Goal: Task Accomplishment & Management: Complete application form

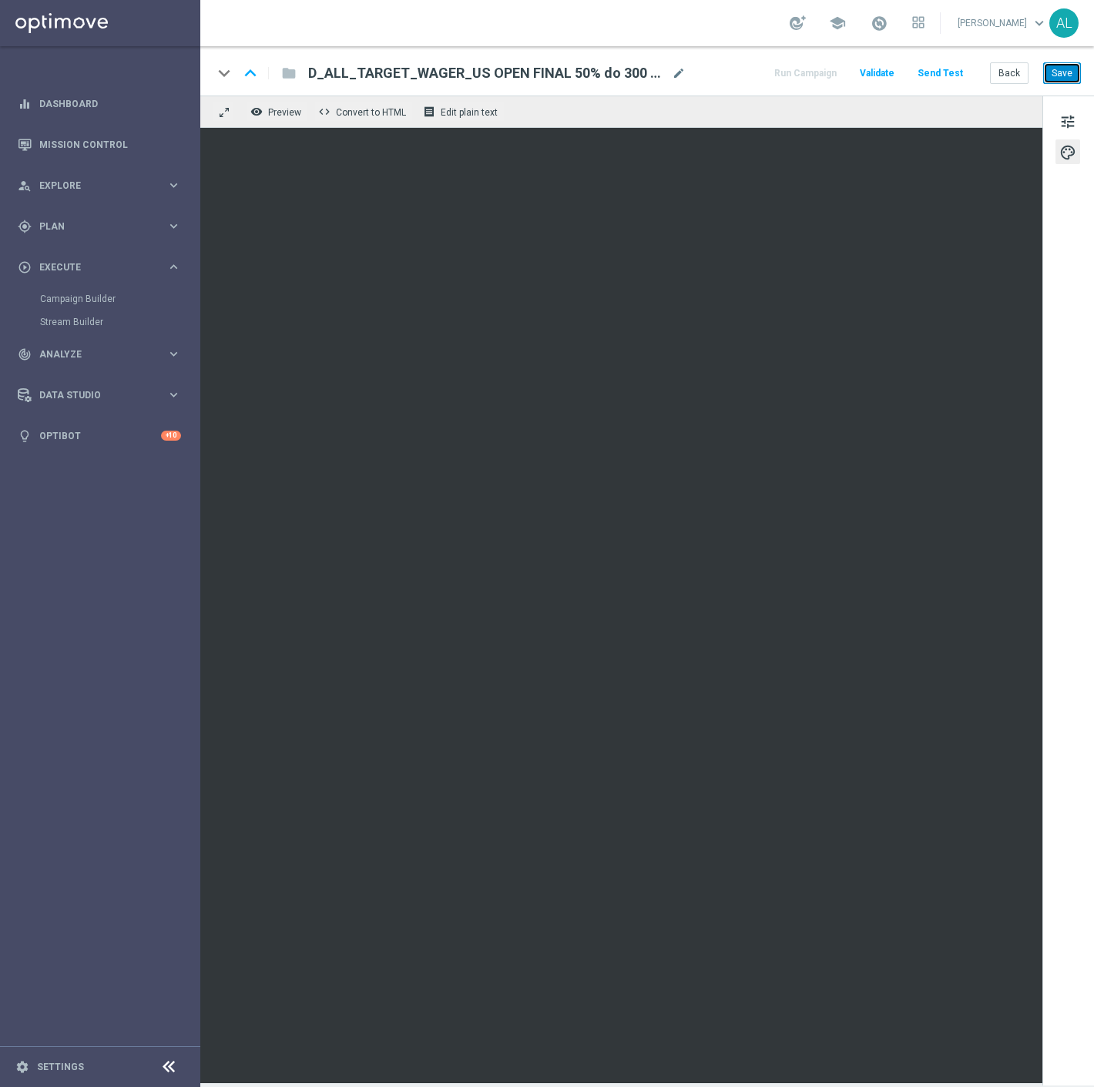
click at [1054, 77] on button "Save" at bounding box center [1062, 73] width 38 height 22
click at [1058, 70] on button "Save" at bounding box center [1062, 73] width 38 height 22
click at [716, 49] on div "keyboard_arrow_down keyboard_arrow_up folder D_ALL_TARGET_WAGER_US OPEN FINAL 5…" at bounding box center [646, 70] width 893 height 49
click at [945, 73] on button "Send Test" at bounding box center [940, 73] width 50 height 21
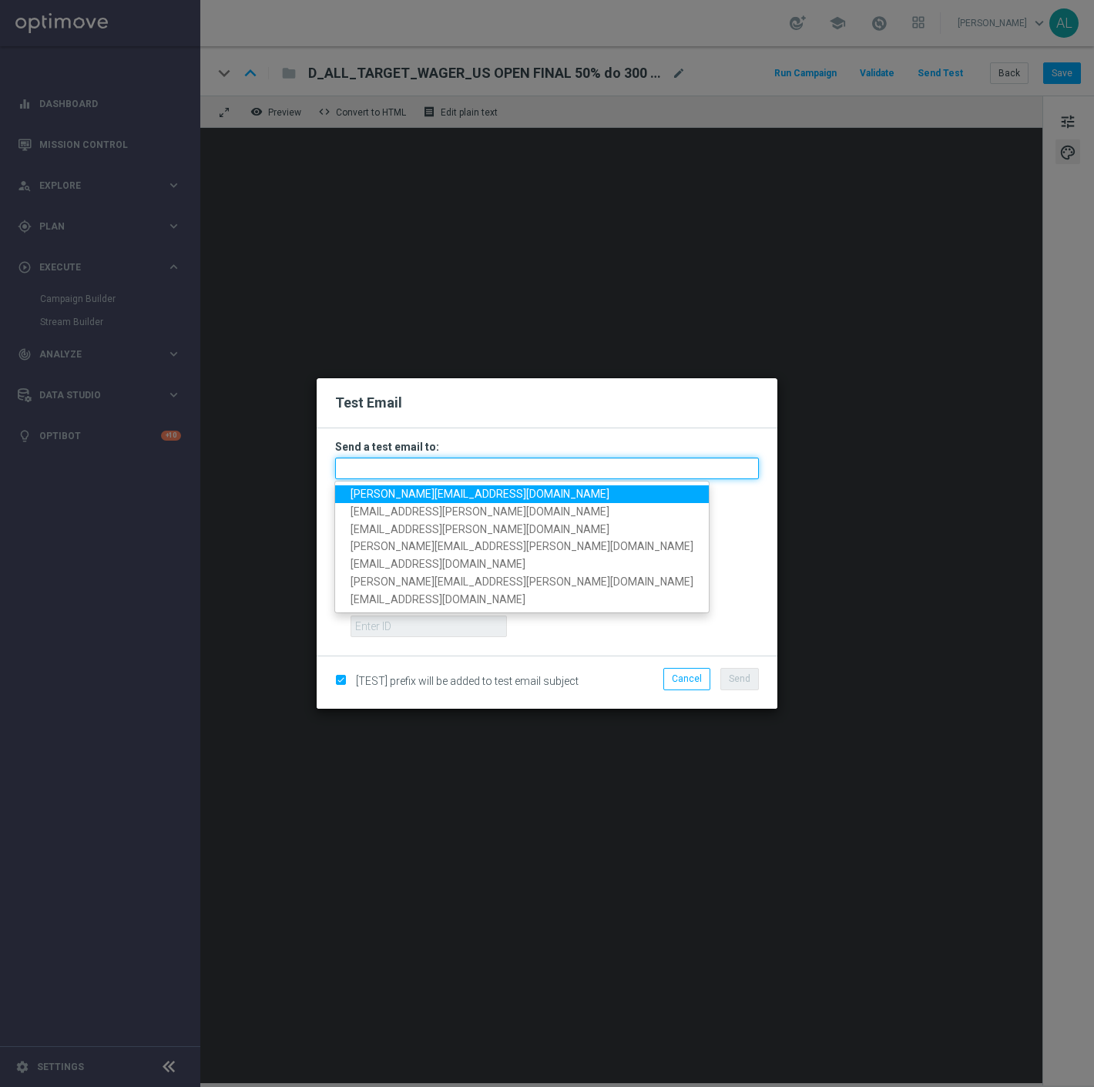
click at [424, 474] on input "text" at bounding box center [547, 469] width 424 height 22
paste input "antoni.litwinek@sts.pl,krystian.potoczny@sts.pl,andzelika.binek@sts.pl,katarzyn…"
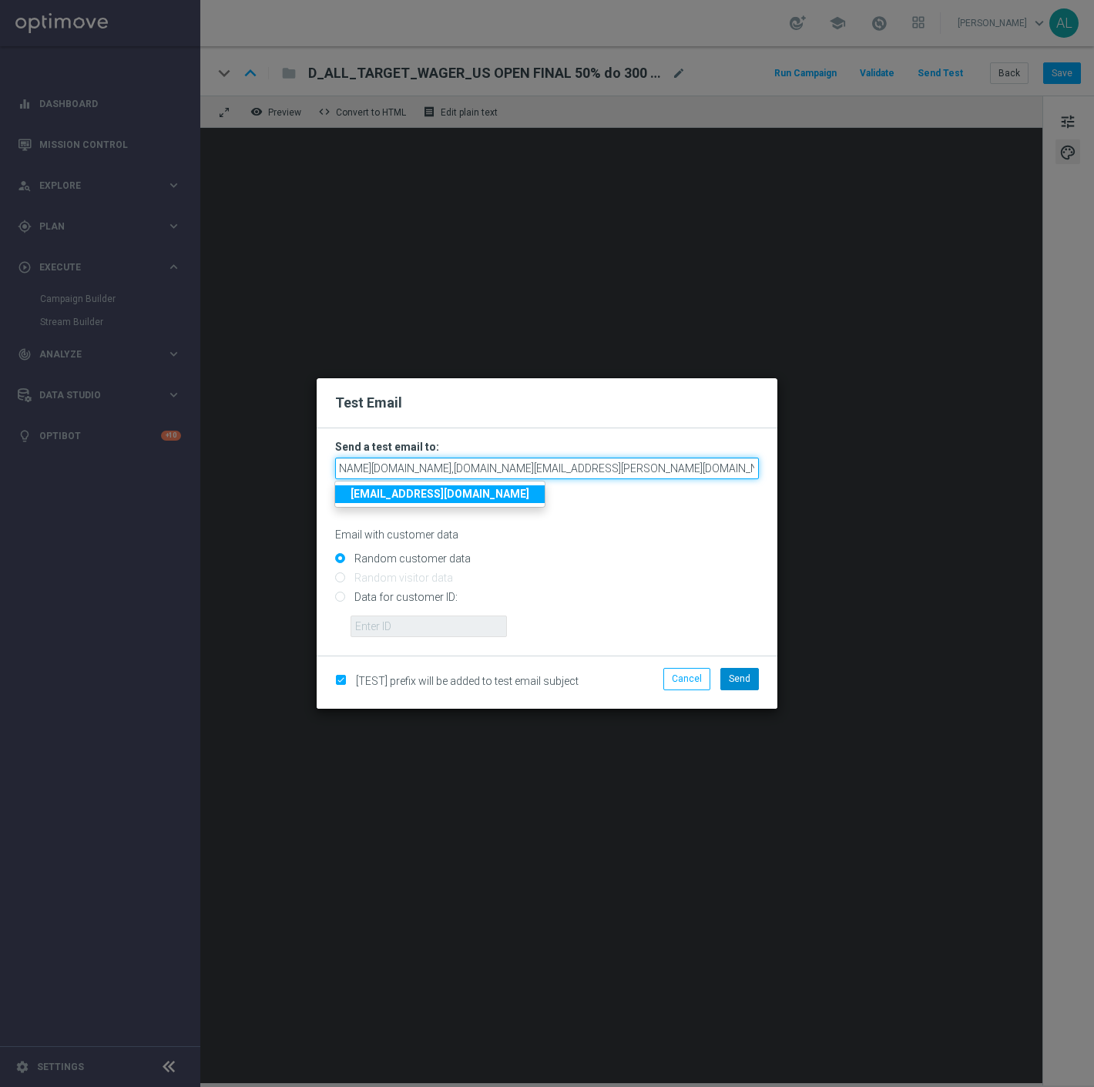
type input "antoni.litwinek@sts.pl,krystian.potoczny@sts.pl,andzelika.binek@sts.pl,katarzyn…"
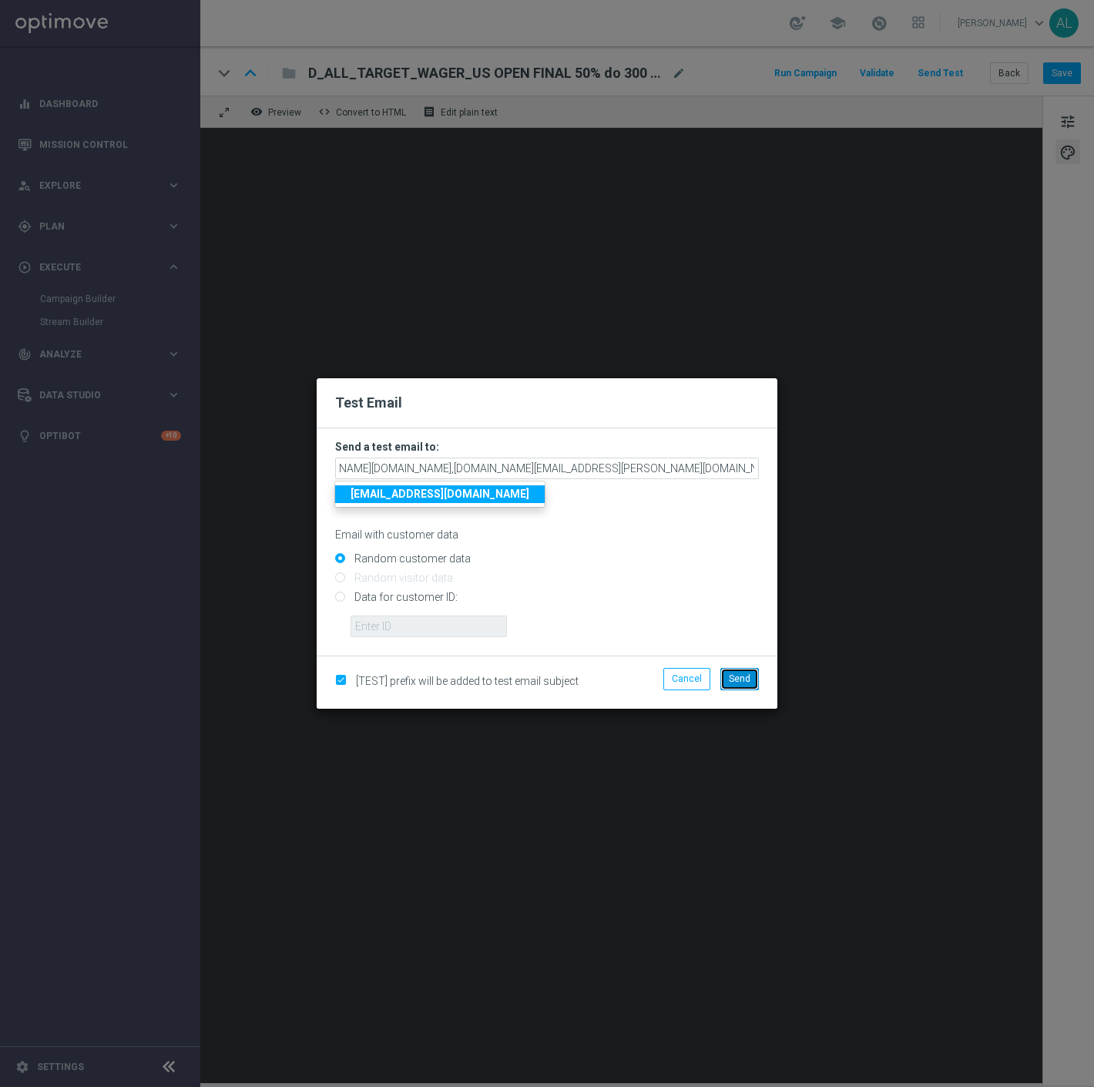
click at [734, 676] on span "Send" at bounding box center [740, 678] width 22 height 11
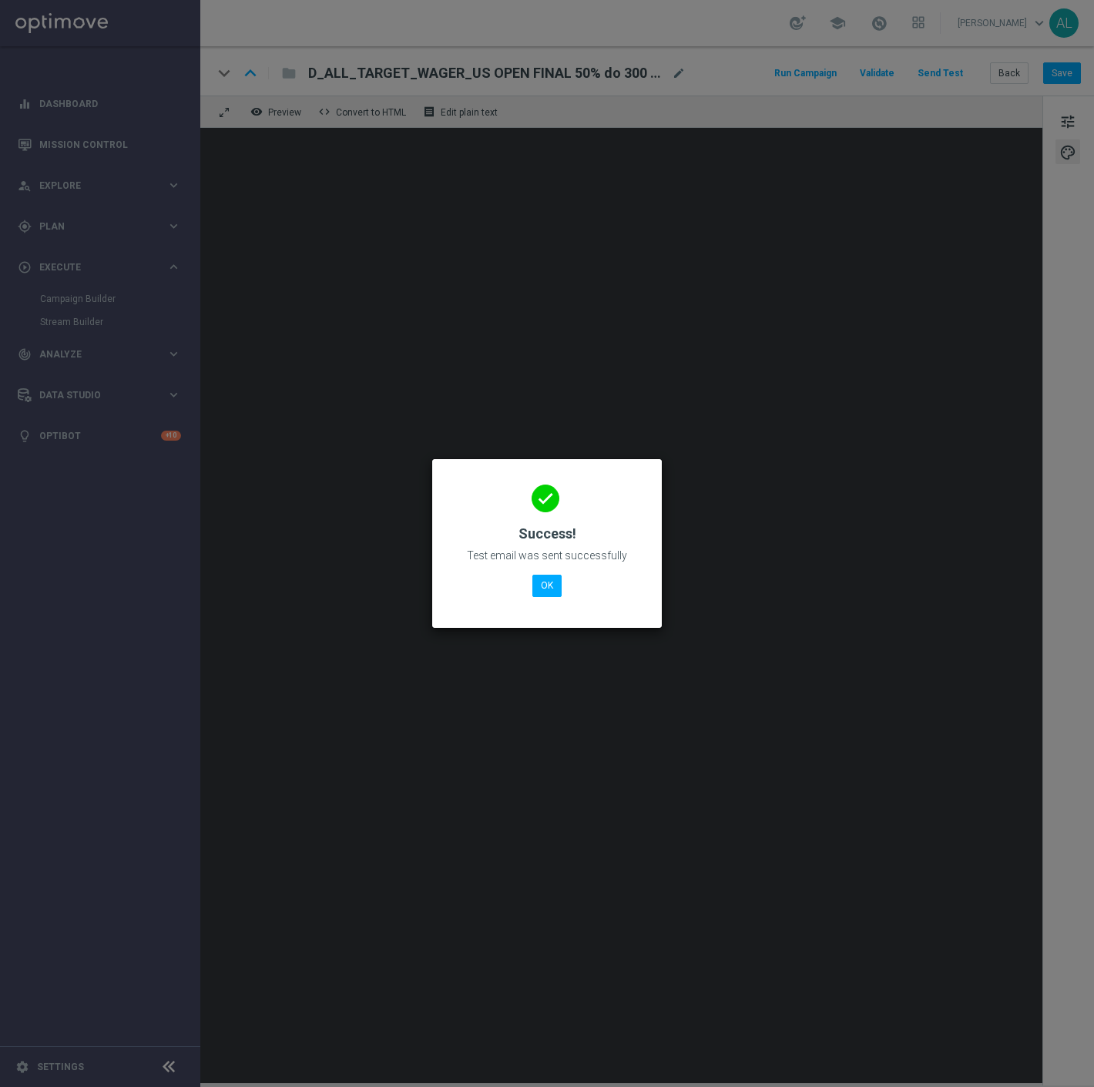
click at [528, 582] on div "done Success! Test email was sent successfully OK" at bounding box center [547, 541] width 193 height 134
click at [534, 590] on button "OK" at bounding box center [546, 586] width 29 height 22
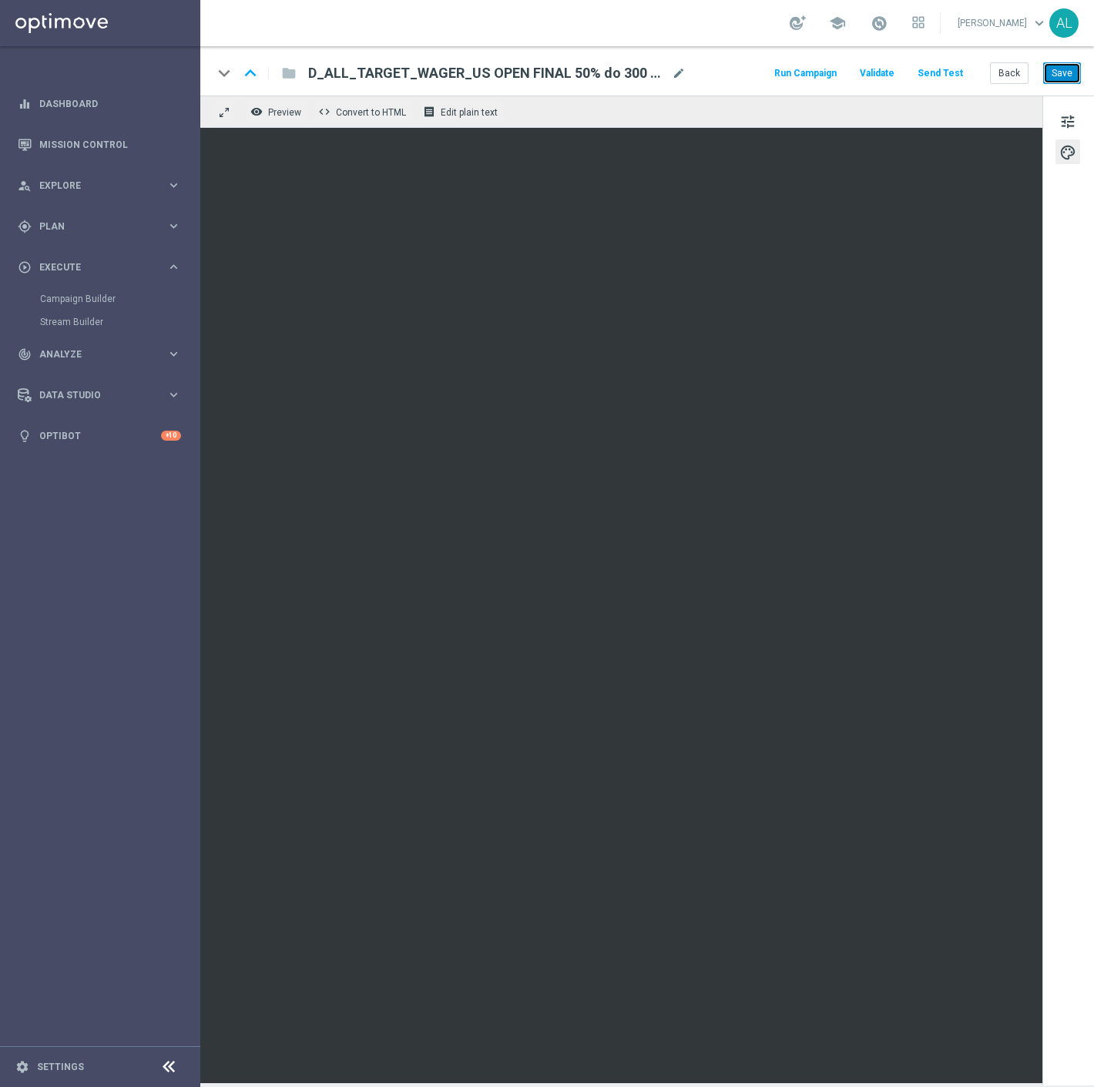
click at [1061, 73] on button "Save" at bounding box center [1062, 73] width 38 height 22
click at [1068, 72] on button "Save" at bounding box center [1062, 73] width 38 height 22
click at [273, 109] on span "Preview" at bounding box center [284, 112] width 33 height 11
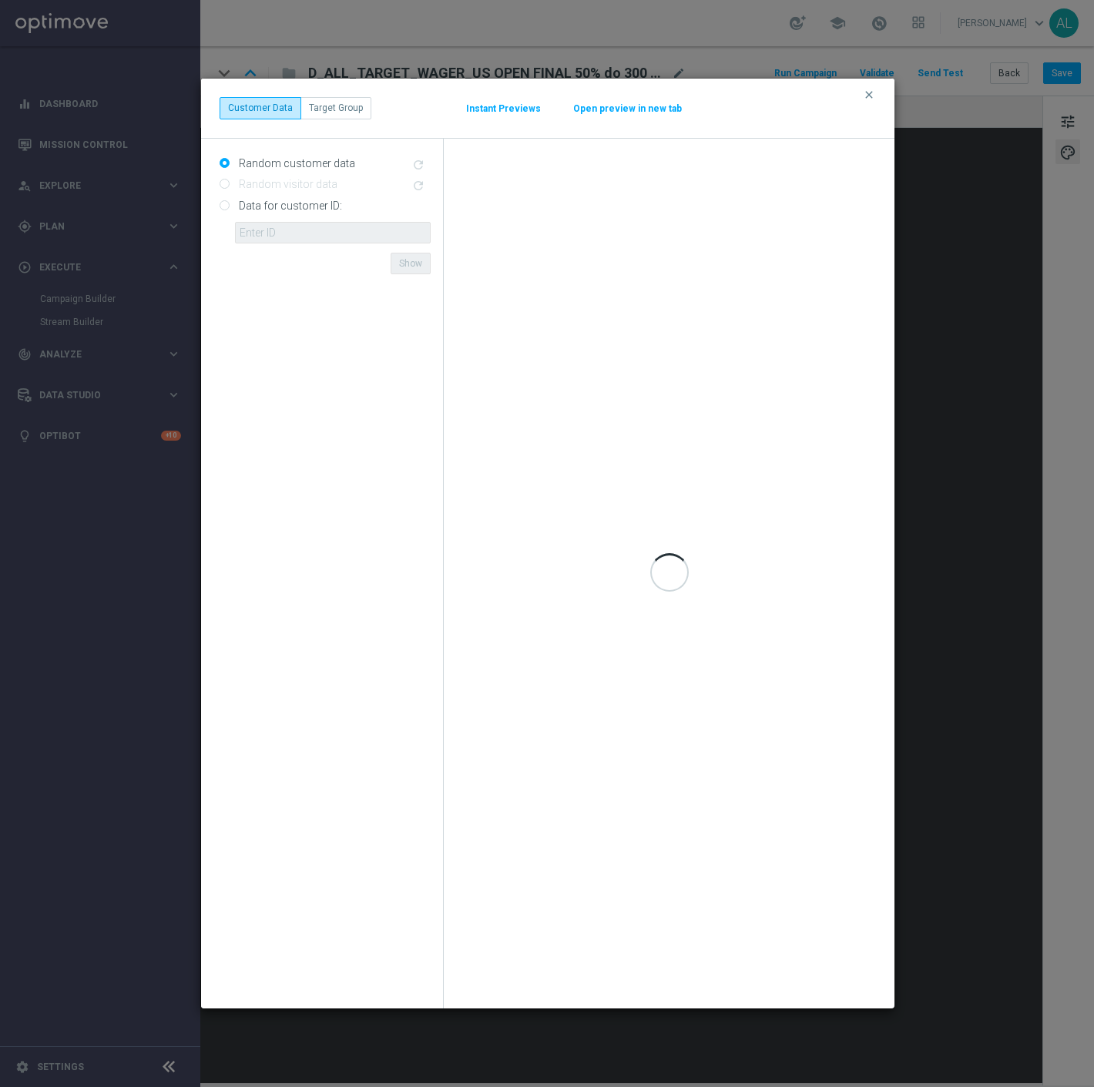
click at [618, 106] on button "Open preview in new tab" at bounding box center [627, 108] width 110 height 12
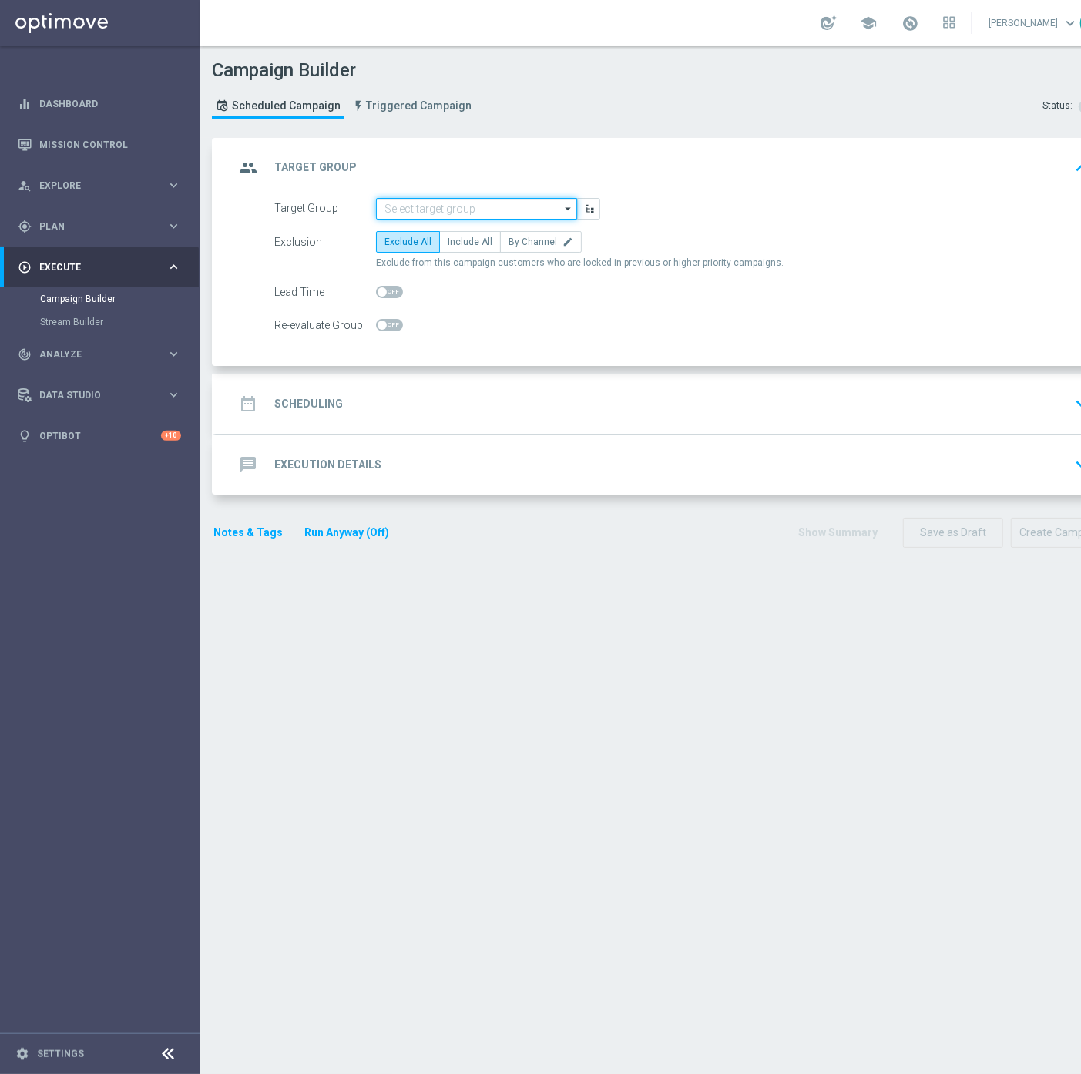
click at [417, 201] on input at bounding box center [476, 209] width 201 height 22
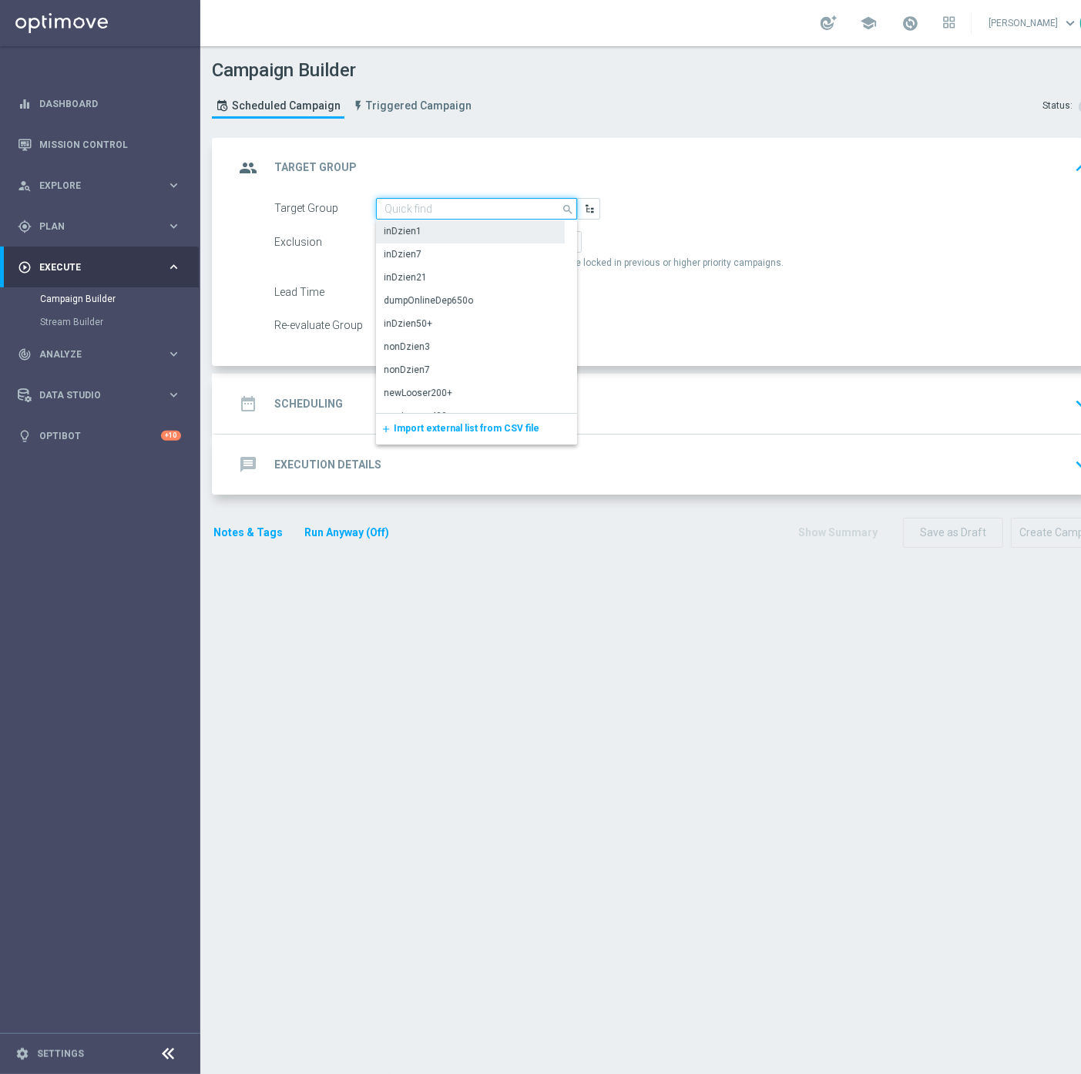
paste input "D_ALL_TARGET_WAGER_US OPEN FINAL 50% do 300 PLN_010925"
click at [486, 230] on div "D_ALL_TARGET_WAGER_US OPEN FINAL 50% do 300 PLN_010925" at bounding box center [477, 238] width 186 height 28
type input "D_ALL_TARGET_WAGER_US OPEN FINAL 50% do 300 PLN_010925"
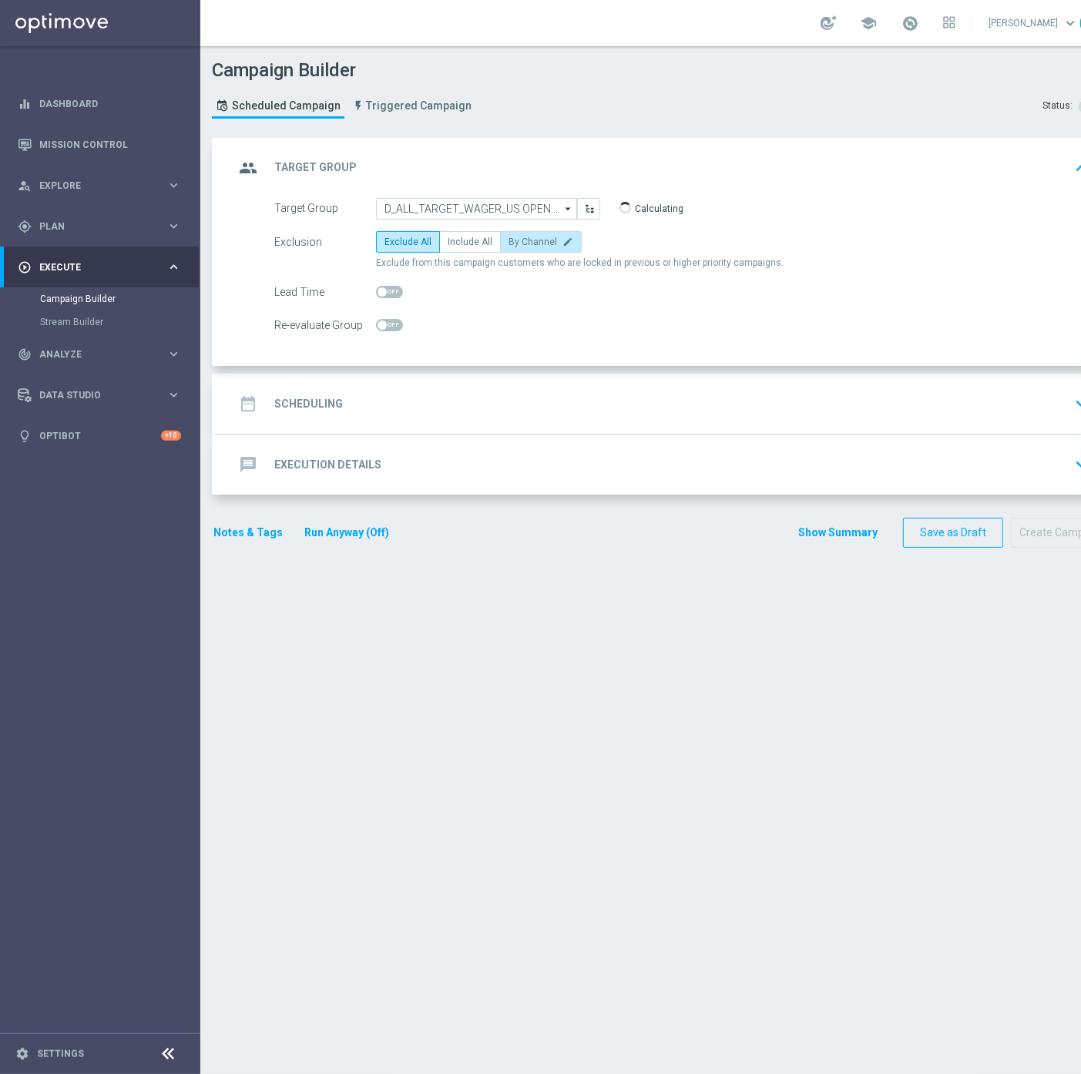
click at [529, 245] on span "By Channel" at bounding box center [532, 241] width 49 height 11
click at [518, 245] on input "By Channel edit" at bounding box center [513, 245] width 10 height 10
radio input "true"
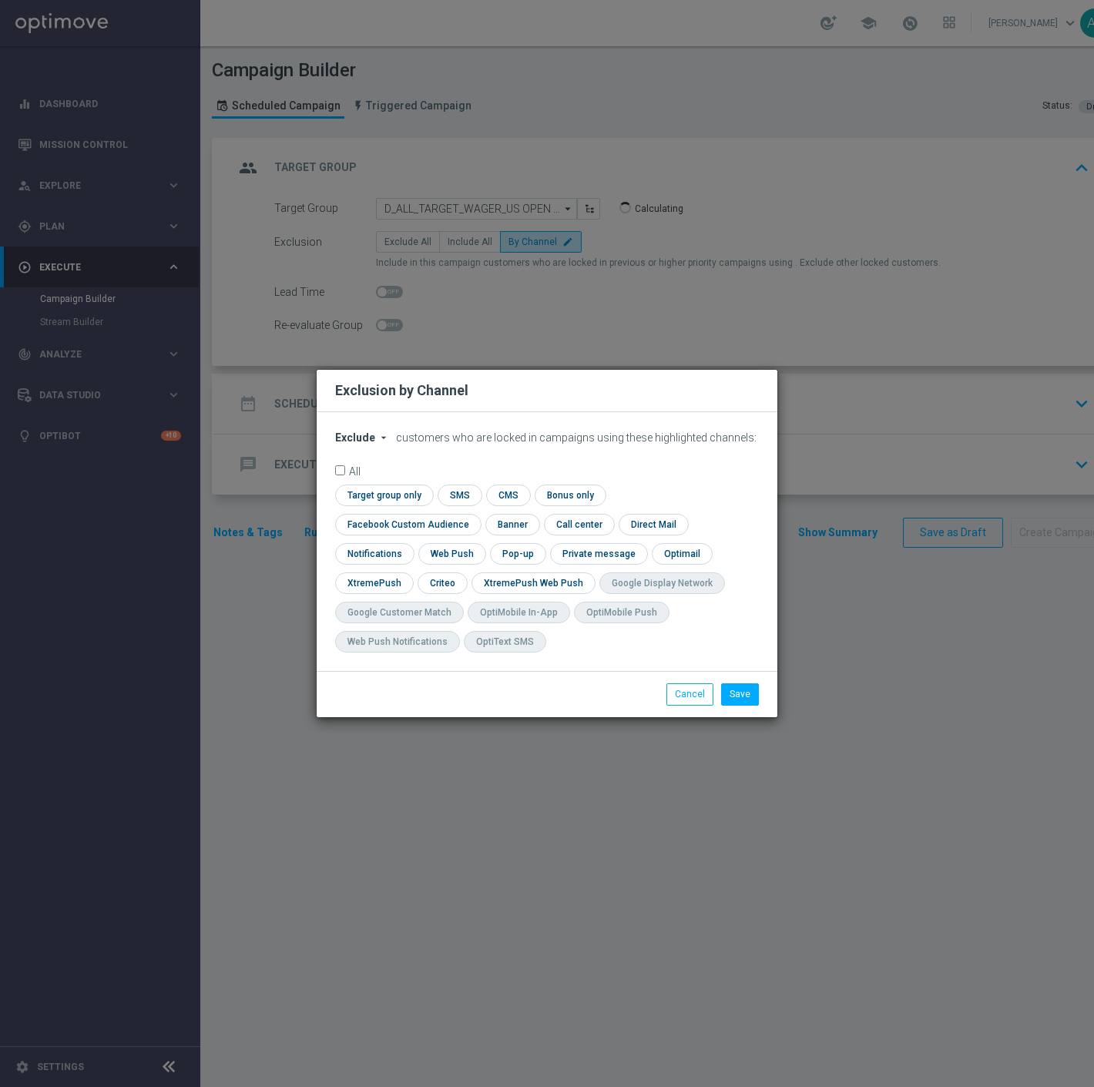
click at [373, 444] on button "Exclude arrow_drop_down" at bounding box center [364, 437] width 59 height 13
click at [0, 0] on span "Include" at bounding box center [0, 0] width 0 height 0
click at [474, 514] on input "checkbox" at bounding box center [404, 524] width 139 height 21
checkbox input "true"
click at [425, 582] on input "checkbox" at bounding box center [441, 582] width 48 height 21
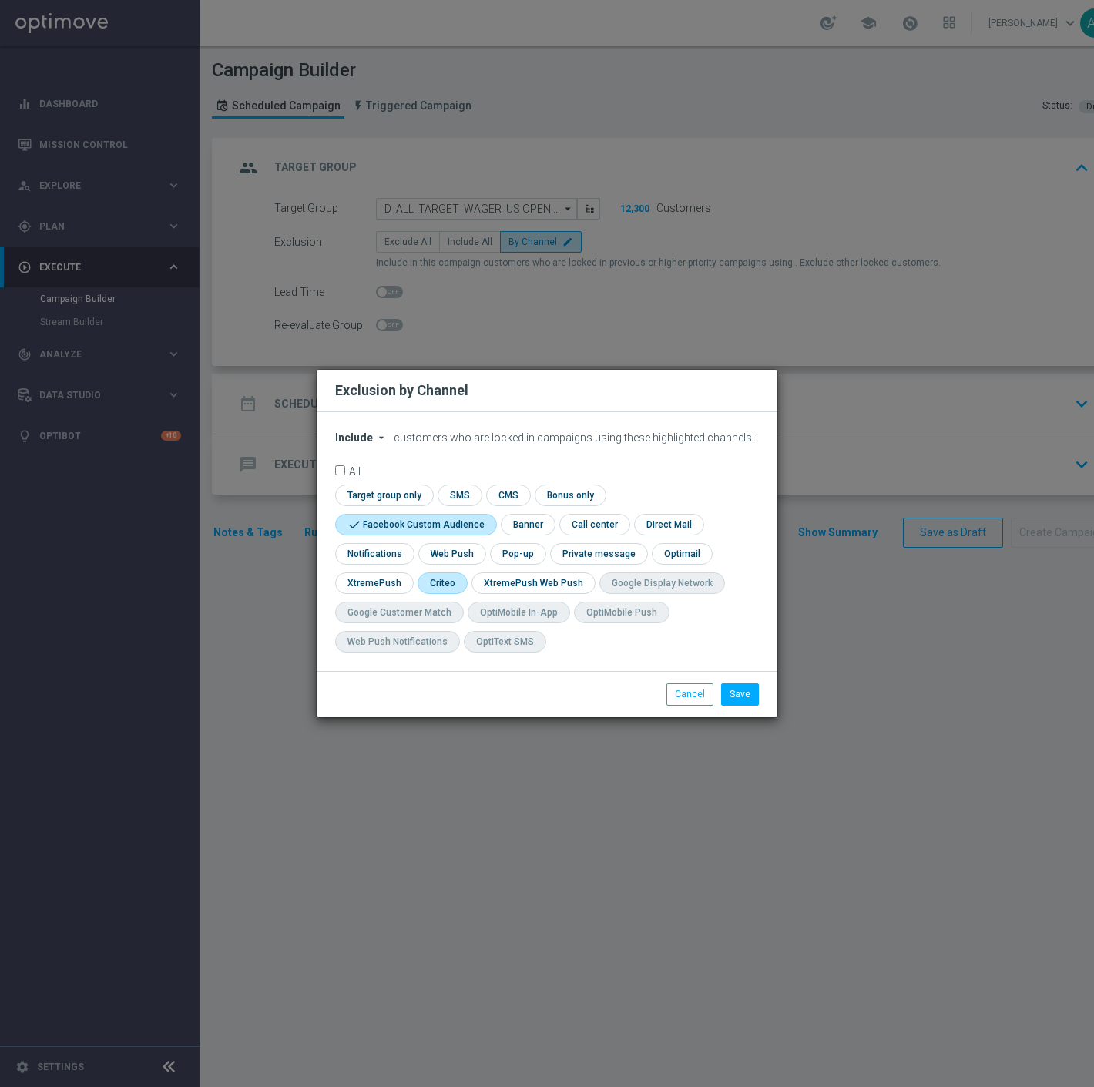
checkbox input "true"
click at [737, 687] on button "Save" at bounding box center [740, 694] width 38 height 22
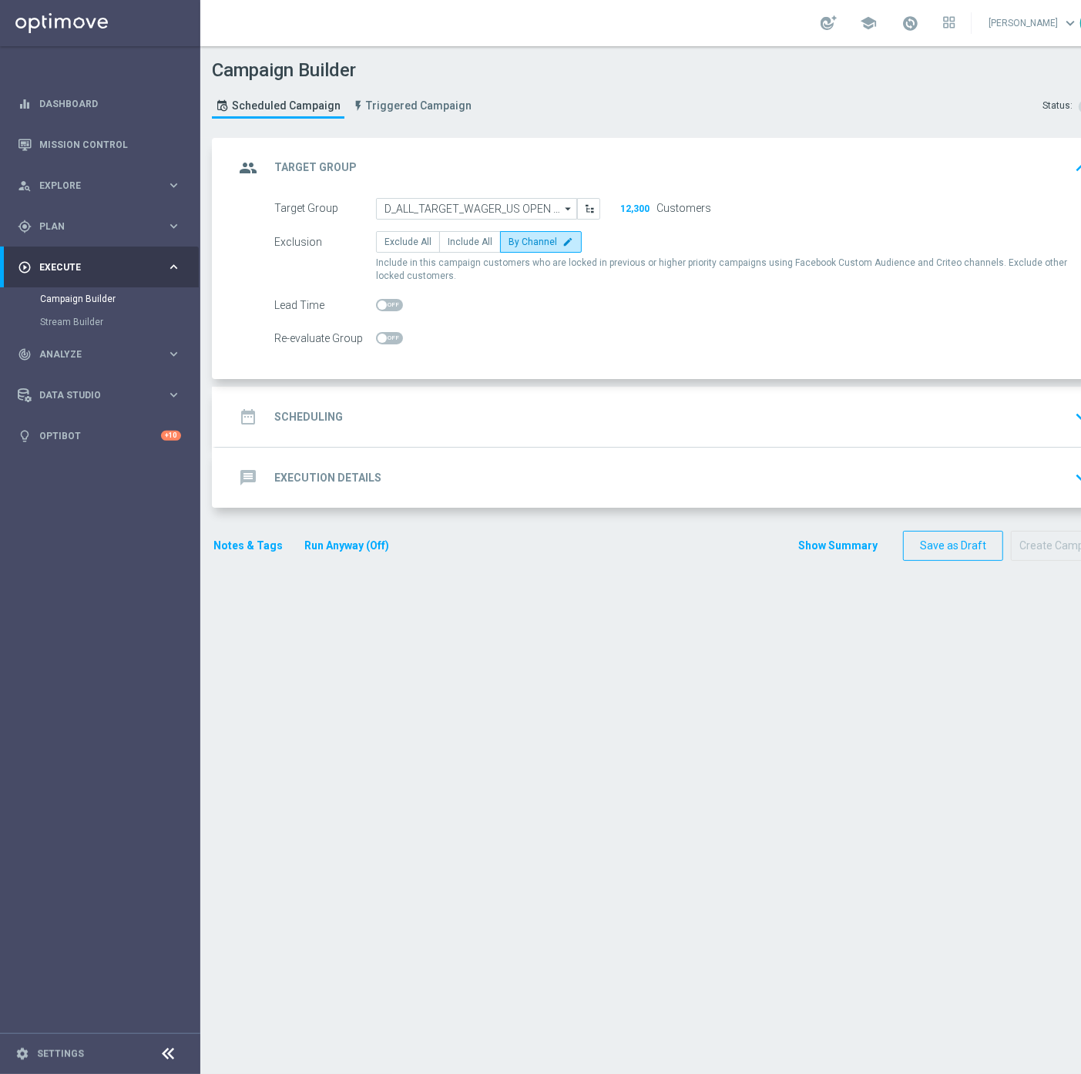
click at [339, 414] on h2 "Scheduling" at bounding box center [308, 417] width 69 height 15
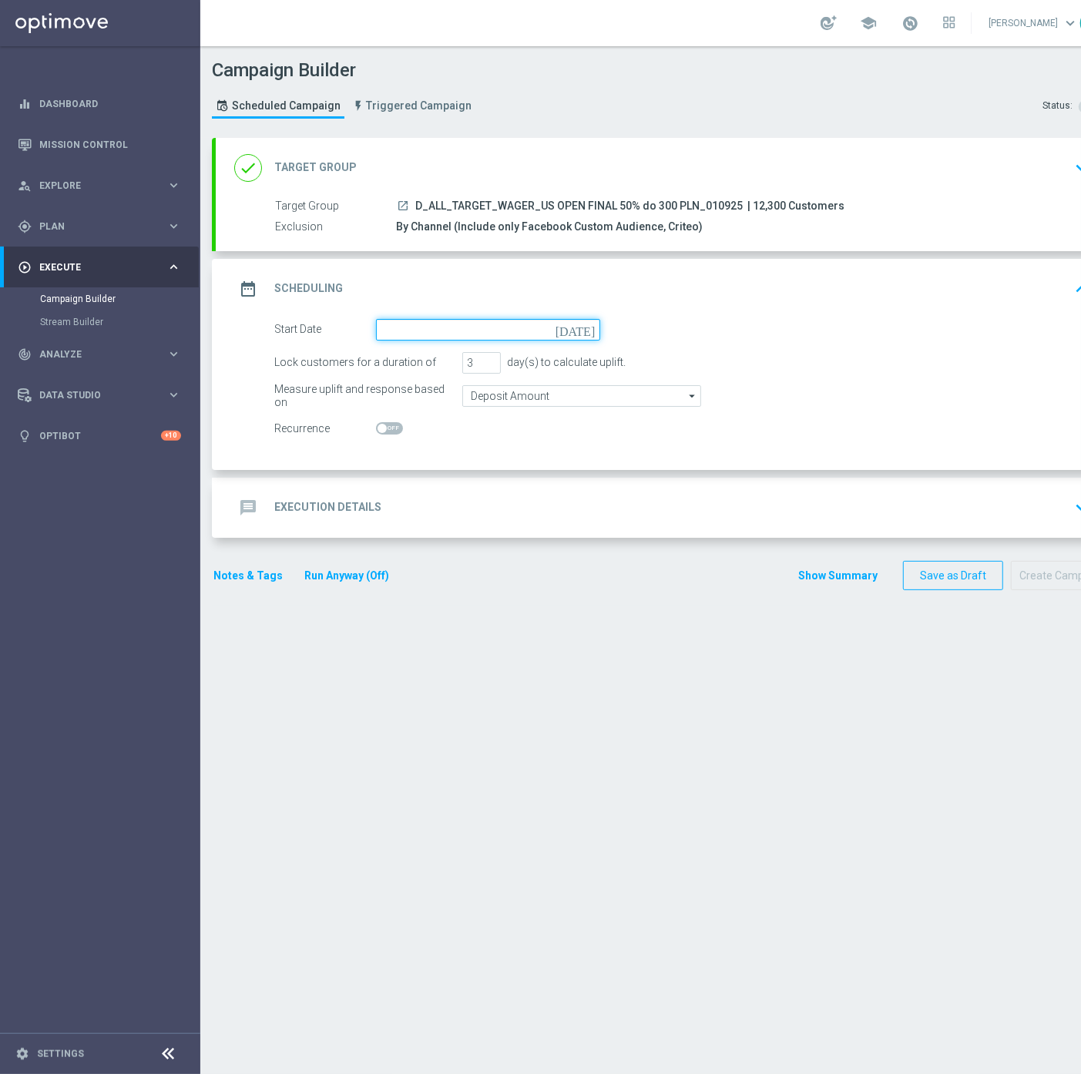
click at [433, 333] on input at bounding box center [488, 330] width 224 height 22
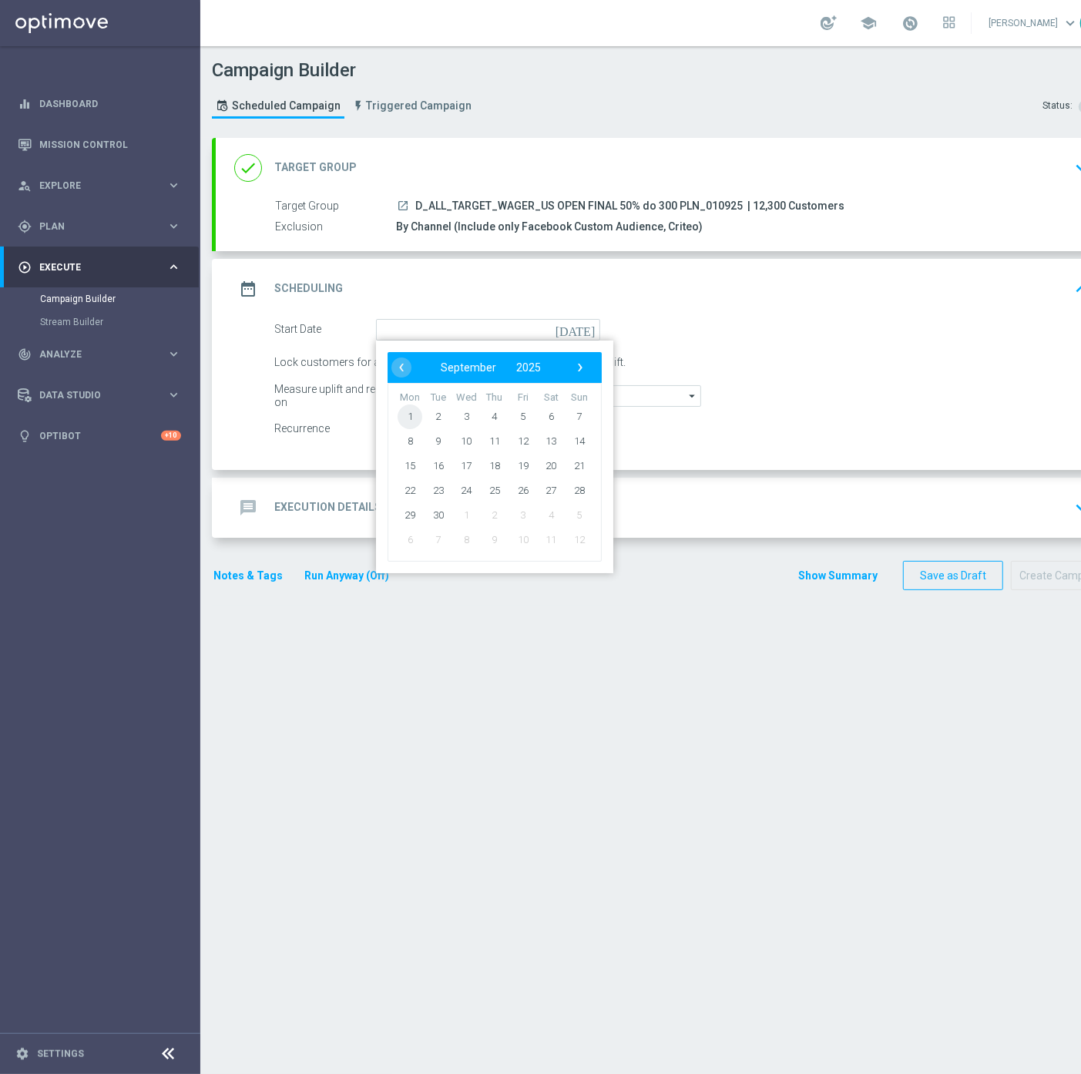
click at [411, 414] on span "1" at bounding box center [409, 416] width 25 height 25
type input "01 Sep 2025"
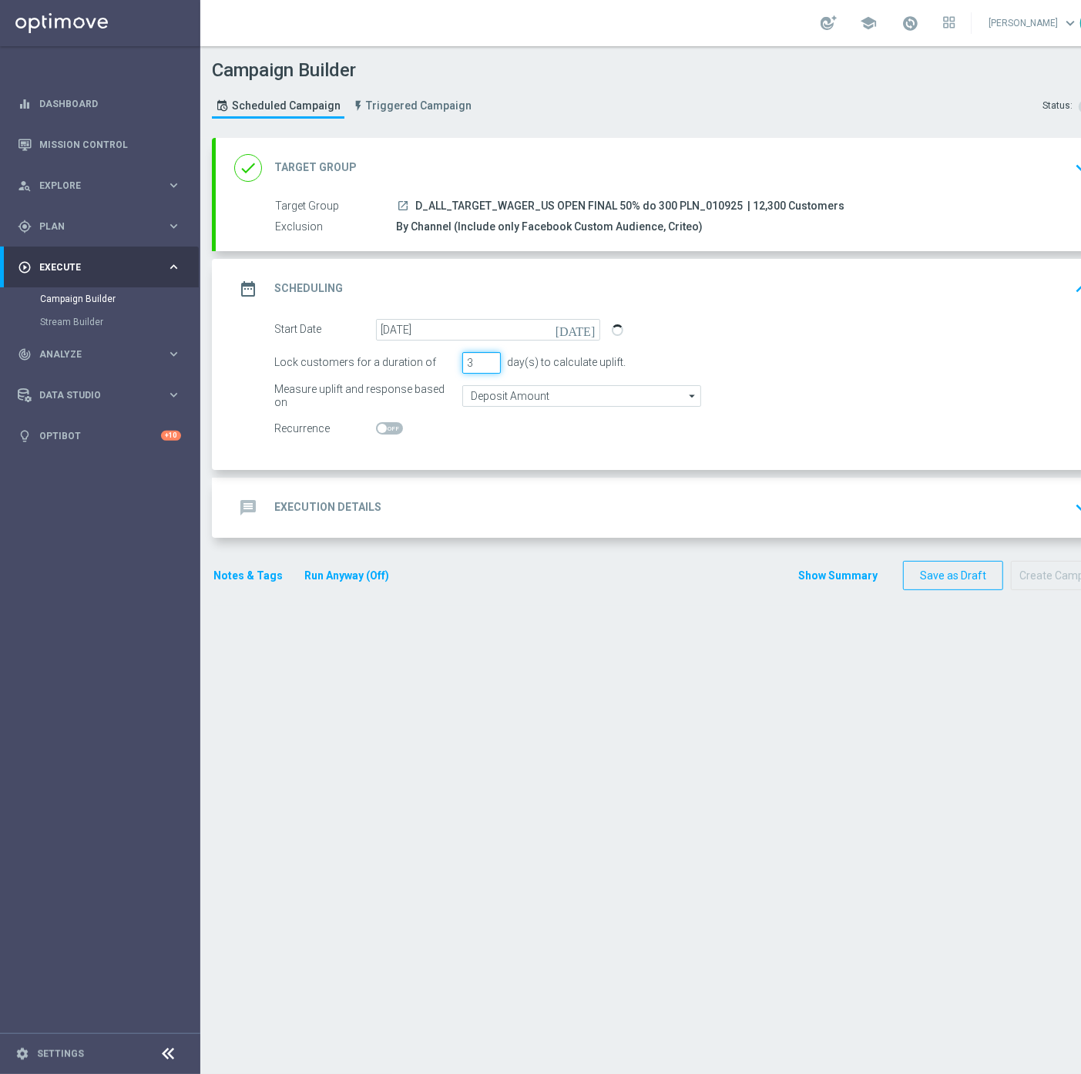
drag, startPoint x: 475, startPoint y: 362, endPoint x: 453, endPoint y: 362, distance: 22.3
click at [453, 362] on div "Lock customers for a duration of 3 day(s) to calculate uplift." at bounding box center [682, 363] width 838 height 22
type input "7"
click at [825, 418] on div "Recurrence" at bounding box center [682, 429] width 838 height 22
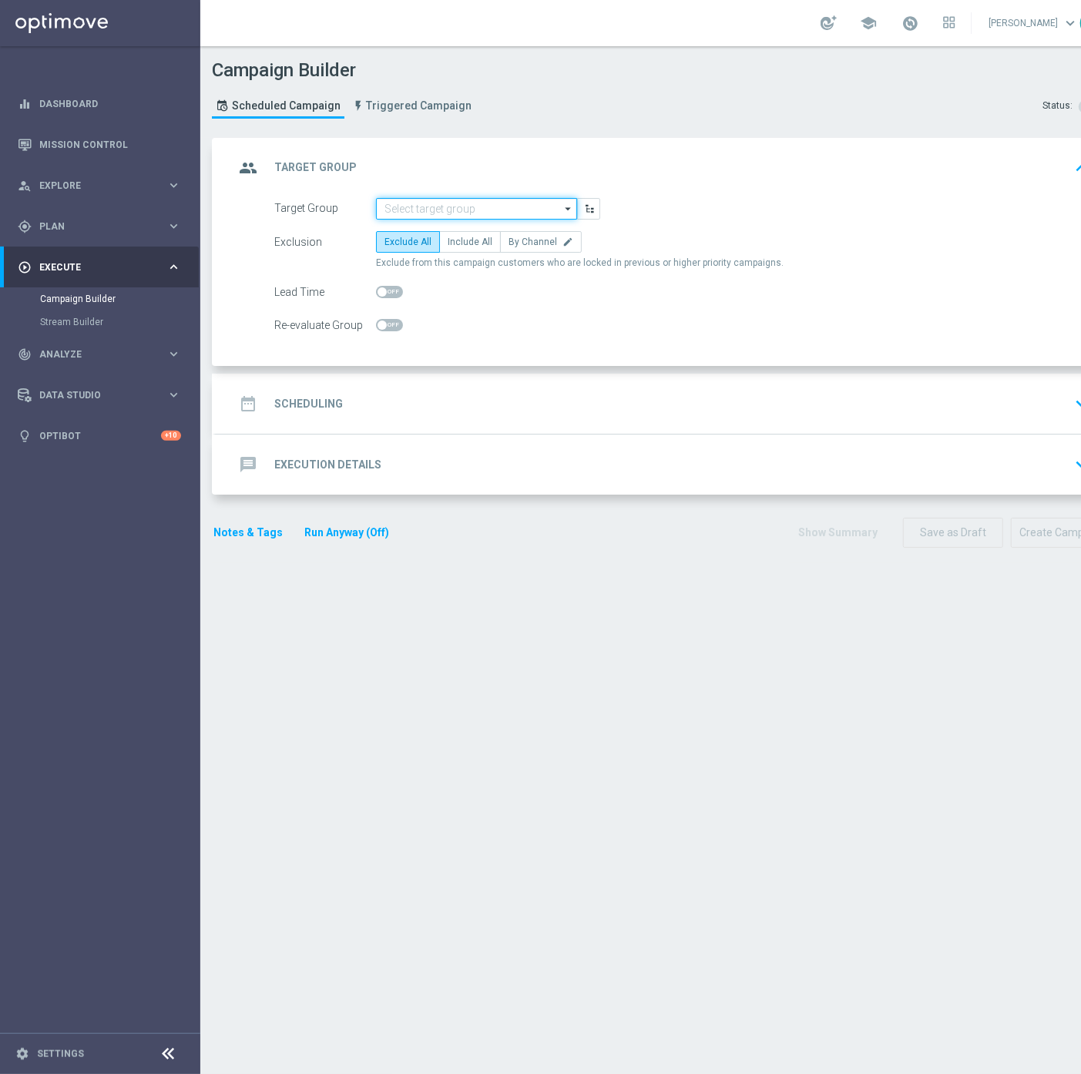
click at [451, 202] on input at bounding box center [476, 209] width 201 height 22
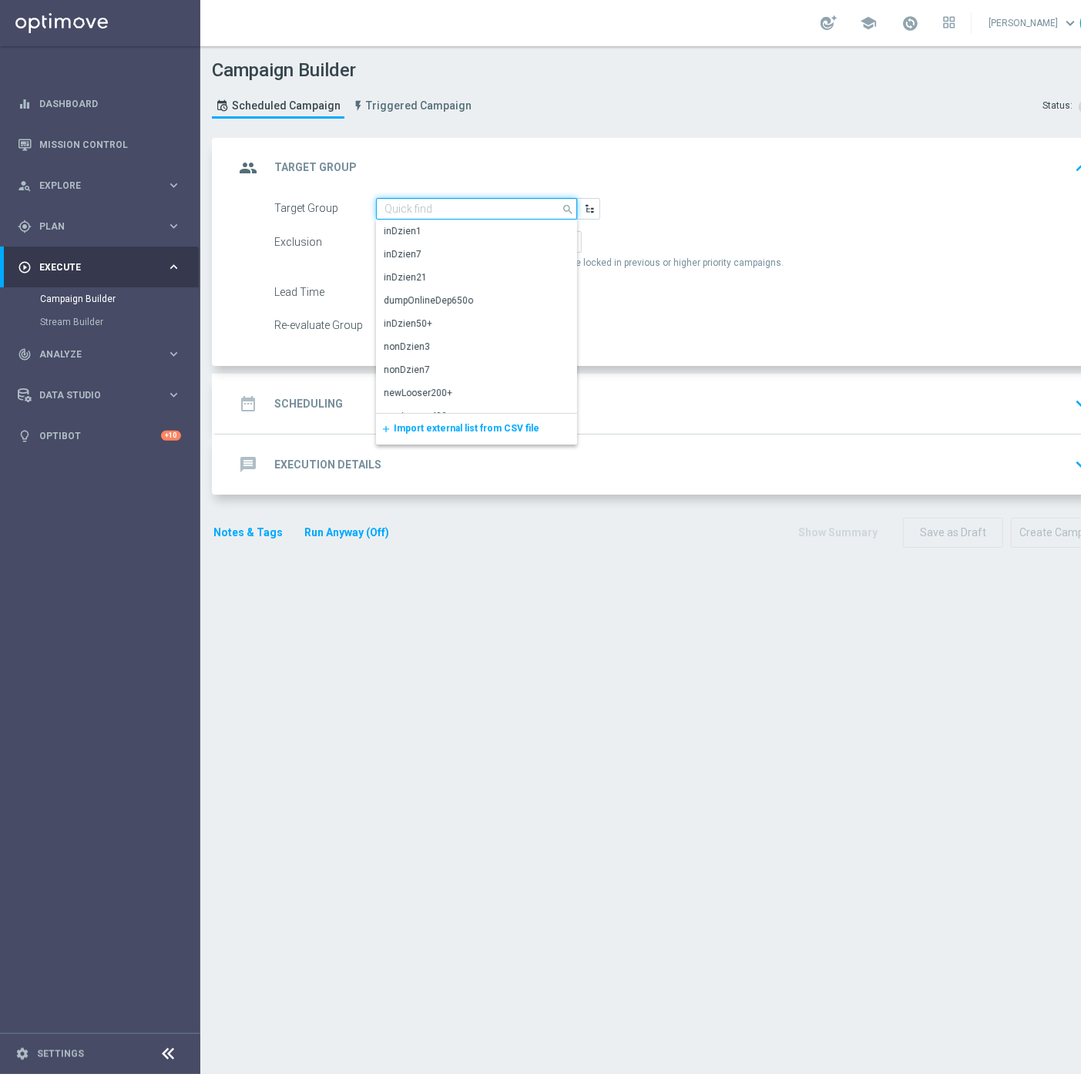
paste input "D_ALL_TARGET_WAGER_US OPEN FINAL 50% do 300 PLN_010925"
click at [450, 227] on div "D_ALL_TARGET_WAGER_US OPEN FINAL 50% do 300 PLN_010925" at bounding box center [477, 238] width 186 height 28
type input "D_ALL_TARGET_WAGER_US OPEN FINAL 50% do 300 PLN_010925"
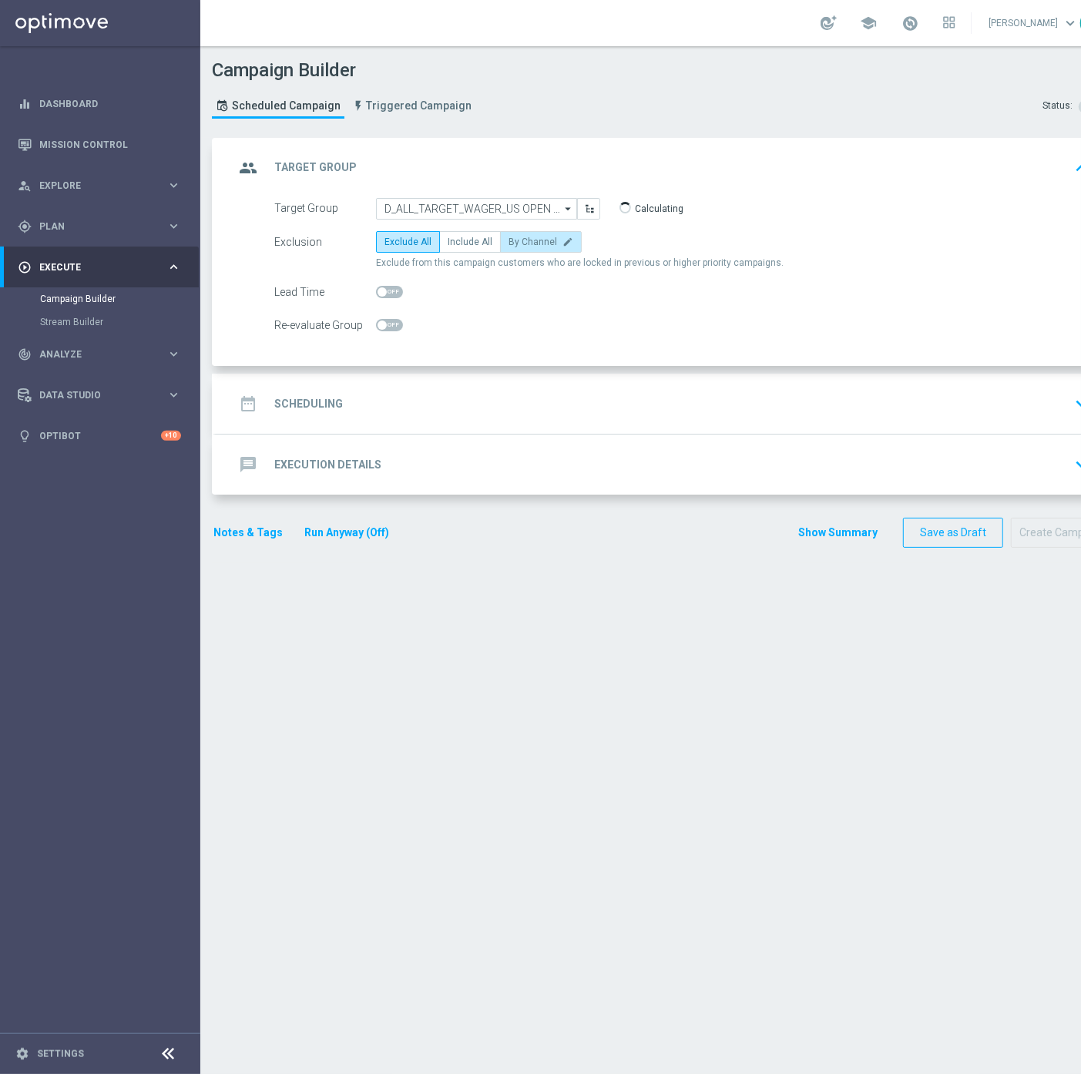
click at [541, 240] on span "By Channel" at bounding box center [532, 241] width 49 height 11
click at [518, 240] on input "By Channel edit" at bounding box center [513, 245] width 10 height 10
radio input "true"
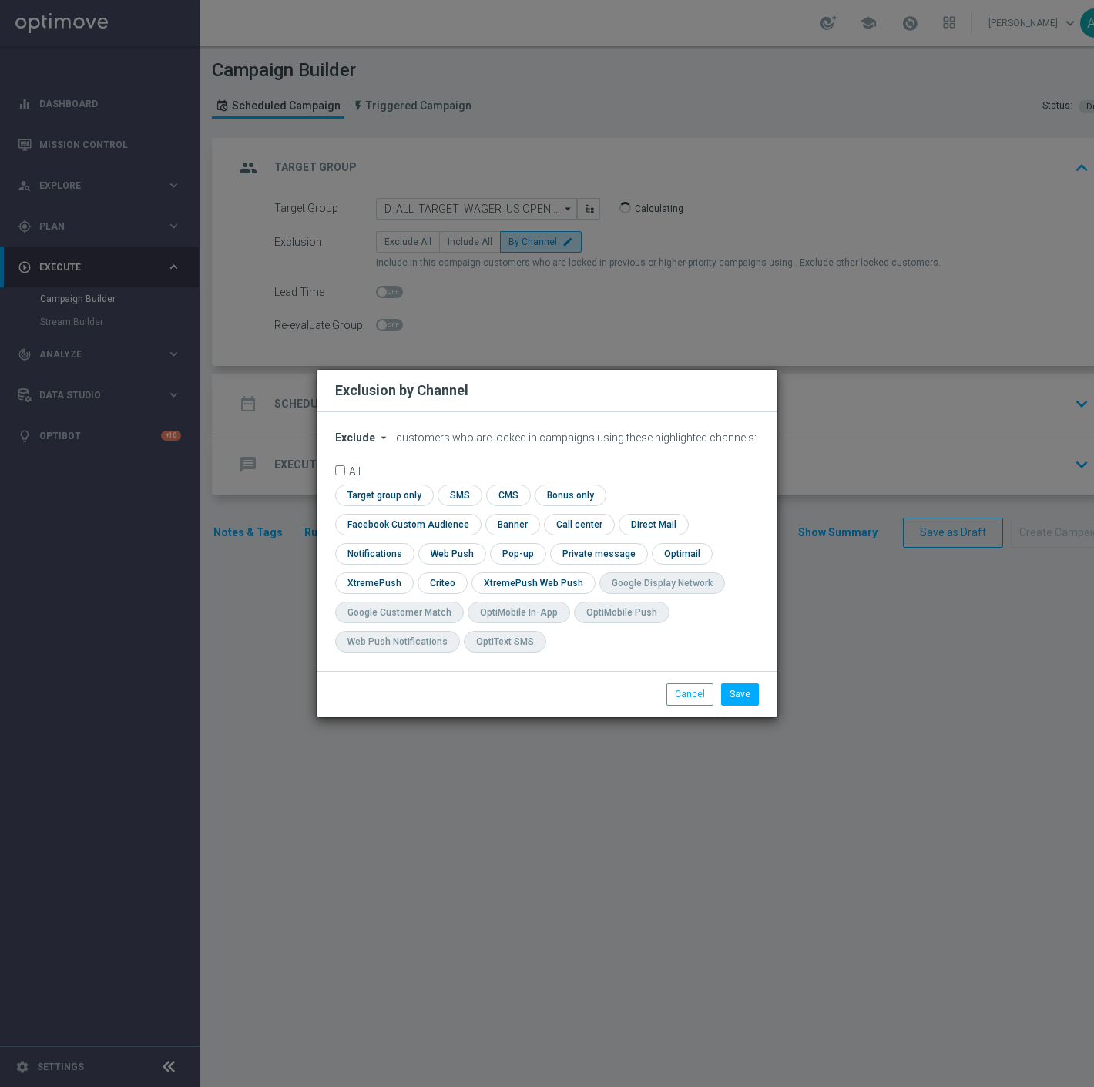
click at [360, 444] on span "Exclude" at bounding box center [355, 437] width 40 height 12
click at [364, 481] on div "Include" at bounding box center [364, 473] width 57 height 18
click at [474, 515] on input "checkbox" at bounding box center [404, 524] width 139 height 21
checkbox input "true"
click at [451, 582] on input "checkbox" at bounding box center [441, 582] width 48 height 21
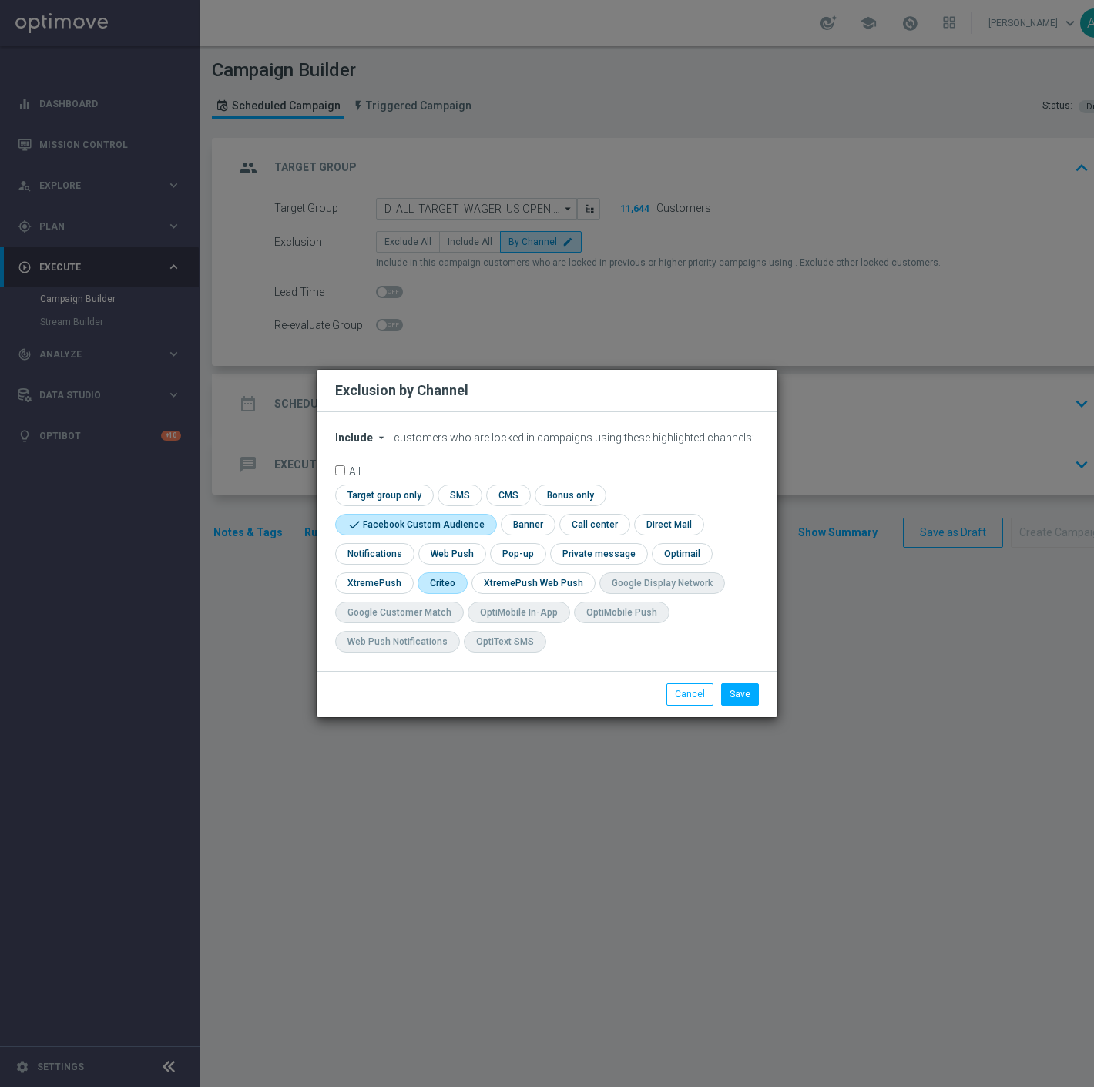
checkbox input "true"
click at [742, 694] on button "Save" at bounding box center [740, 694] width 38 height 22
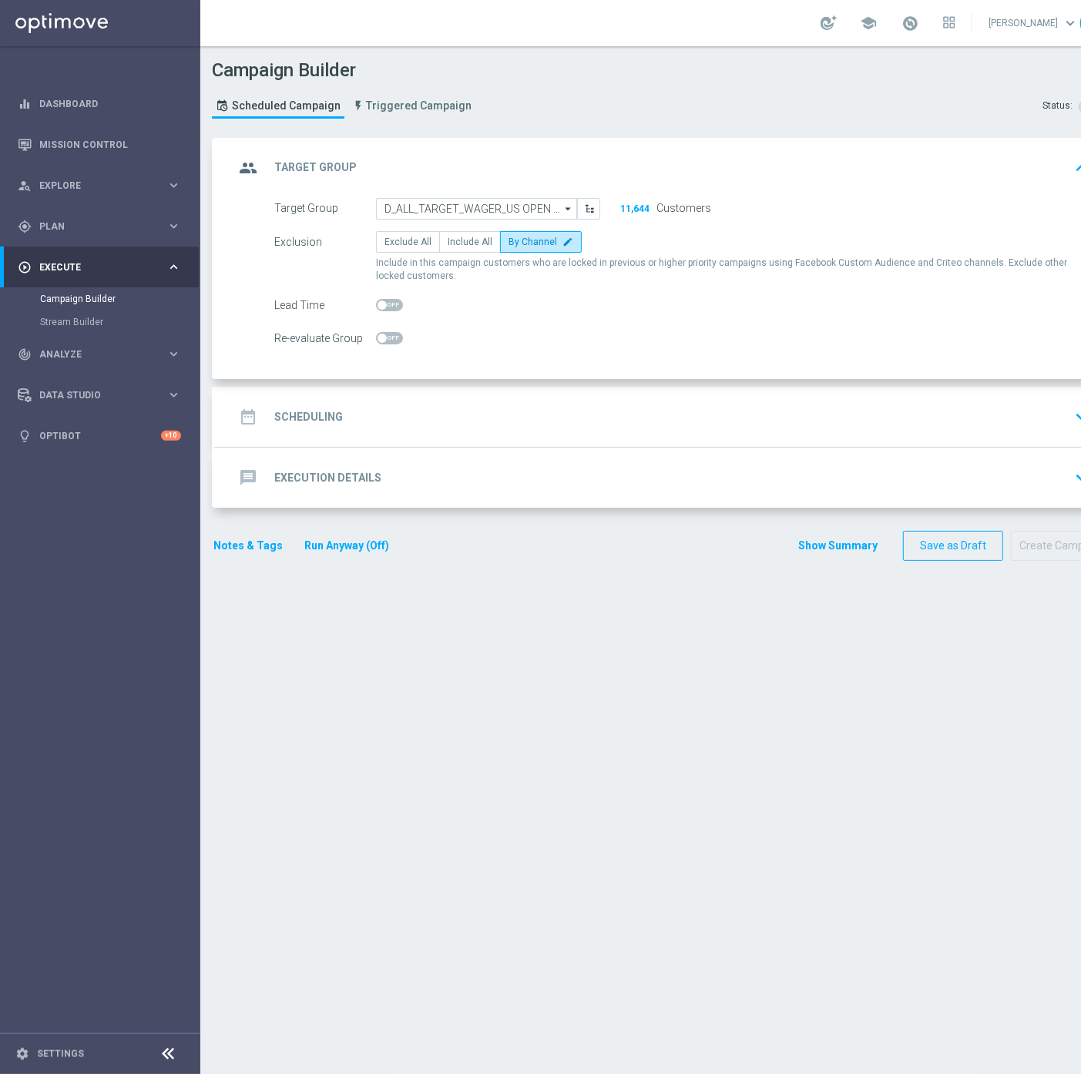
click at [408, 399] on div "date_range Scheduling keyboard_arrow_down" at bounding box center [664, 417] width 897 height 60
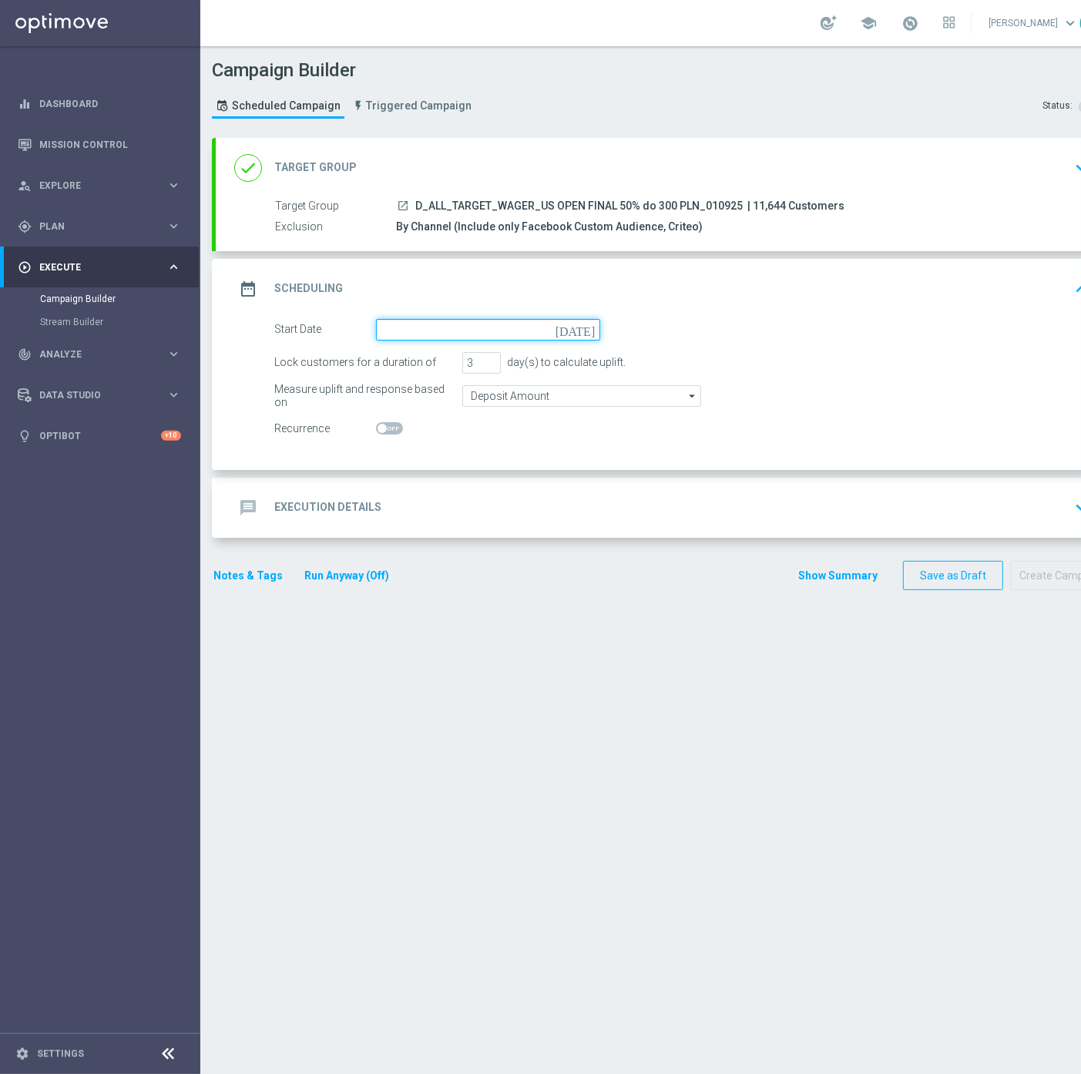
click at [482, 324] on input at bounding box center [488, 330] width 224 height 22
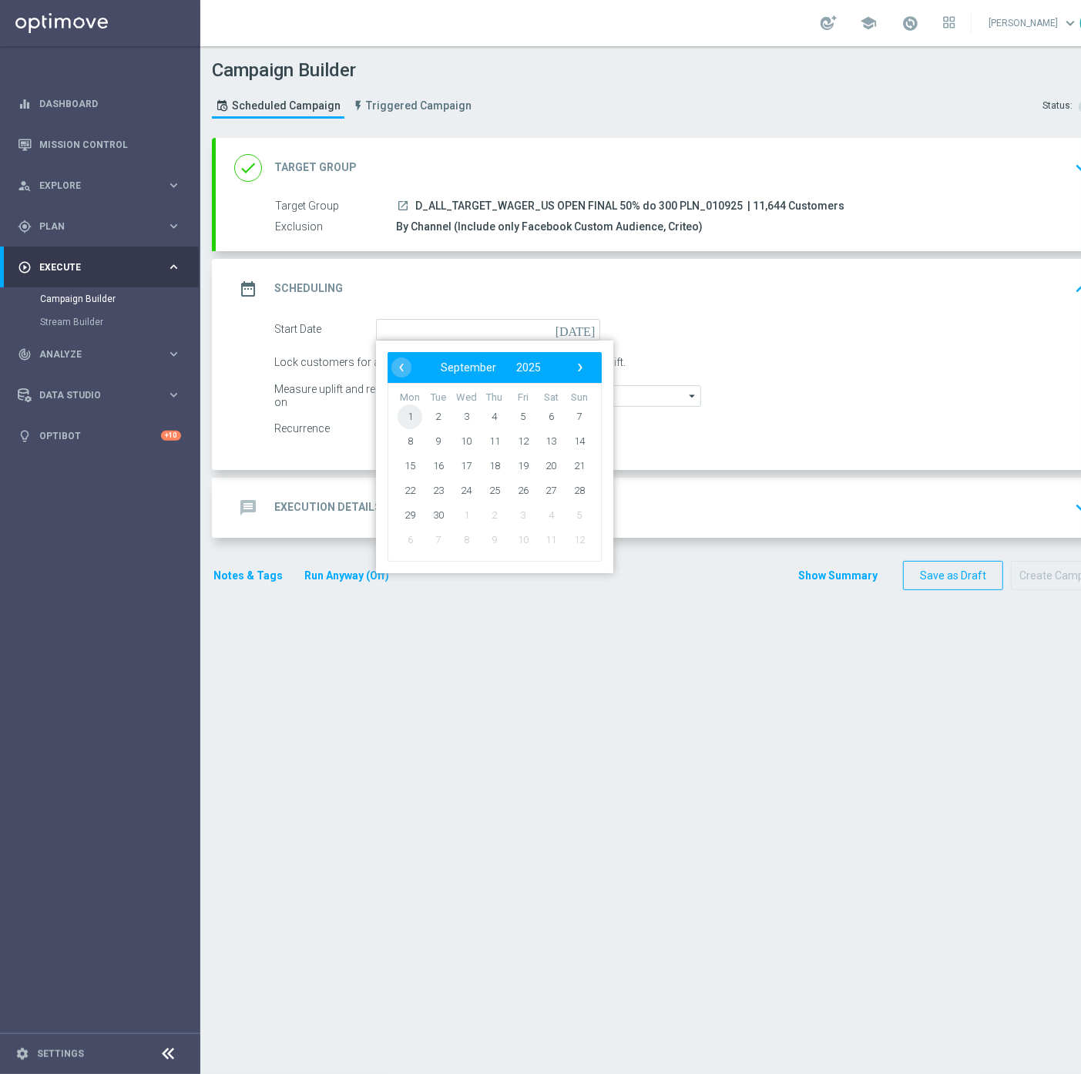
click at [411, 409] on span "1" at bounding box center [409, 416] width 25 height 25
type input "[DATE]"
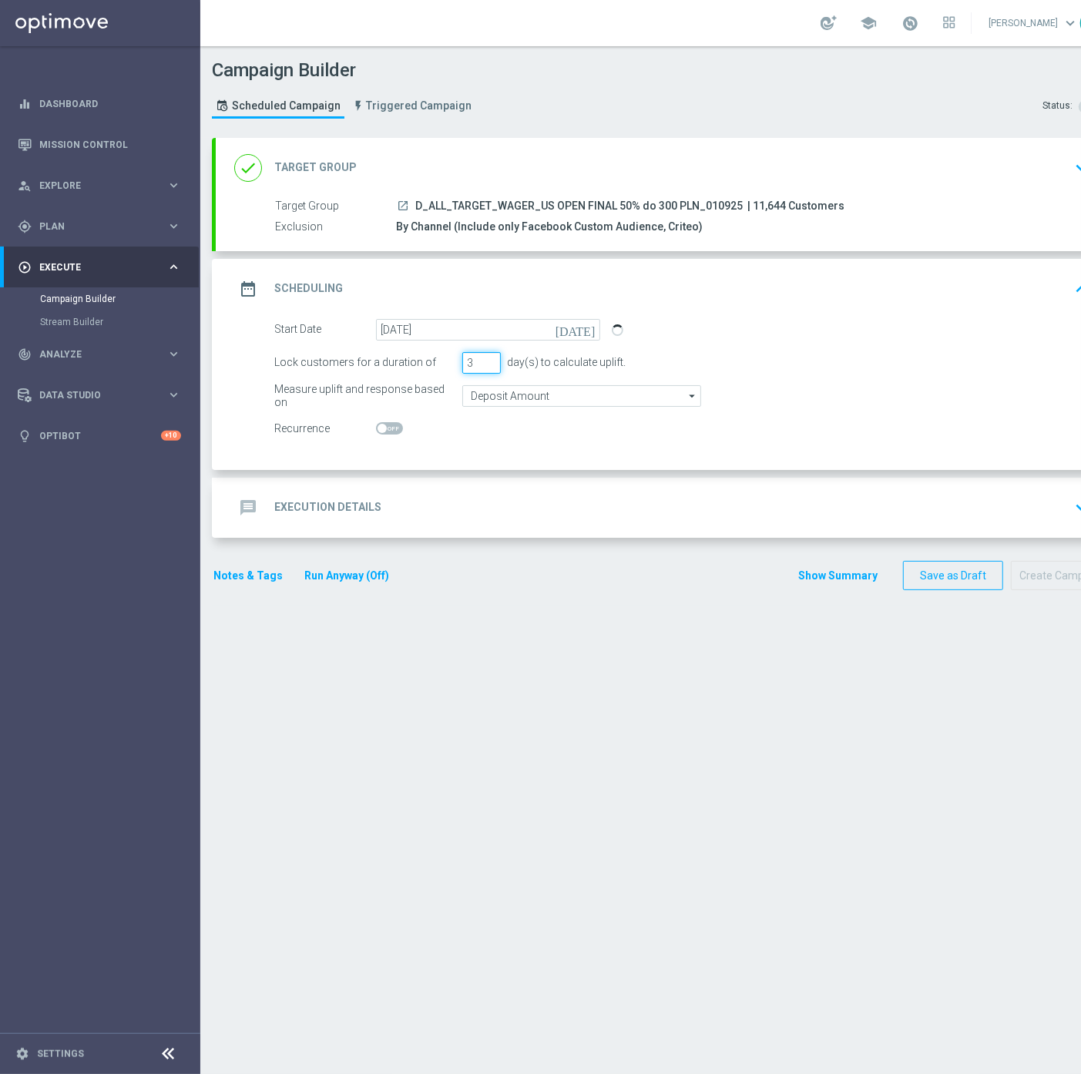
click at [466, 363] on input "3" at bounding box center [481, 363] width 39 height 22
type input "7"
click at [505, 391] on input "Deposit Amount" at bounding box center [581, 396] width 239 height 22
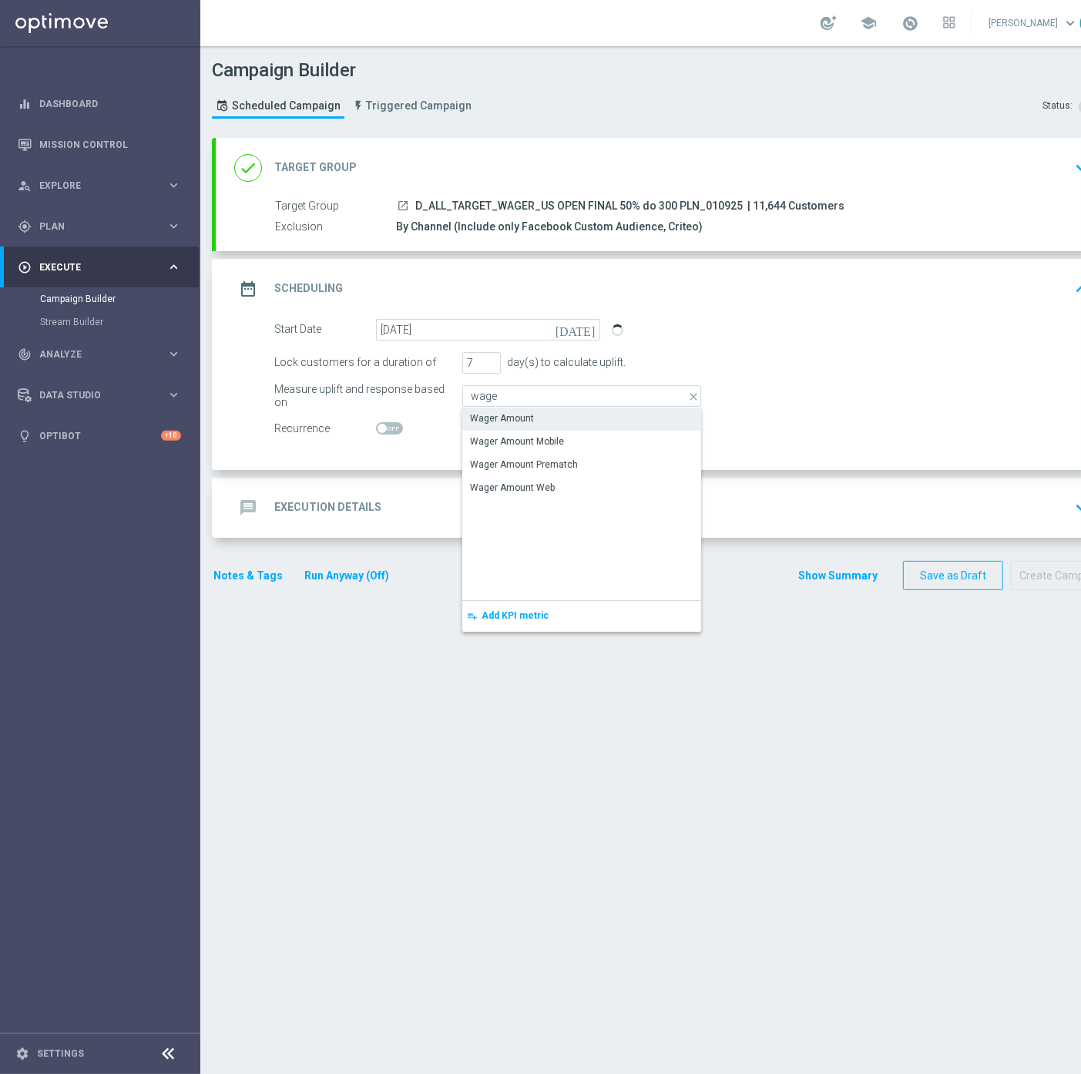
click at [501, 407] on div "Wager Amount" at bounding box center [581, 418] width 239 height 22
type input "Wager Amount"
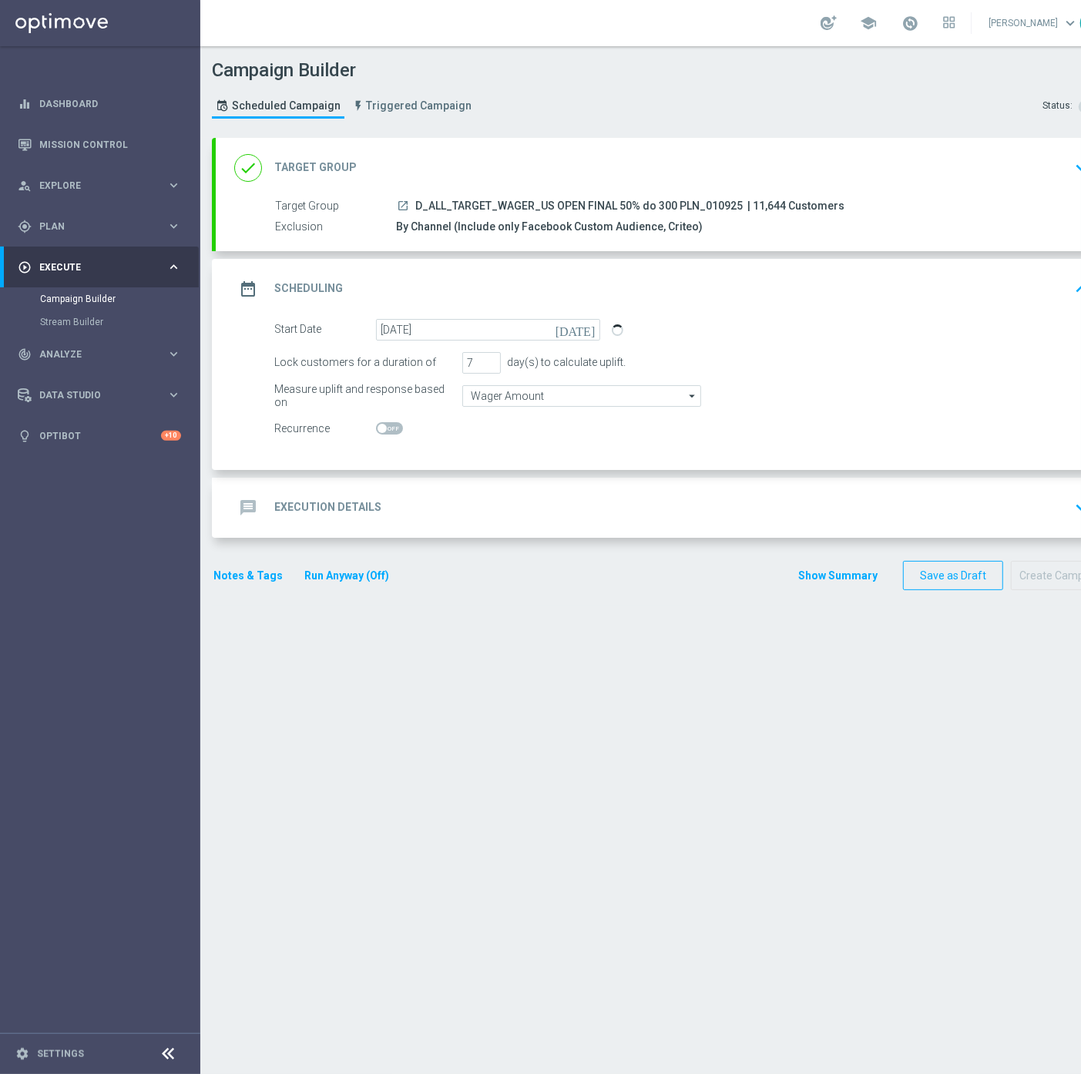
click at [414, 558] on form "done Target Group keyboard_arrow_down Target Group launch D_ALL_TARGET_WAGER_US…" at bounding box center [662, 364] width 901 height 453
click at [421, 517] on div "message Execution Details keyboard_arrow_down" at bounding box center [664, 507] width 860 height 29
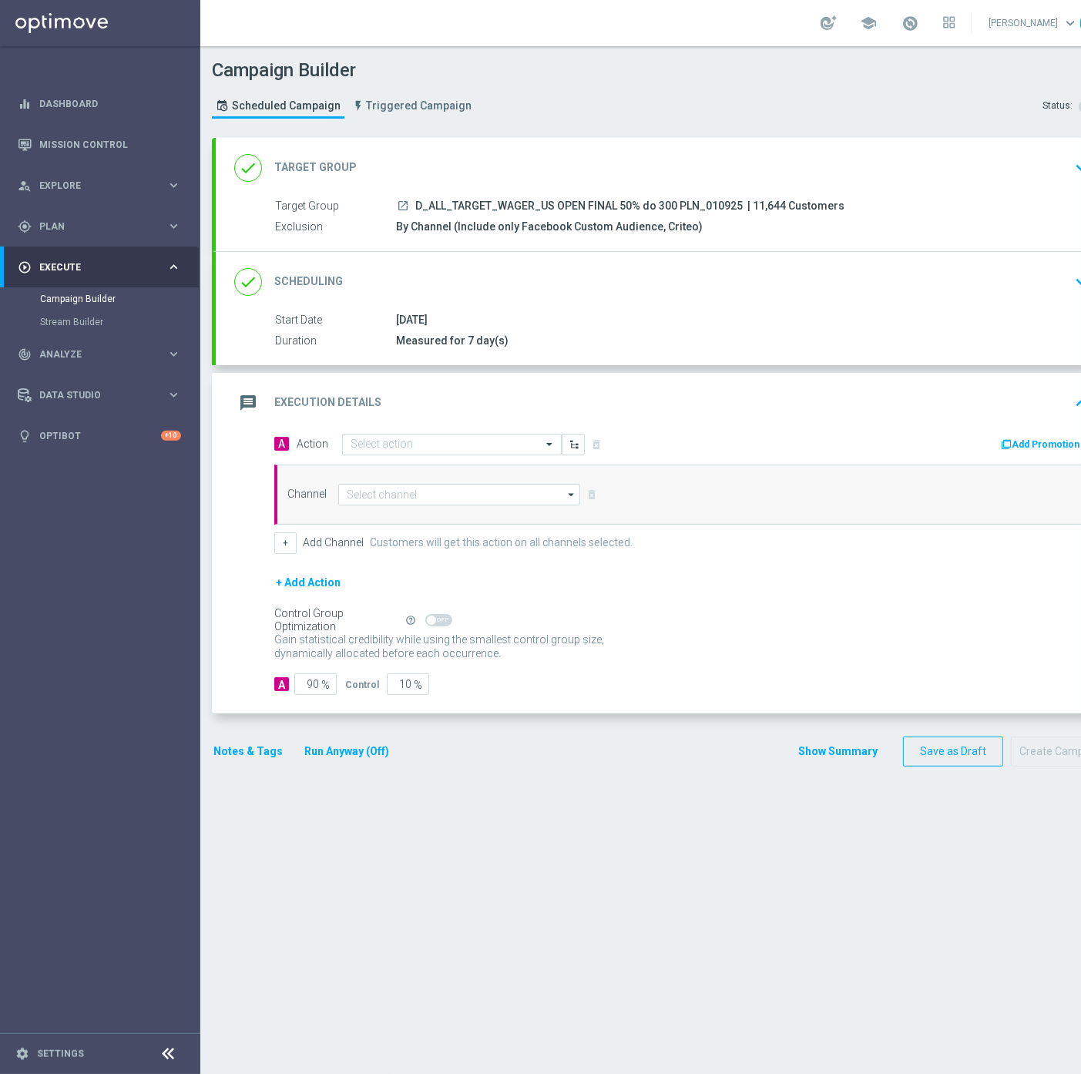
click at [702, 283] on div "done Scheduling keyboard_arrow_down" at bounding box center [664, 281] width 860 height 29
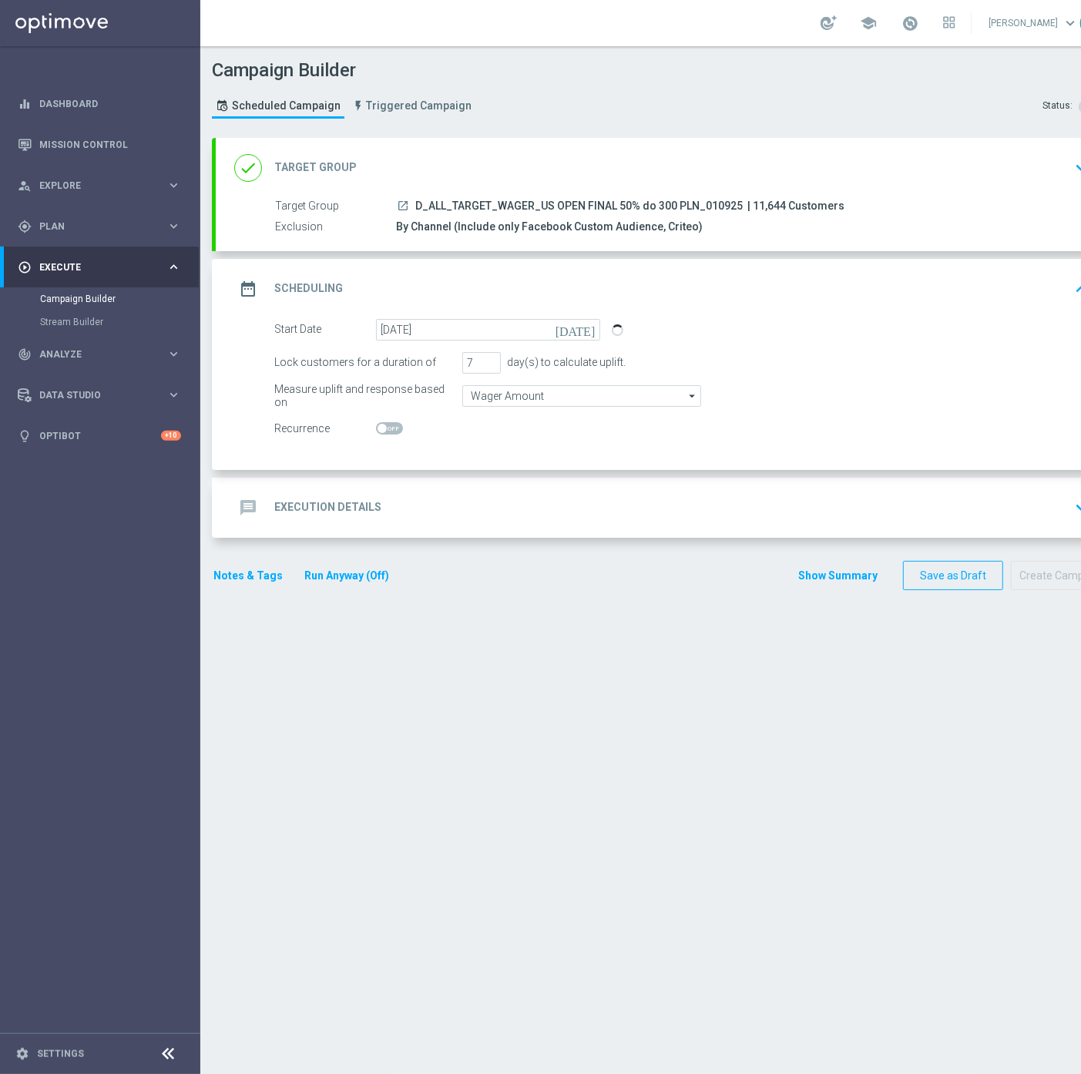
click at [399, 204] on icon "launch" at bounding box center [403, 205] width 12 height 12
click at [421, 489] on div "message Execution Details keyboard_arrow_down" at bounding box center [664, 508] width 897 height 60
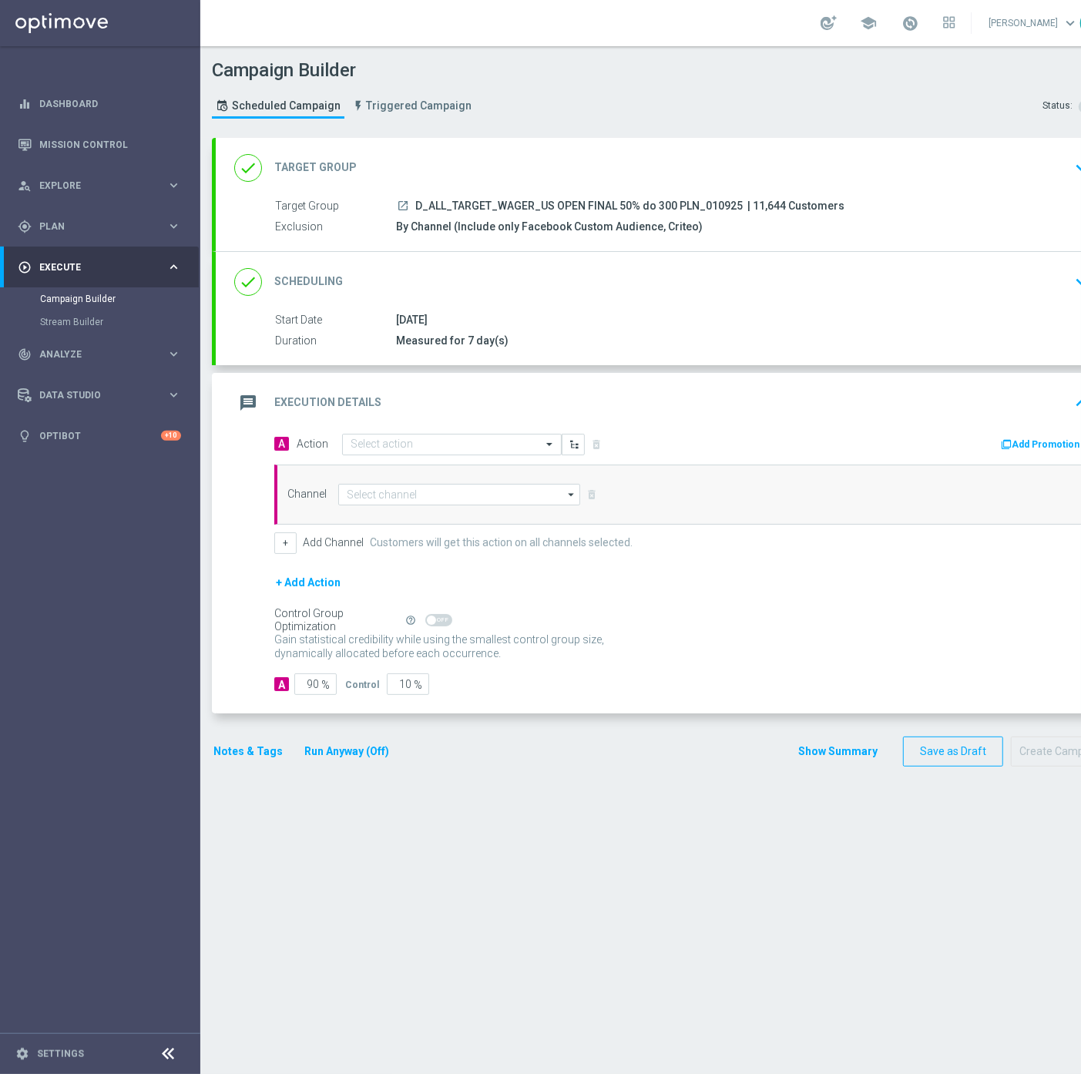
drag, startPoint x: 735, startPoint y: 202, endPoint x: 414, endPoint y: 206, distance: 320.4
click at [415, 206] on span "D_ALL_TARGET_WAGER_US OPEN FINAL 50% do 300 PLN_010925" at bounding box center [578, 206] width 327 height 14
copy span "D_ALL_TARGET_WAGER_US OPEN FINAL 50% do 300 PLN_010925"
click at [383, 448] on input "text" at bounding box center [436, 444] width 172 height 13
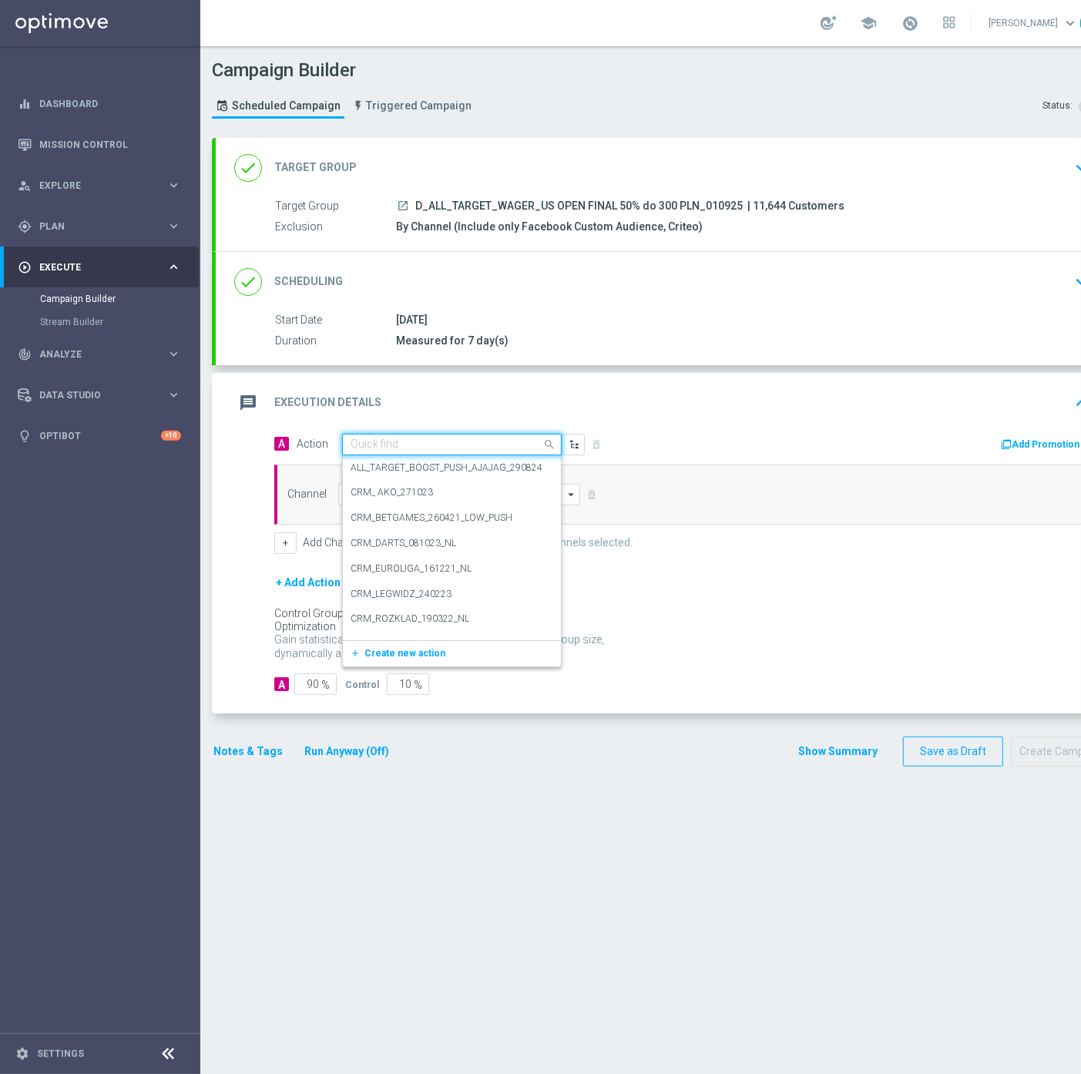
paste input "D_ALL_TARGET_WAGER_US OPEN FINAL 50% do 300 PLN_010925"
type input "D_ALL_TARGET_WAGER_US OPEN FINAL 50% do 300 PLN_010925"
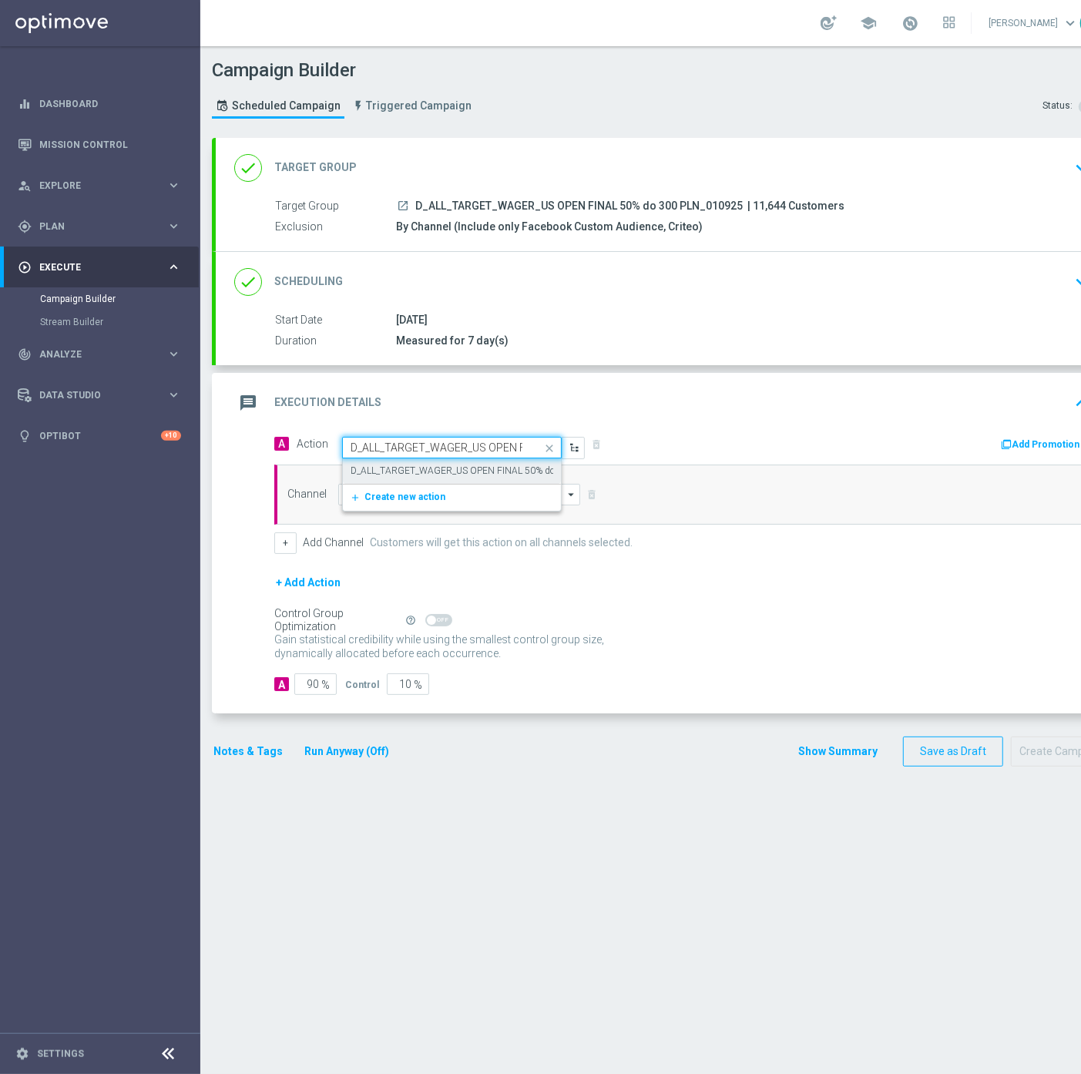
scroll to position [0, 144]
click at [421, 471] on label "D_ALL_TARGET_WAGER_US OPEN FINAL 50% do 300 PLN_010925" at bounding box center [489, 470] width 278 height 13
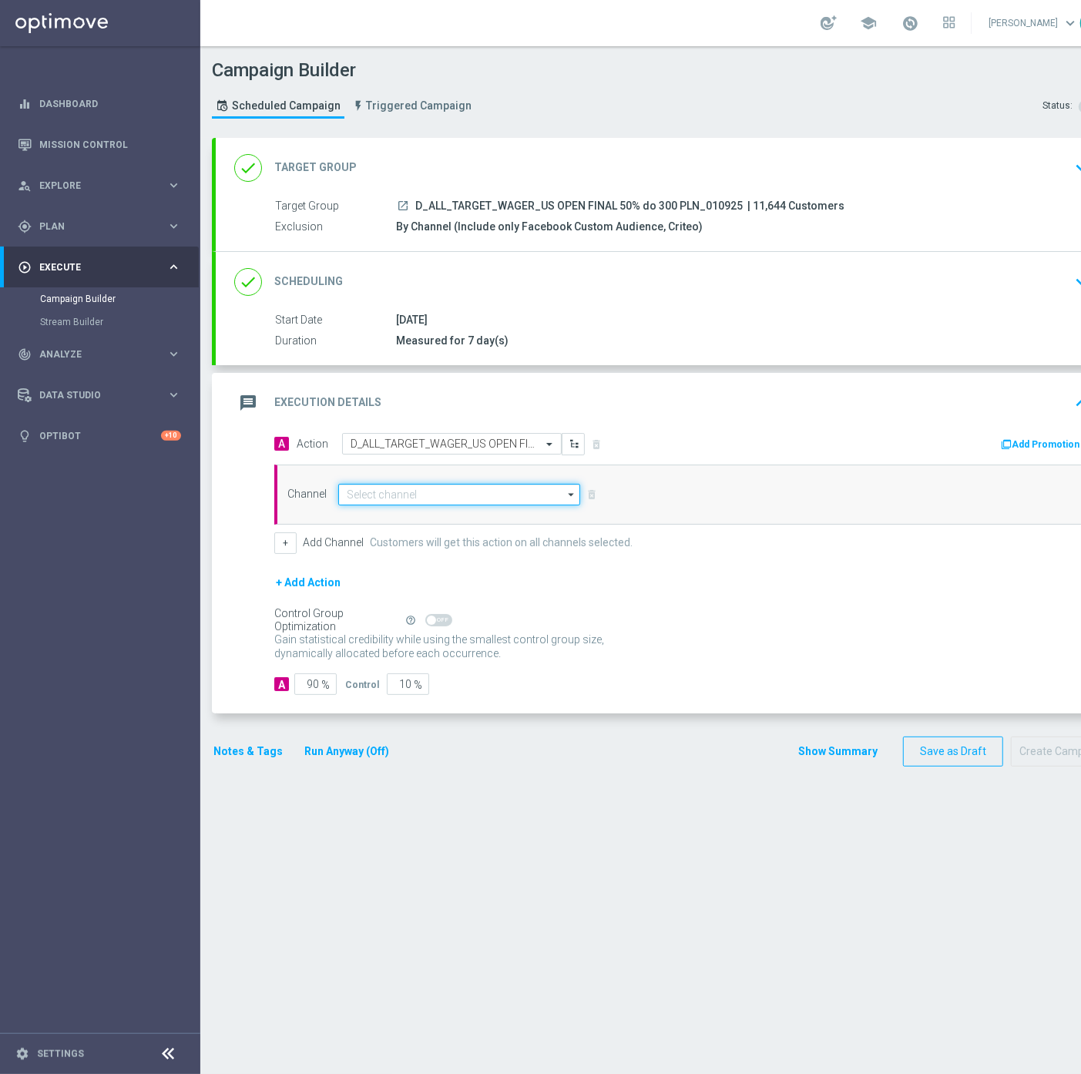
click at [391, 501] on input at bounding box center [459, 495] width 242 height 22
click at [417, 529] on div "Optimail" at bounding box center [459, 540] width 243 height 22
type input "Optimail"
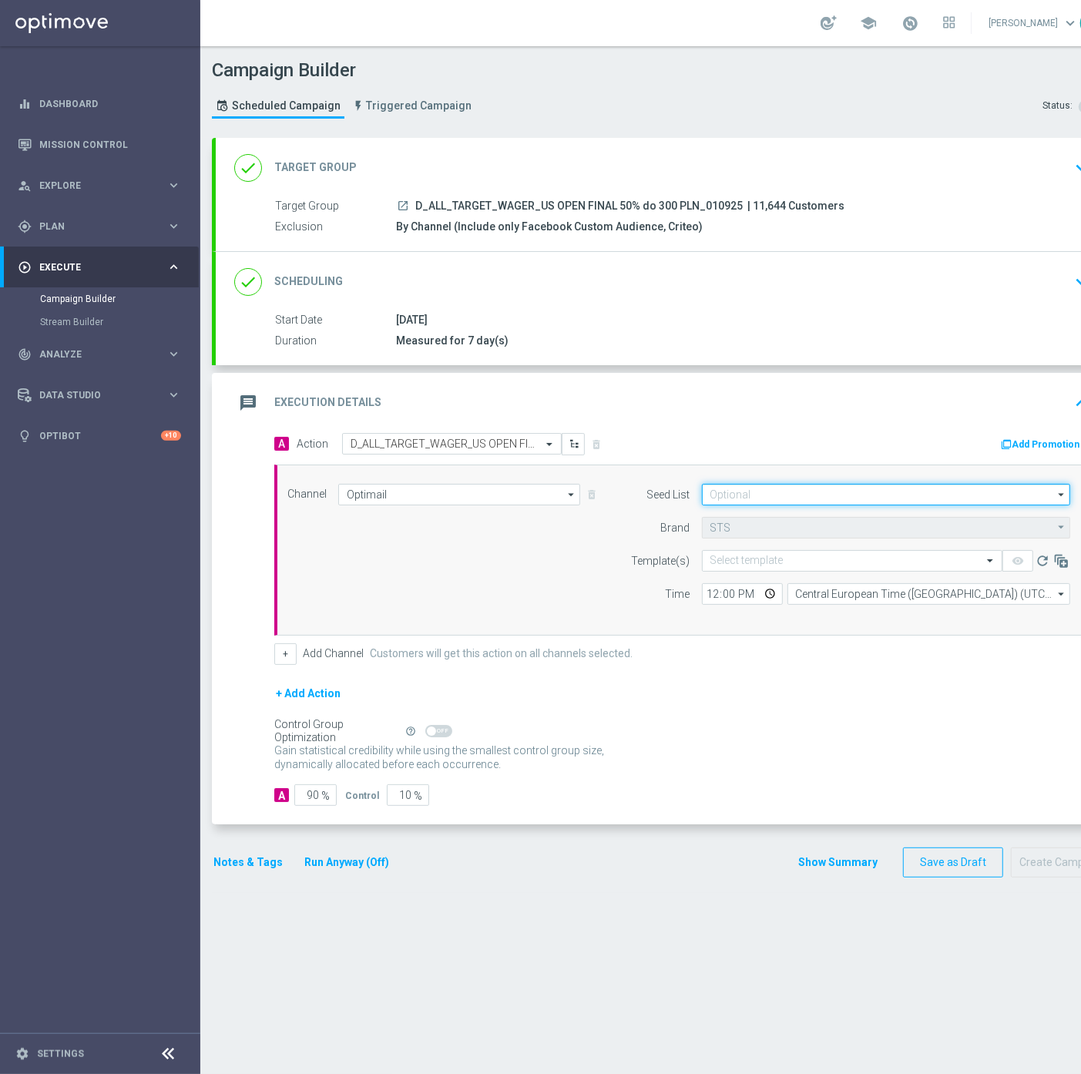
click at [796, 484] on input at bounding box center [886, 495] width 368 height 22
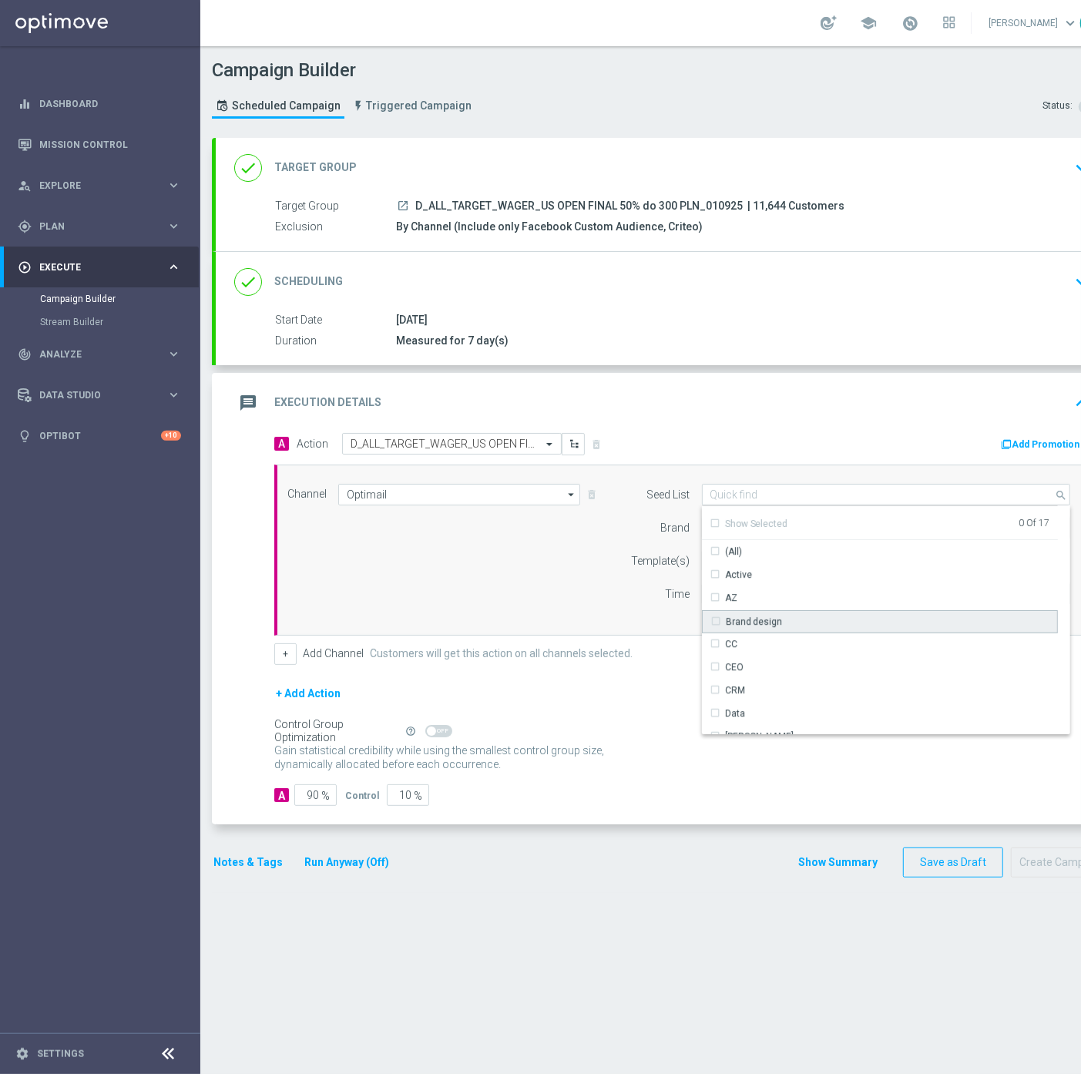
click at [773, 614] on div "Brand design" at bounding box center [880, 621] width 356 height 23
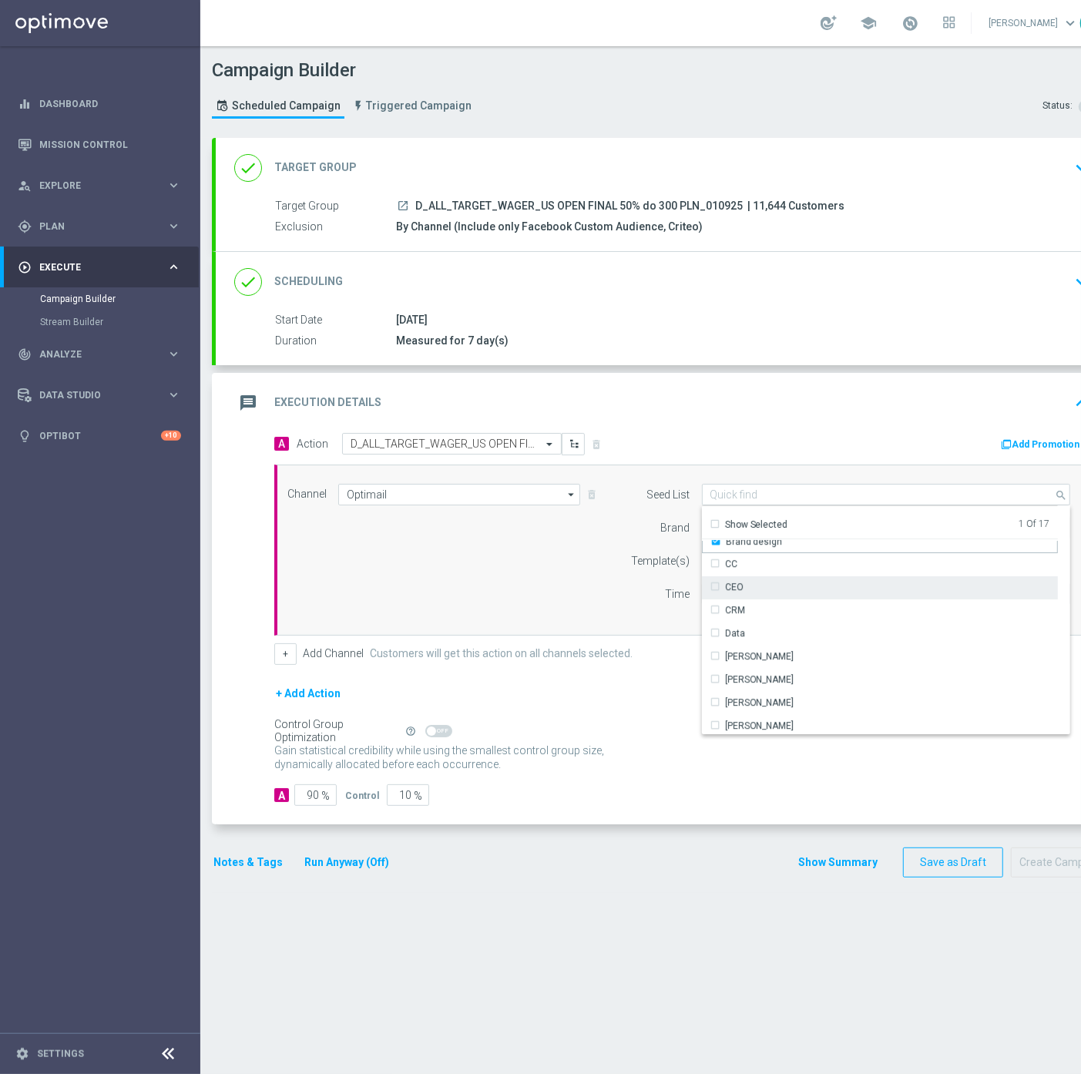
scroll to position [171, 0]
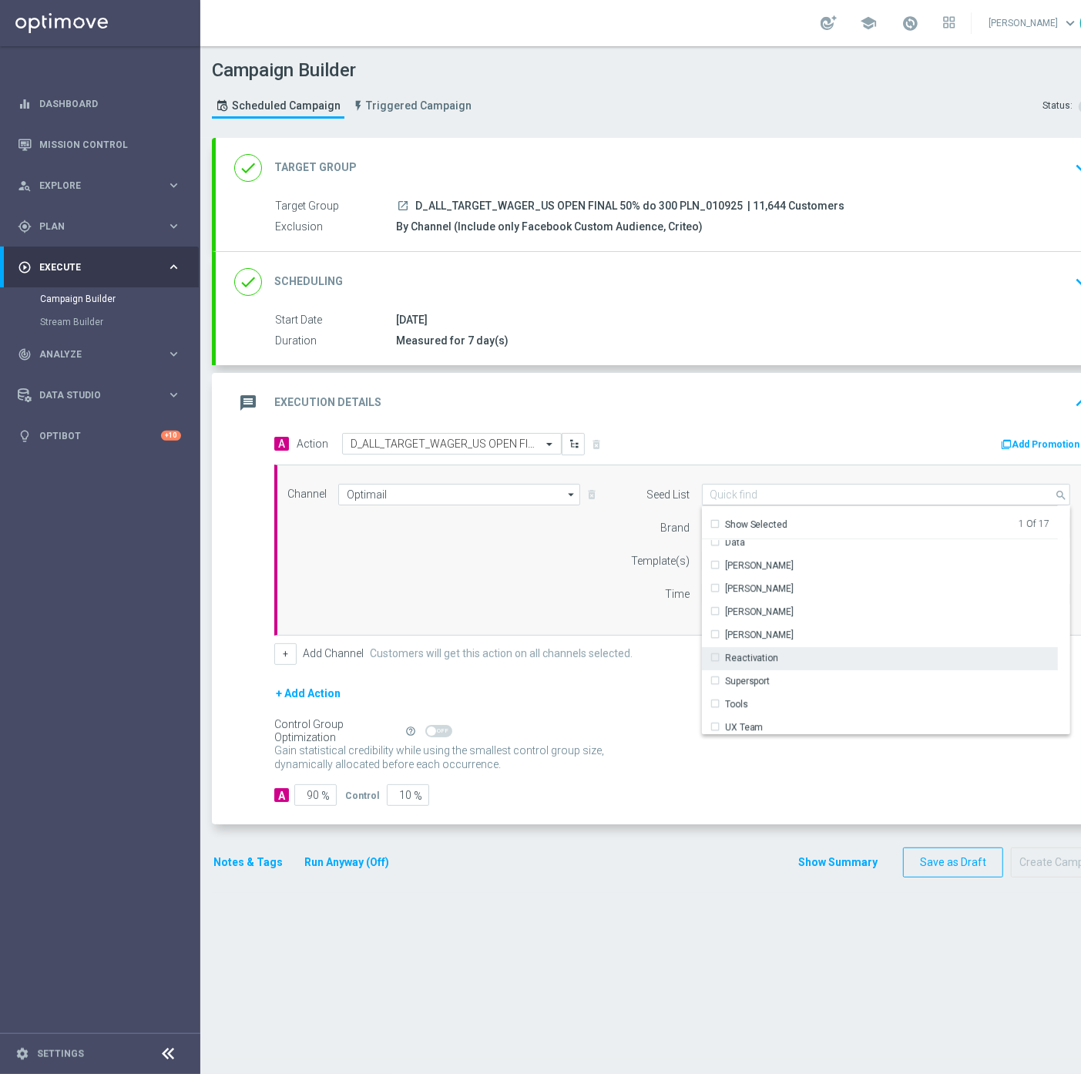
click at [786, 647] on div "Reactivation" at bounding box center [880, 658] width 356 height 22
drag, startPoint x: 589, startPoint y: 602, endPoint x: 606, endPoint y: 595, distance: 18.3
click at [594, 602] on div "Channel Optimail Optimail arrow_drop_down Show Selected 1 of 22 Target group on…" at bounding box center [679, 550] width 806 height 132
type input "Selected 2 of 17"
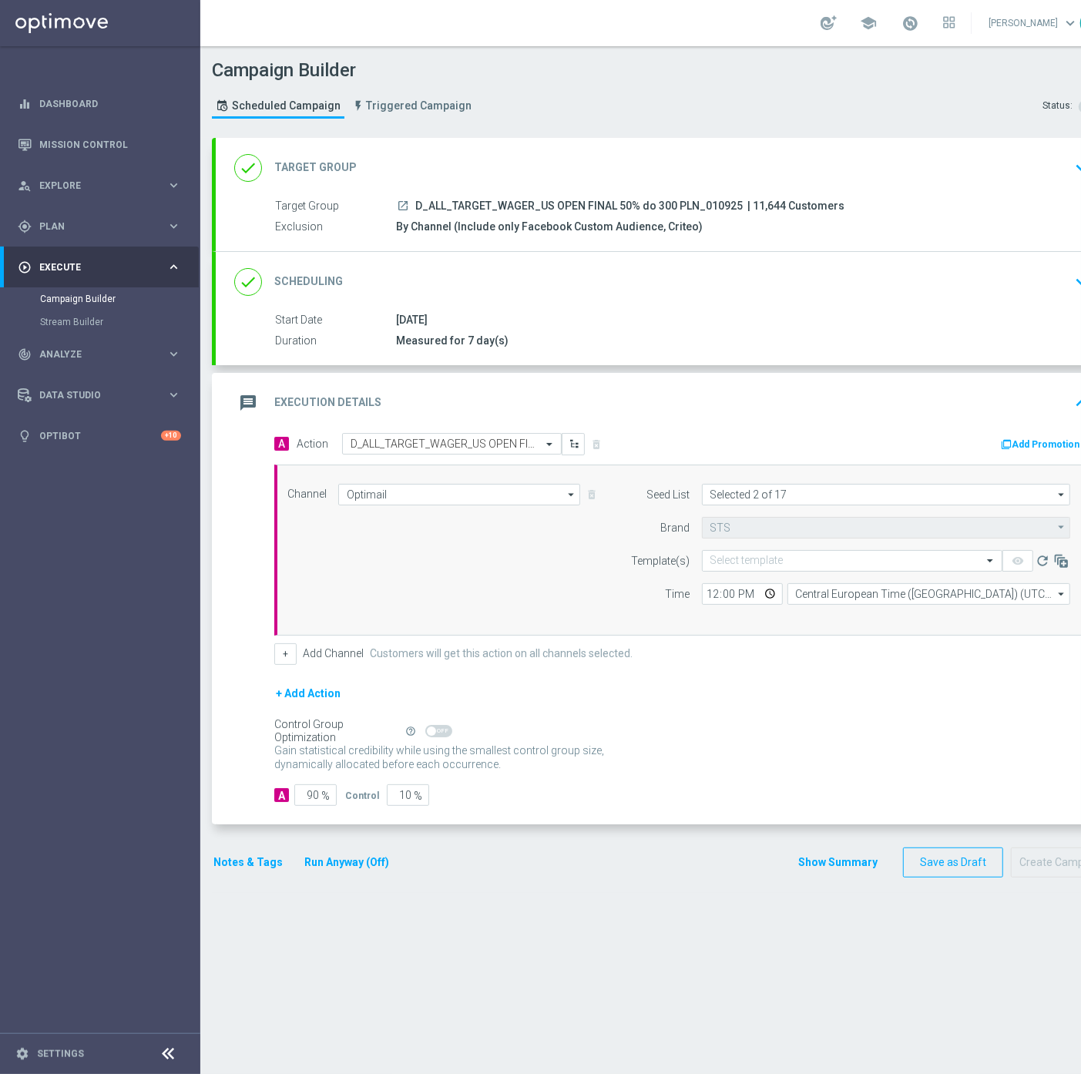
click at [820, 558] on form "Template(s) Select template remove_red_eye refresh Time 12:00 Central European …" at bounding box center [846, 577] width 447 height 55
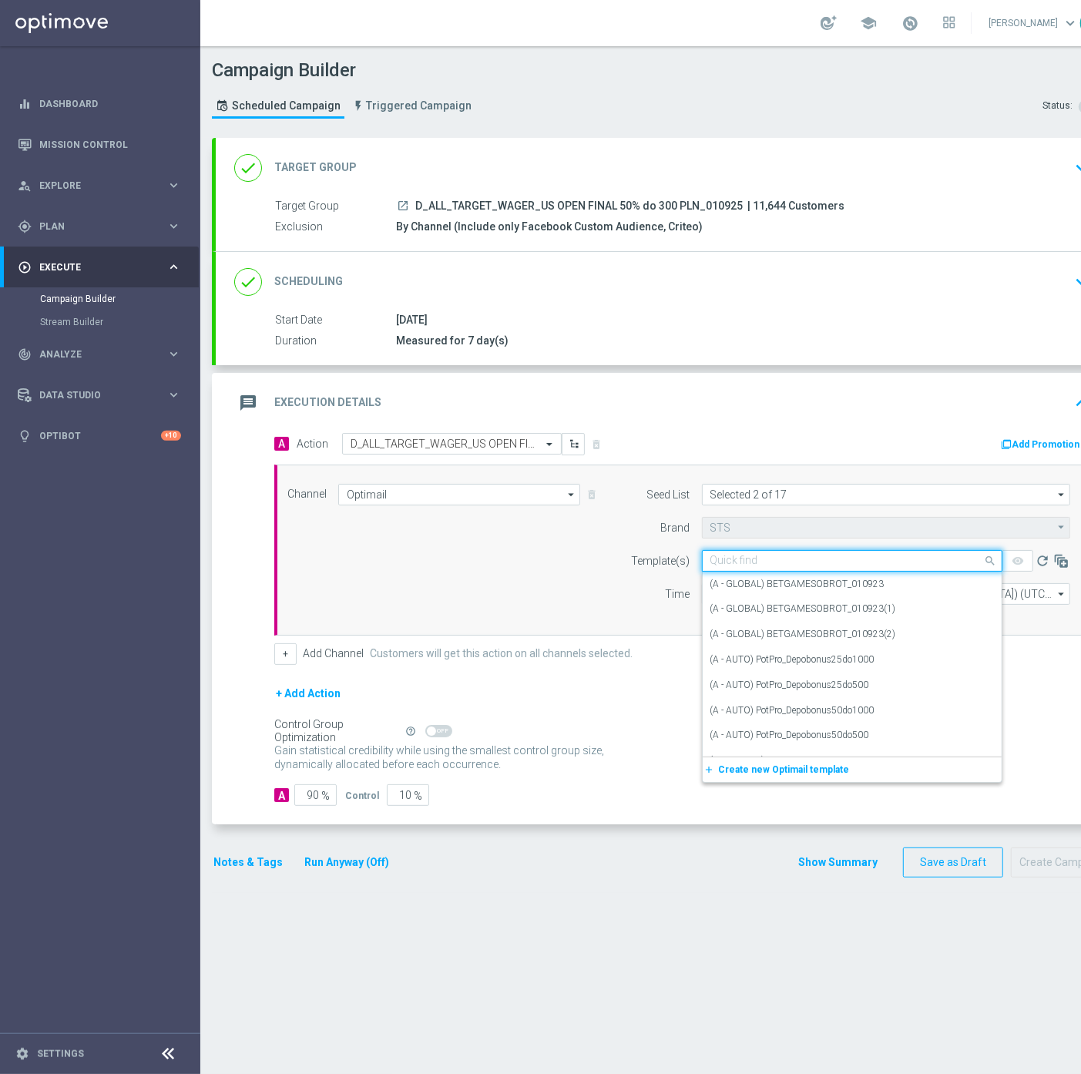
click at [806, 555] on input "text" at bounding box center [836, 561] width 253 height 13
paste input "D_ALL_TARGET_WAGER_US OPEN FINAL 50% do 300 PLN_010925"
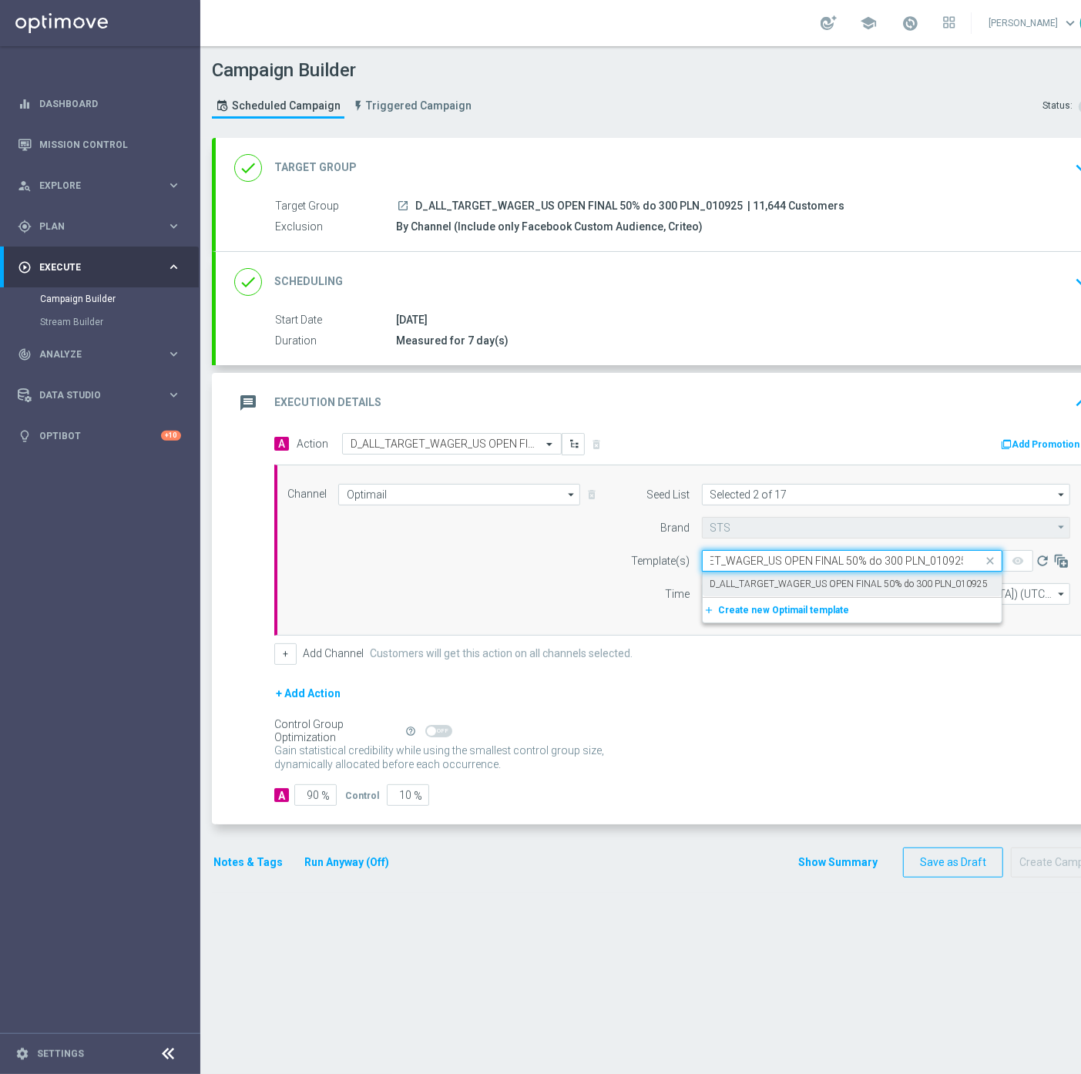
click at [799, 572] on div "D_ALL_TARGET_WAGER_US OPEN FINAL 50% do 300 PLN_010925" at bounding box center [851, 584] width 283 height 25
type input "D_ALL_TARGET_WAGER_US OPEN FINAL 50% do 300 PLN_010925"
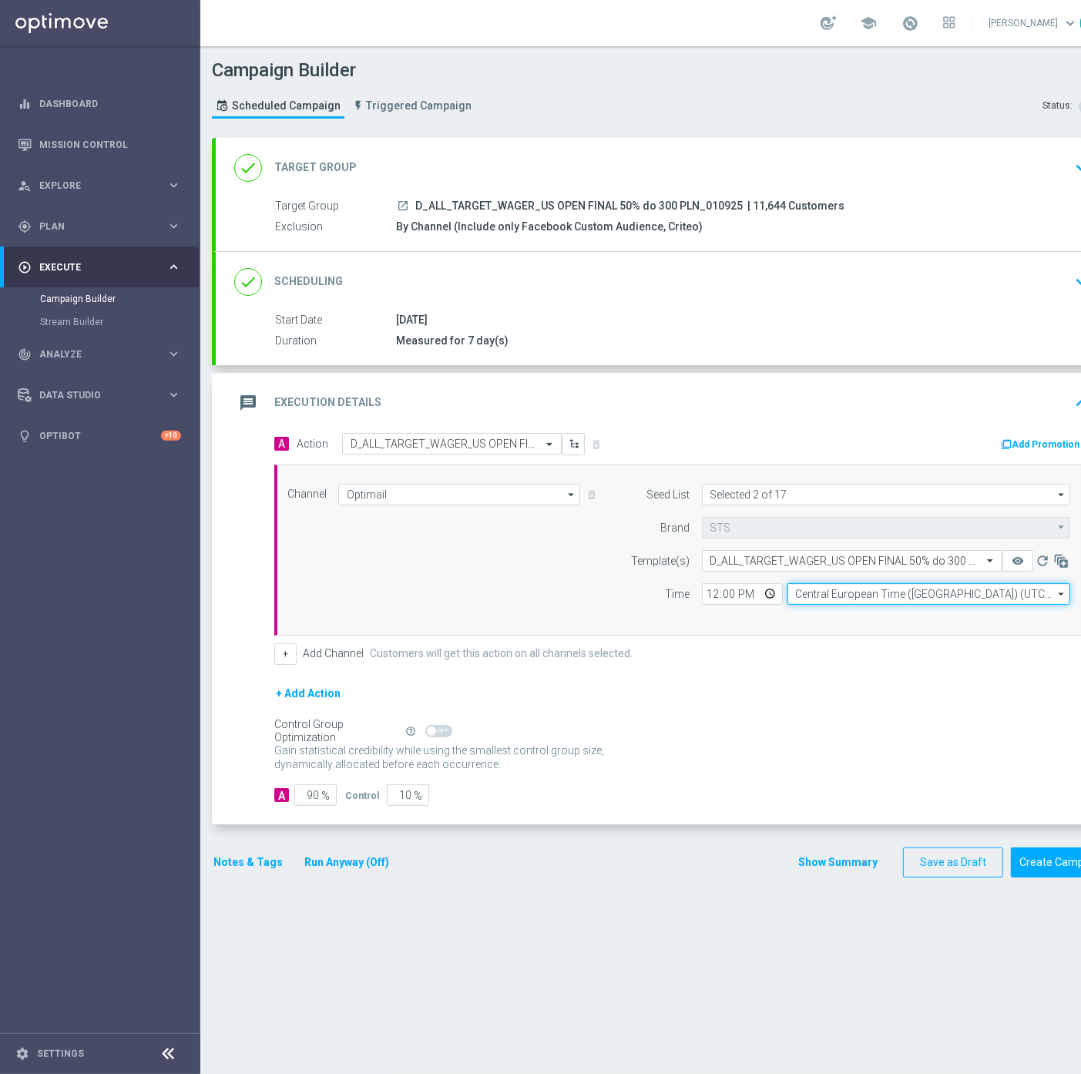
click at [850, 590] on input "Central European Time ([GEOGRAPHIC_DATA]) (UTC +02:00)" at bounding box center [928, 594] width 283 height 22
click at [842, 605] on div "Central European Time ([GEOGRAPHIC_DATA]) (UTC +02:00)" at bounding box center [928, 616] width 283 height 22
type input "Central European Time ([GEOGRAPHIC_DATA]) (UTC +02:00)"
click at [714, 583] on input "12:00" at bounding box center [742, 594] width 81 height 22
click at [733, 583] on input "14:01" at bounding box center [742, 594] width 81 height 22
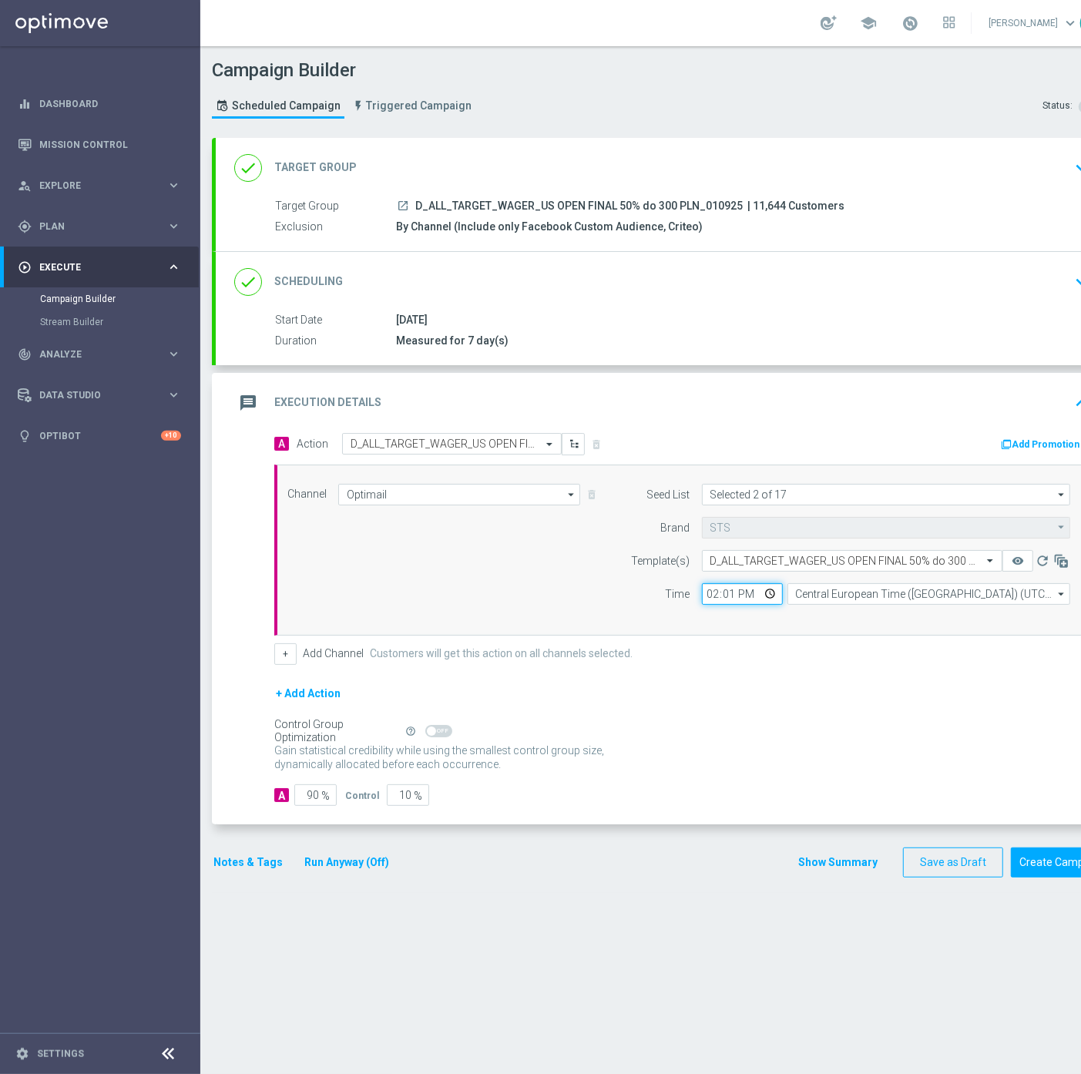
type input "14:11"
click at [317, 784] on input "90" at bounding box center [315, 795] width 42 height 22
click at [308, 784] on input "90" at bounding box center [315, 795] width 42 height 22
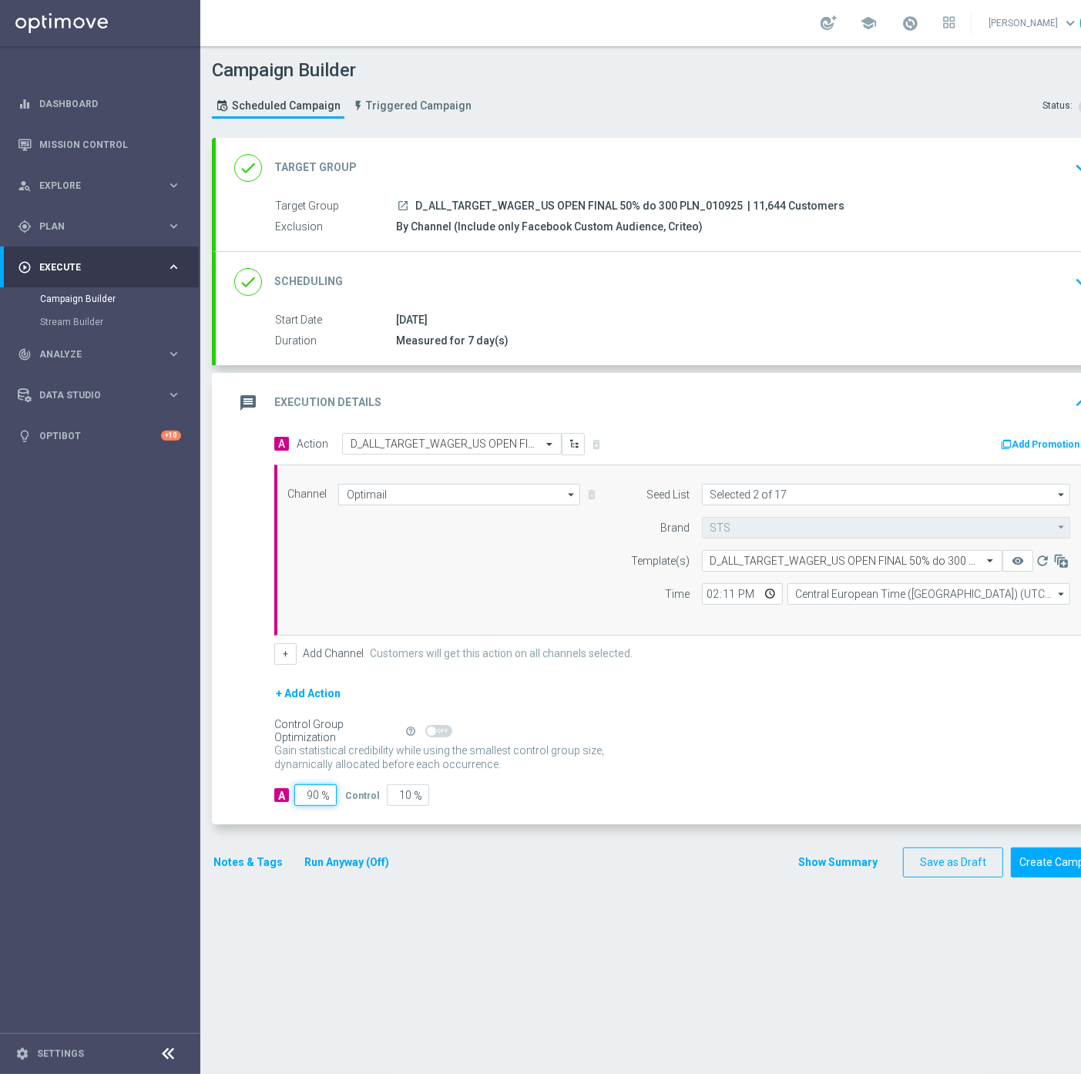
type input "9"
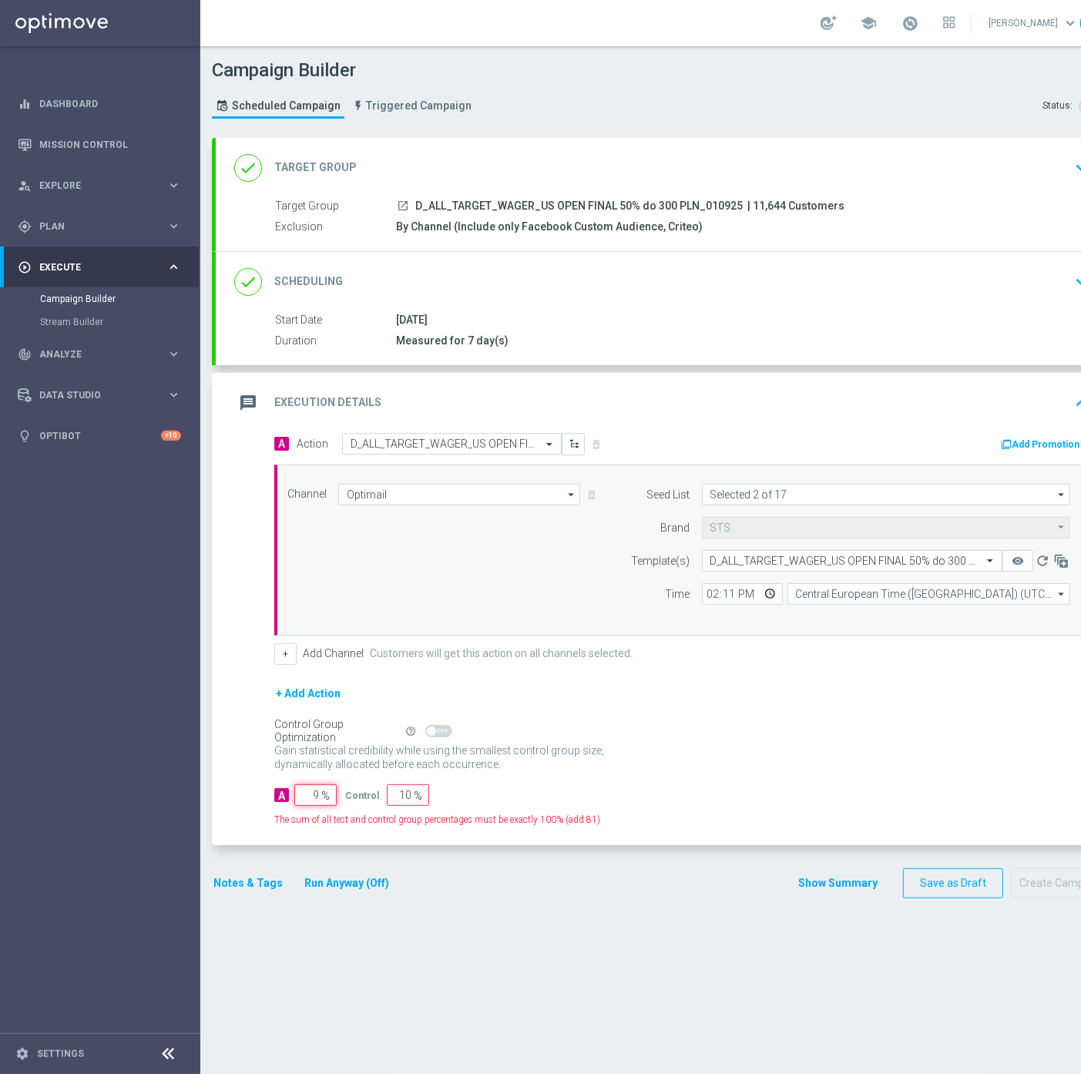
type input "91"
type input "95"
type input "5"
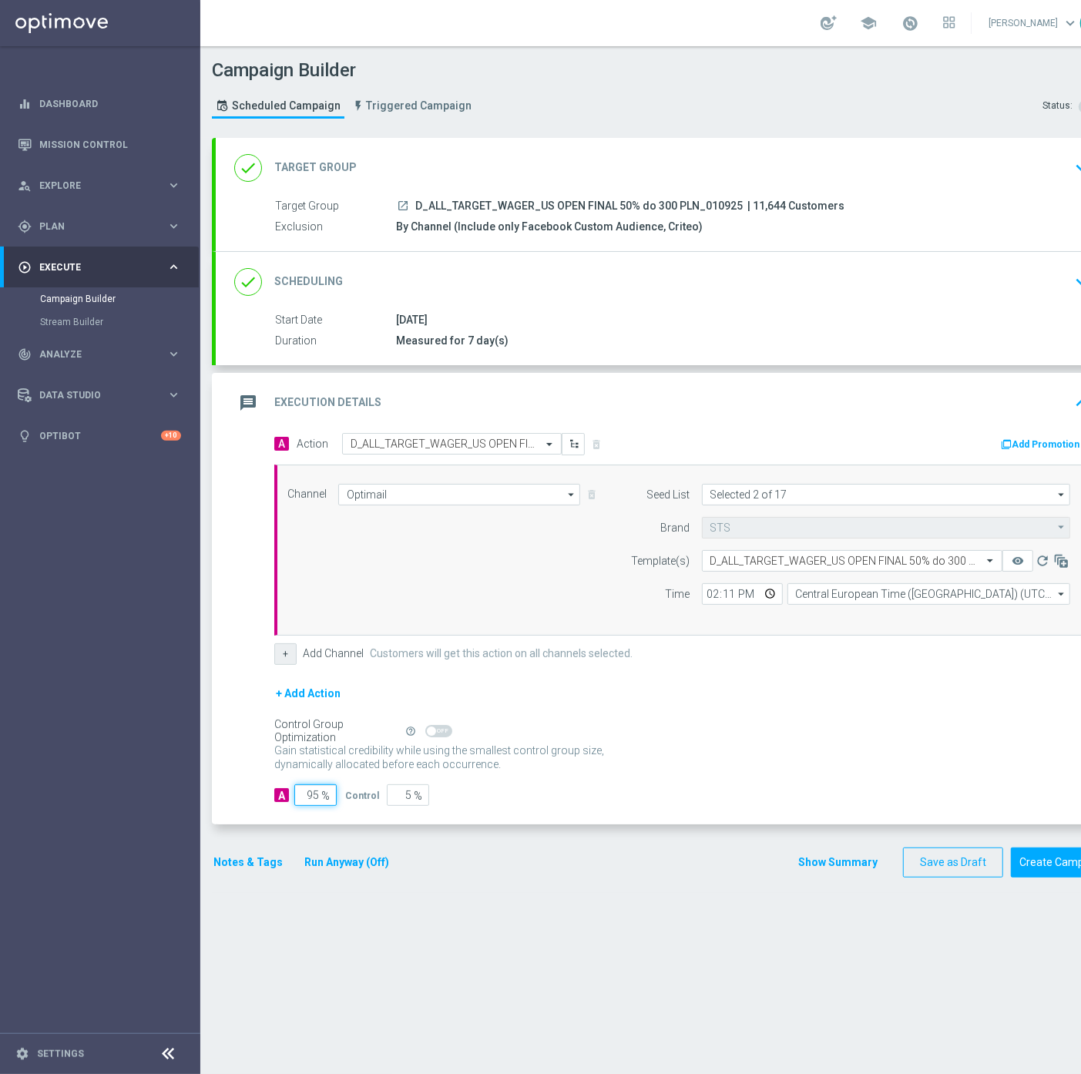
type input "95"
click at [281, 643] on button "+" at bounding box center [285, 654] width 22 height 22
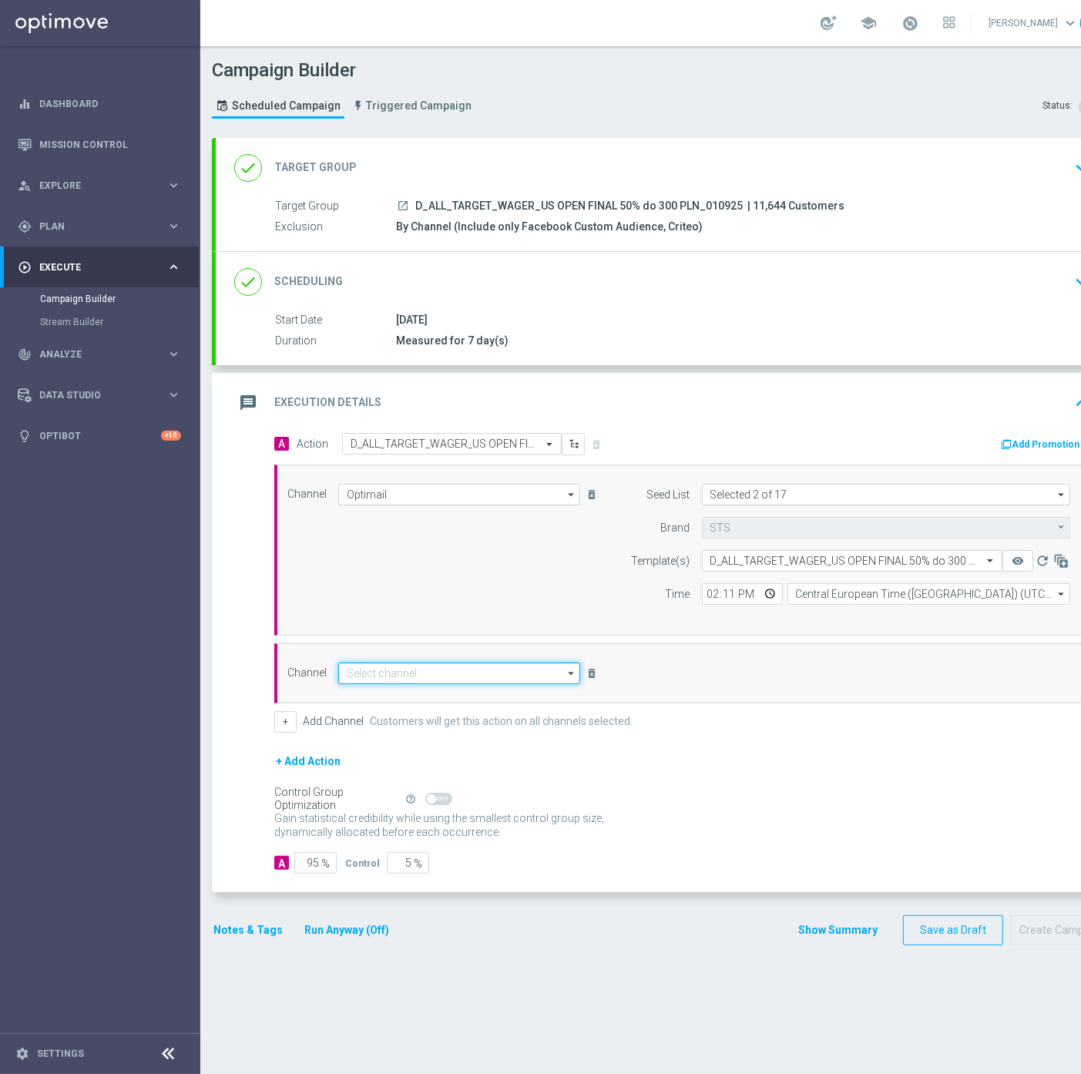
click at [377, 662] on input at bounding box center [459, 673] width 242 height 22
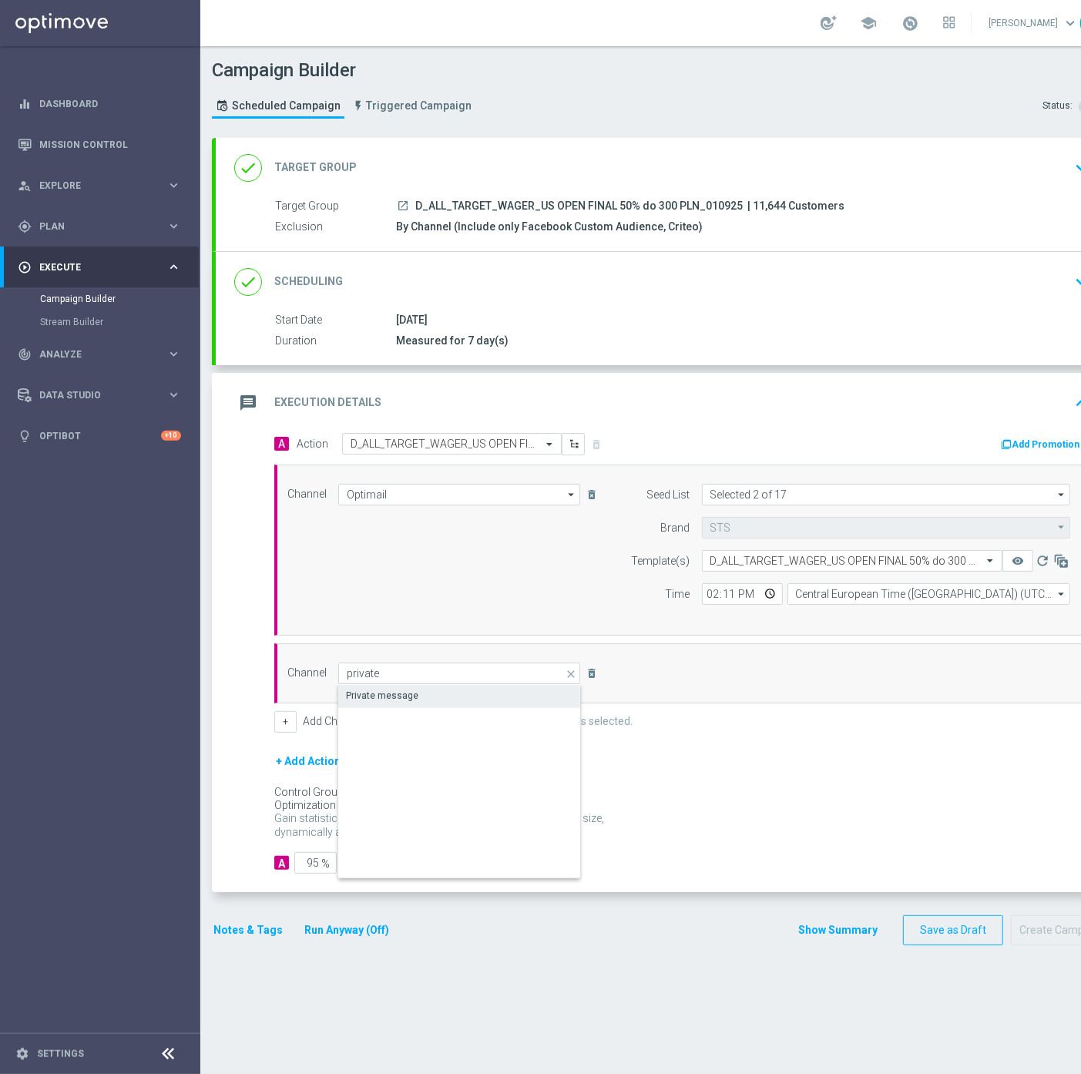
click at [386, 689] on div "Private message" at bounding box center [382, 696] width 72 height 14
type input "Private message"
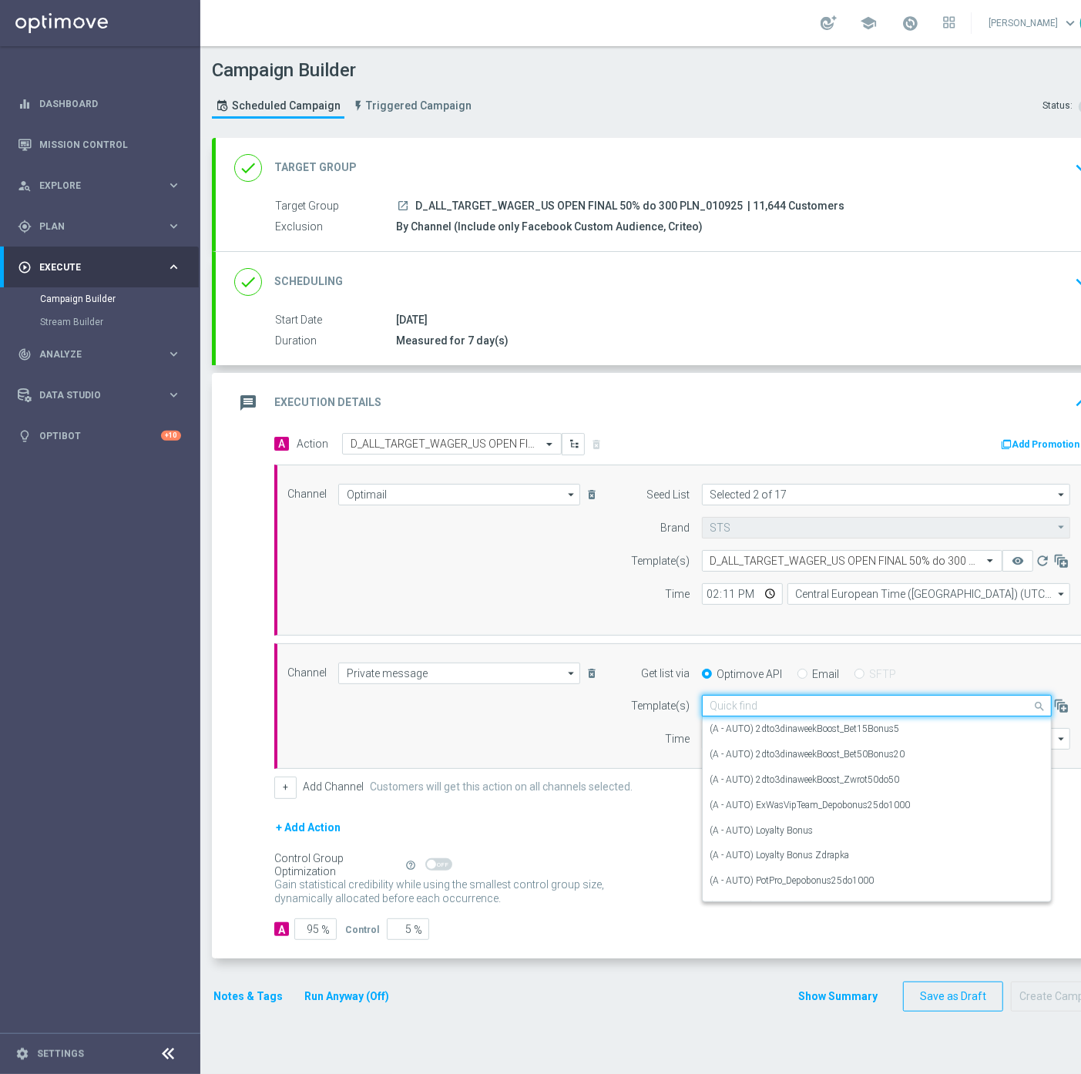
click at [776, 699] on input "text" at bounding box center [861, 705] width 302 height 13
paste input "D_ALL_TARGET_WAGER_US OPEN FINAL 50% do 300 PLN_010925"
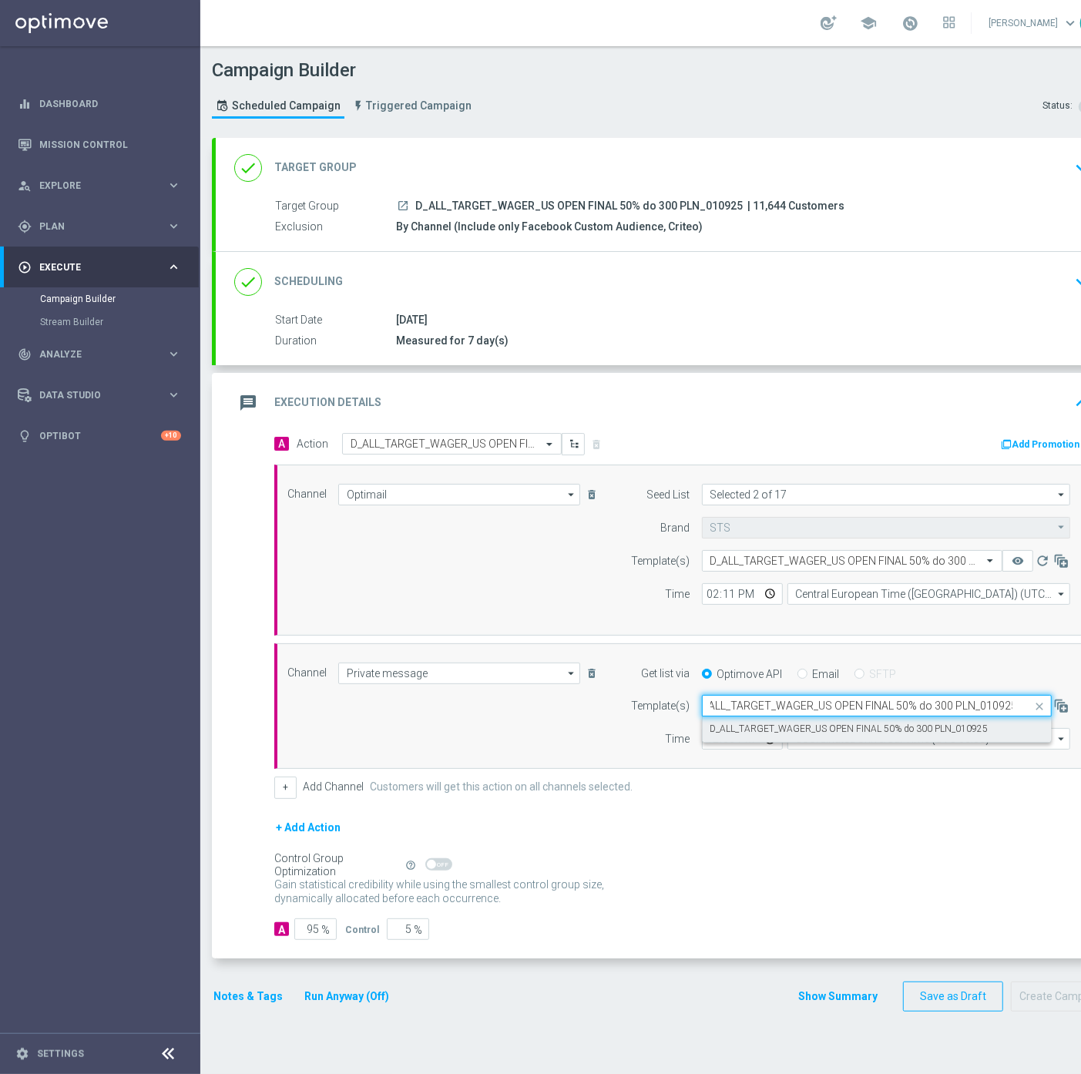
click at [763, 722] on label "D_ALL_TARGET_WAGER_US OPEN FINAL 50% do 300 PLN_010925" at bounding box center [849, 728] width 278 height 13
type input "D_ALL_TARGET_WAGER_US OPEN FINAL 50% do 300 PLN_010925"
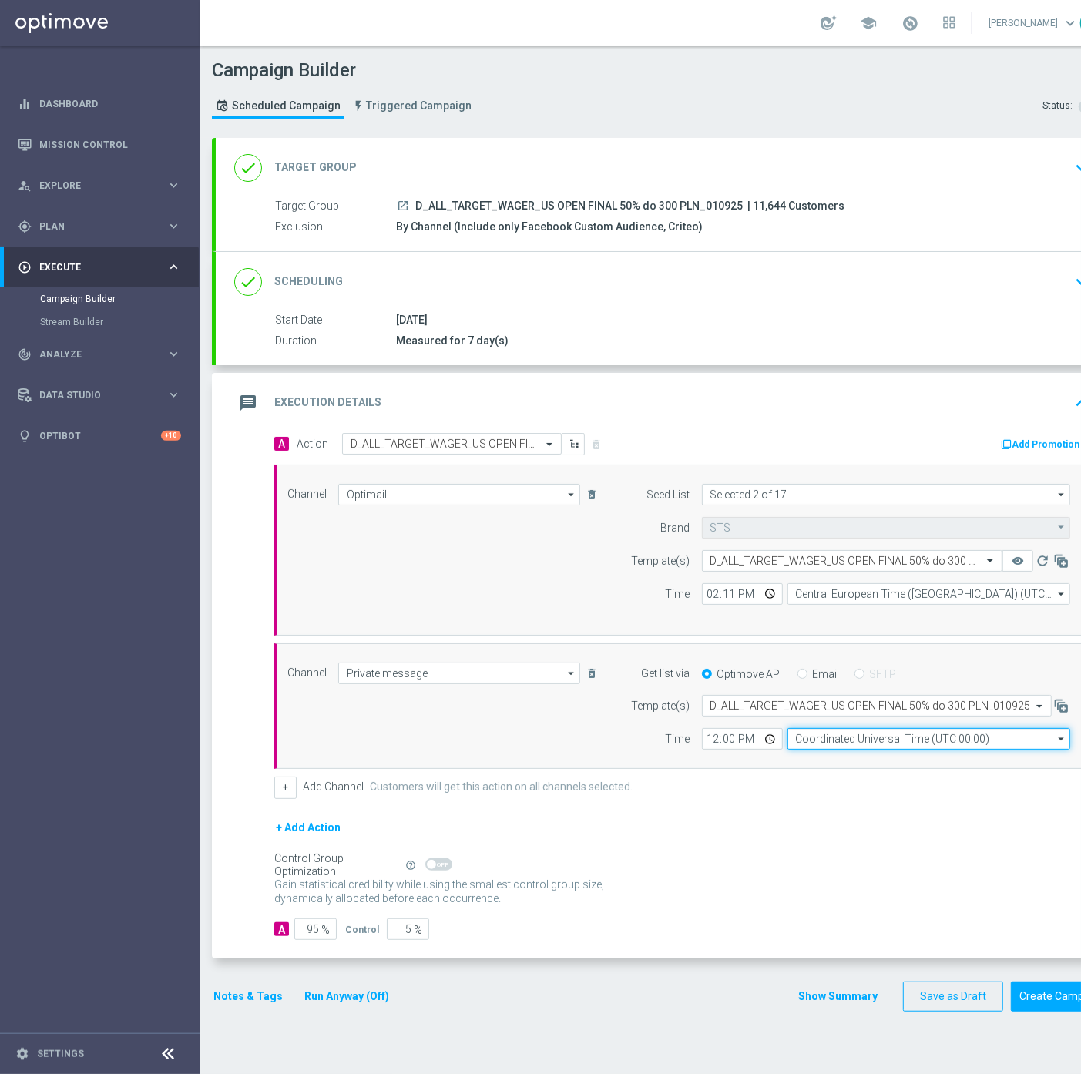
click at [811, 728] on input "Coordinated Universal Time (UTC 00:00)" at bounding box center [928, 739] width 283 height 22
click at [821, 750] on div "Central European Time ([GEOGRAPHIC_DATA]) (UTC +02:00)" at bounding box center [928, 761] width 283 height 22
type input "Central European Time ([GEOGRAPHIC_DATA]) (UTC +02:00)"
click at [709, 728] on input "12:00" at bounding box center [742, 739] width 81 height 22
type input "14:11"
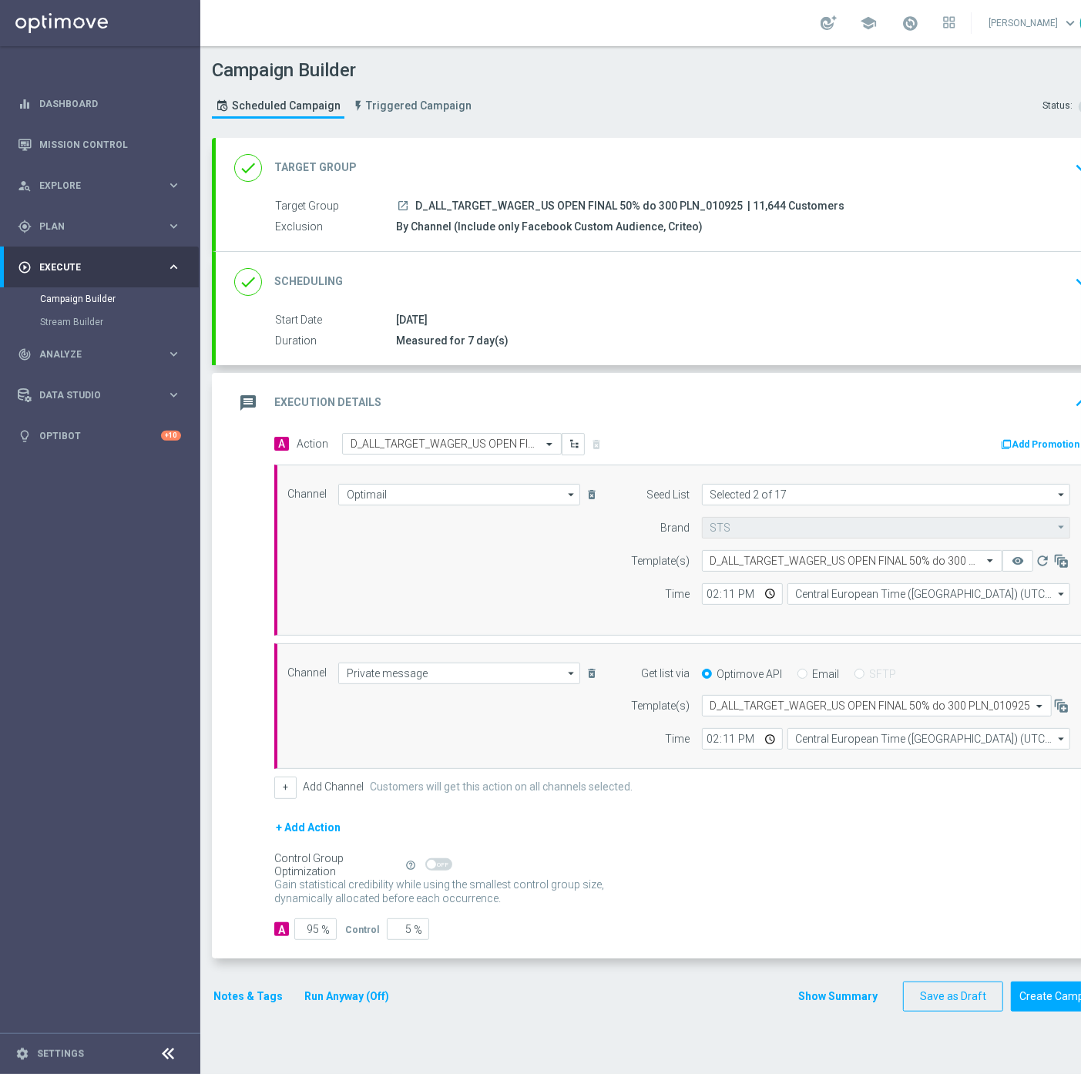
click at [223, 987] on button "Notes & Tags" at bounding box center [248, 996] width 72 height 19
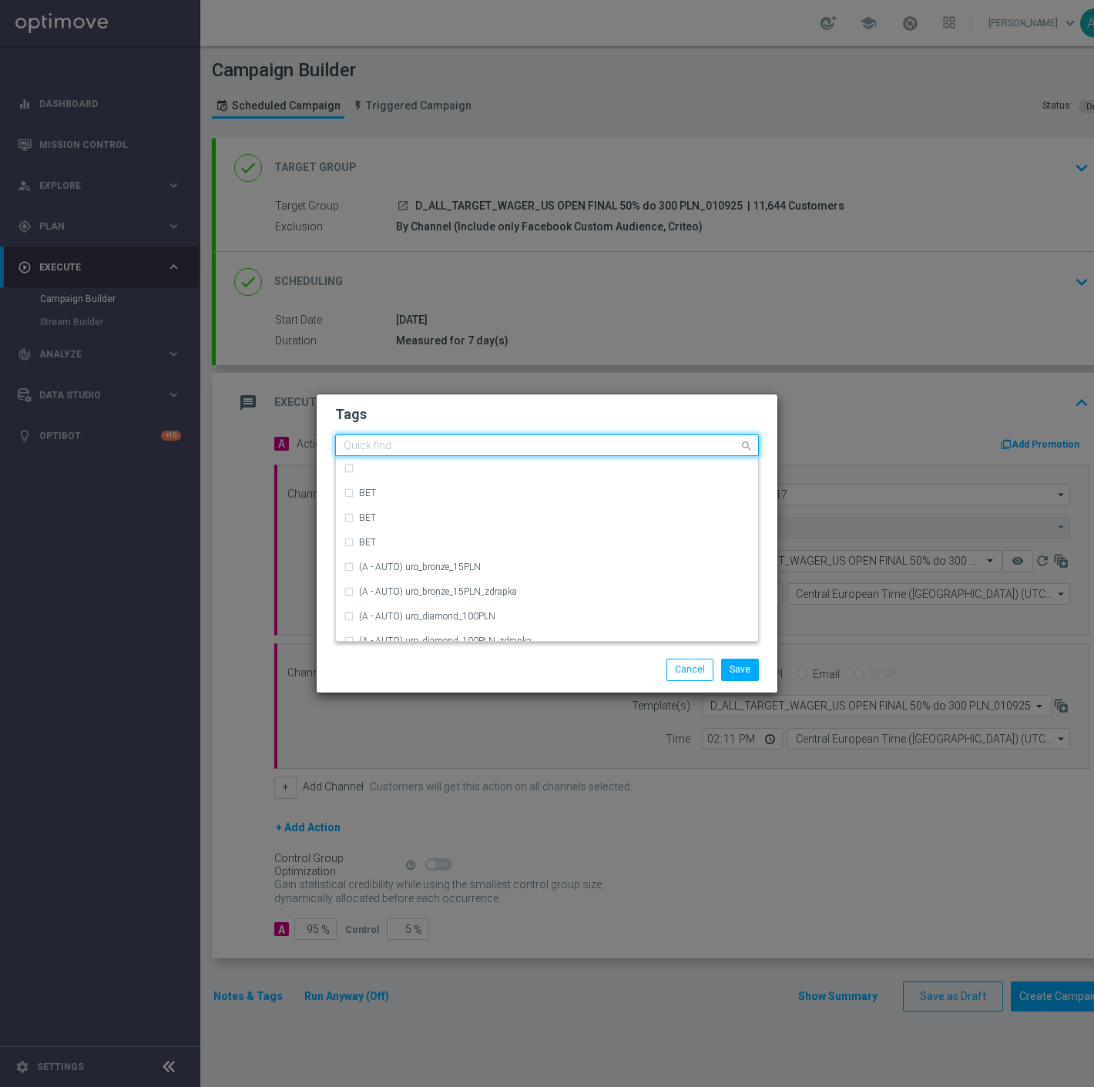
click at [364, 436] on div "Quick find" at bounding box center [537, 445] width 403 height 19
click at [405, 615] on div "D" at bounding box center [554, 616] width 391 height 9
click at [367, 437] on div "Quick find × D D" at bounding box center [537, 445] width 403 height 19
click at [365, 444] on input "D" at bounding box center [541, 446] width 395 height 13
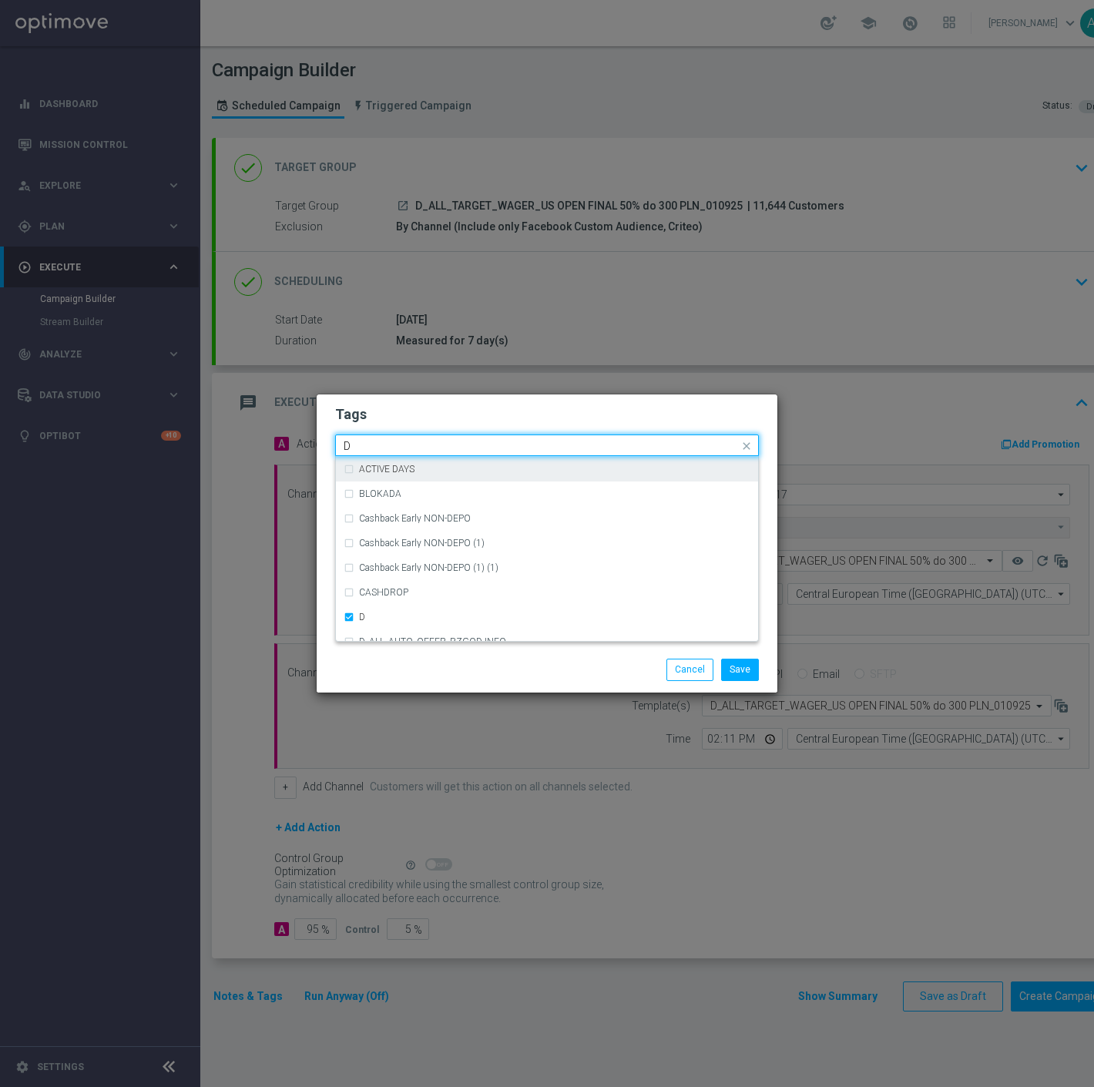
click at [365, 444] on input "D" at bounding box center [541, 446] width 395 height 13
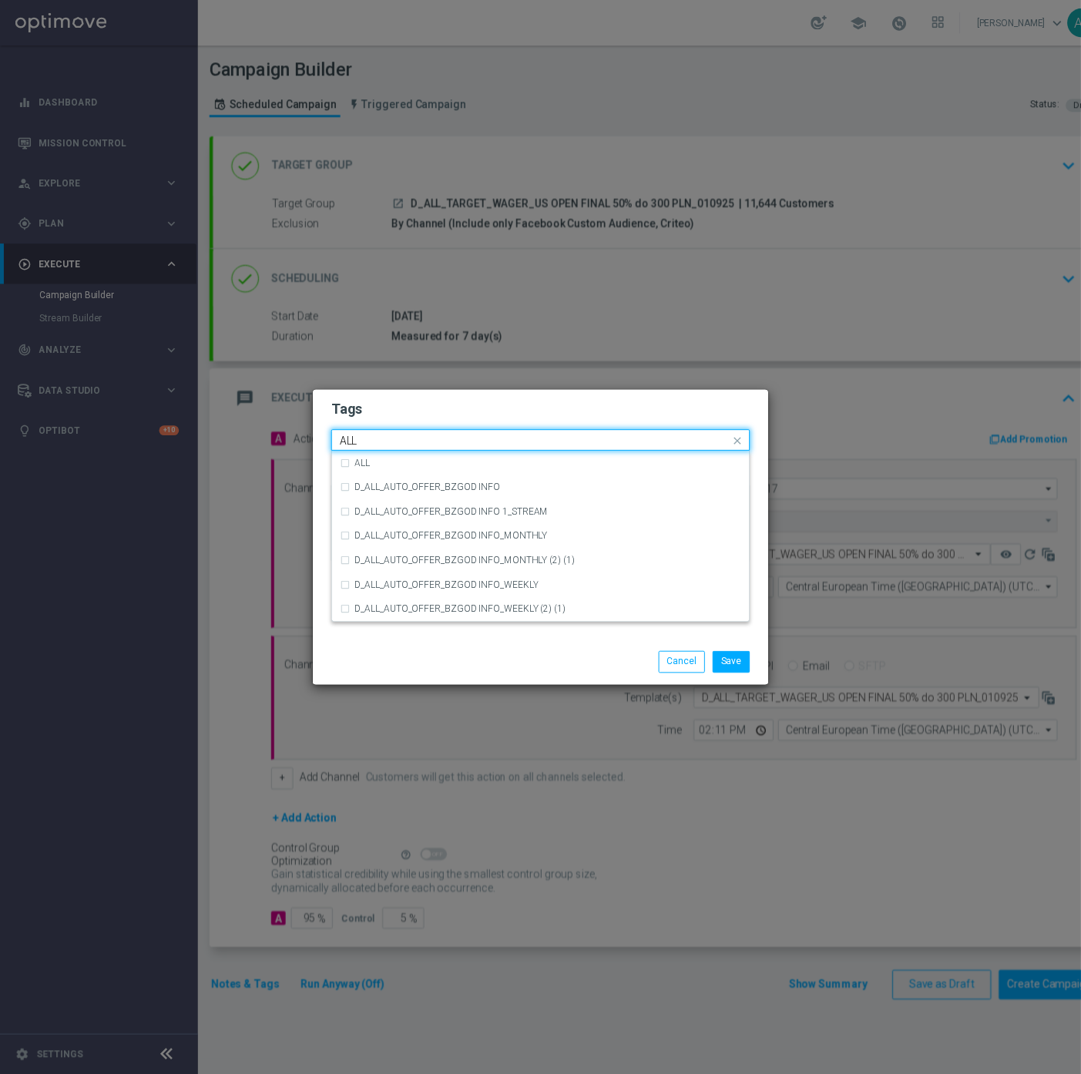
scroll to position [0, 0]
click at [359, 470] on label "ALL" at bounding box center [366, 468] width 15 height 9
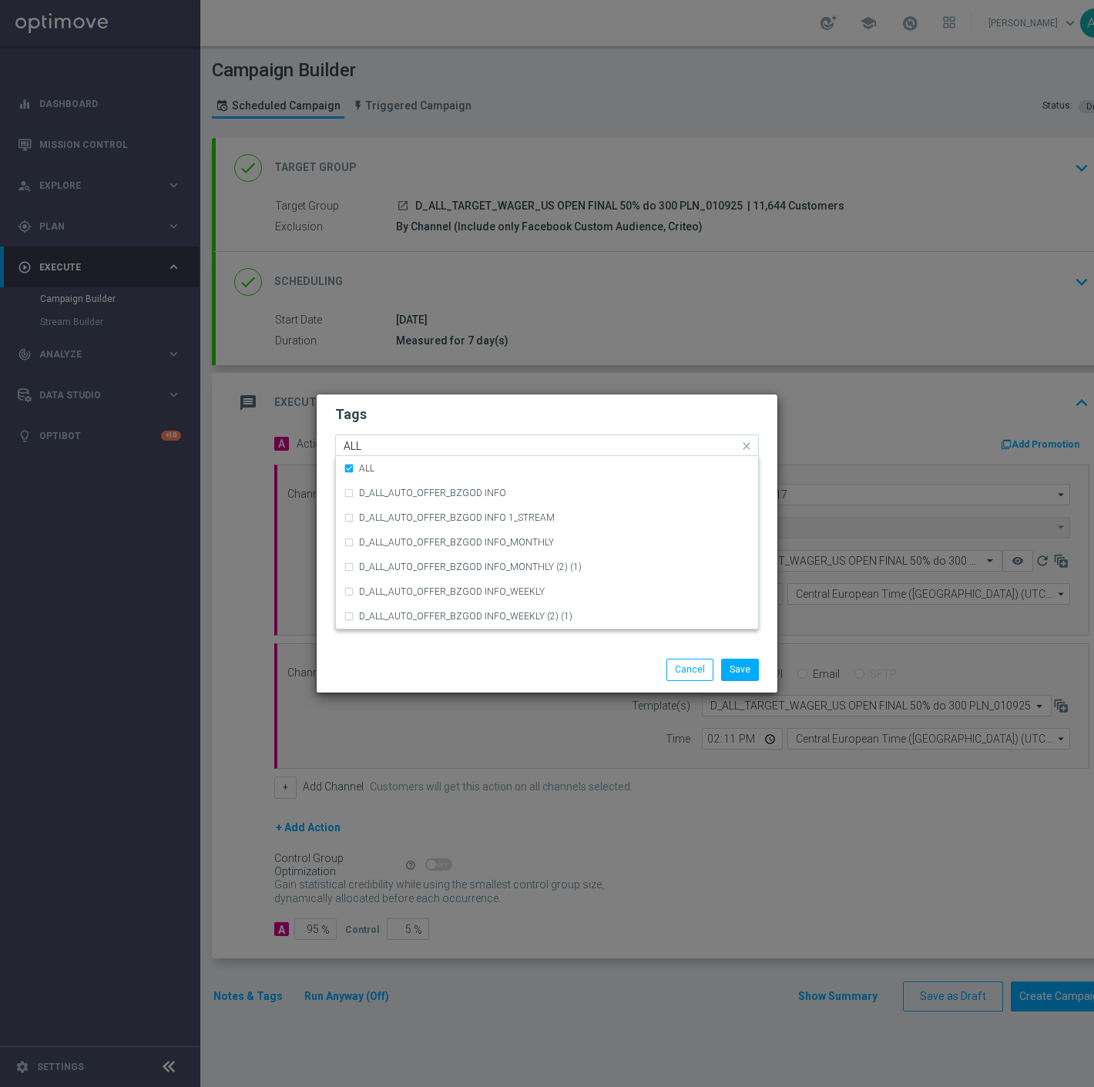
click at [388, 444] on input "ALL" at bounding box center [541, 446] width 395 height 13
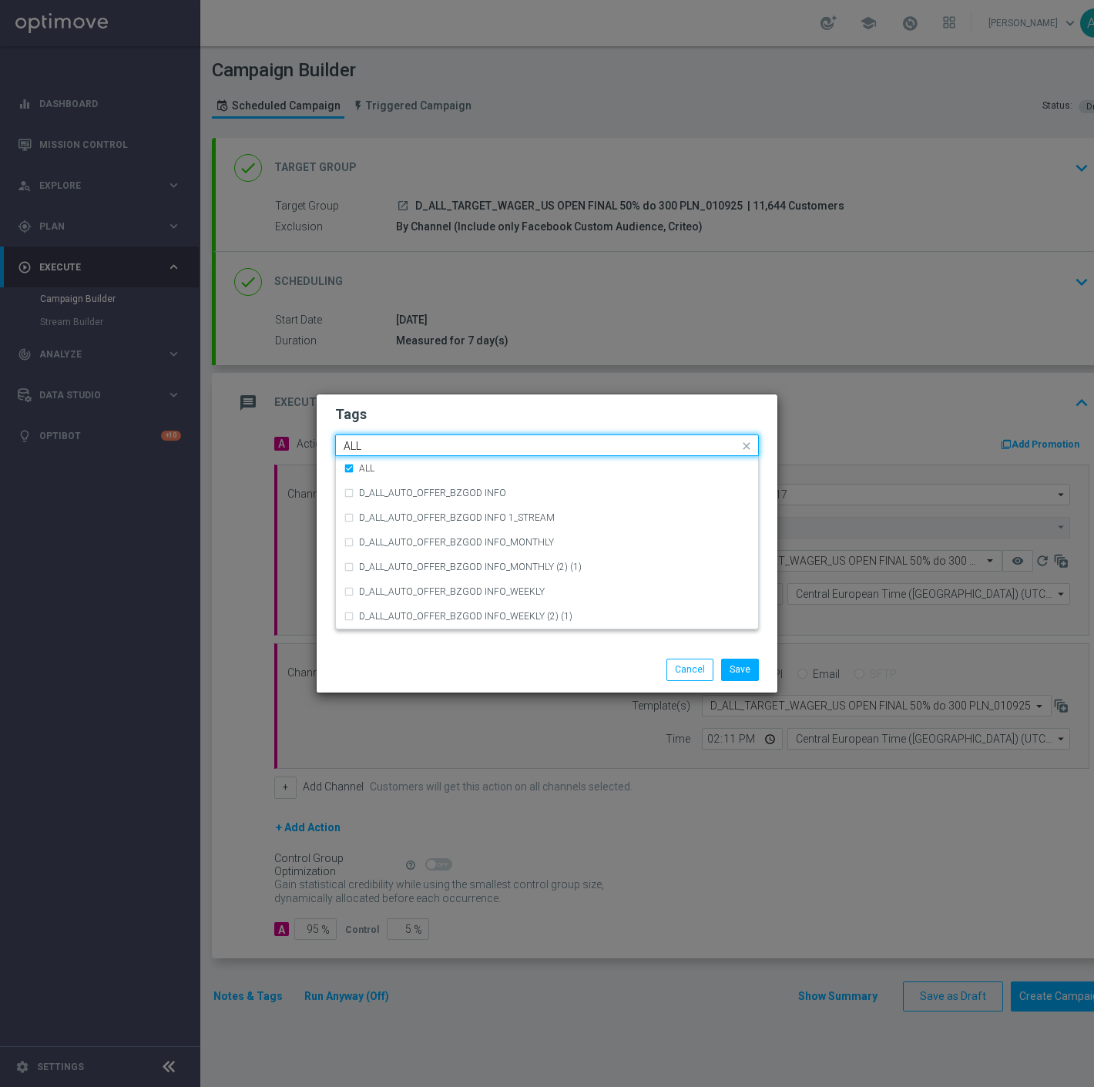
click at [388, 444] on input "ALL" at bounding box center [541, 446] width 395 height 13
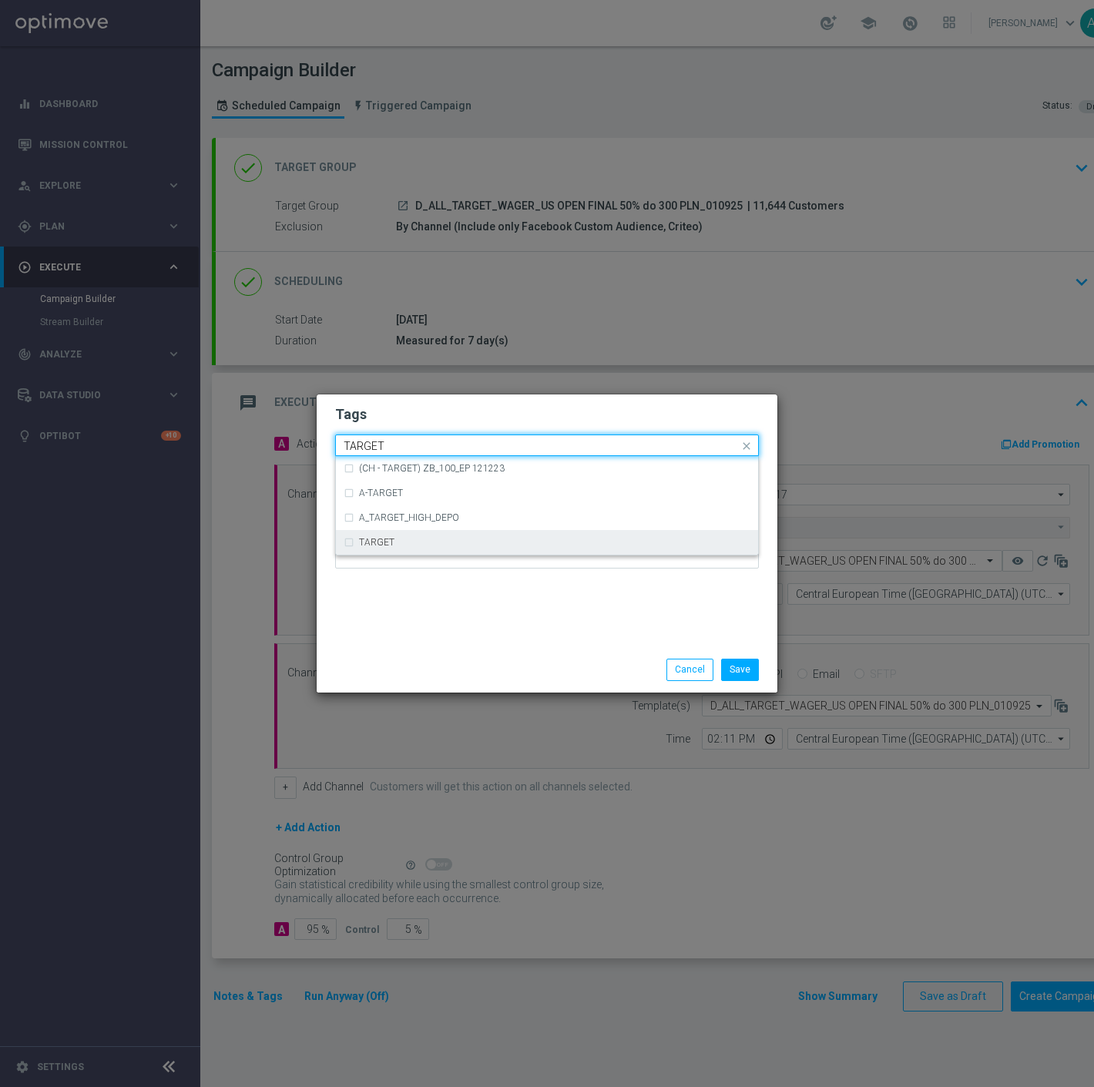
click at [407, 530] on div "TARGET" at bounding box center [547, 542] width 407 height 25
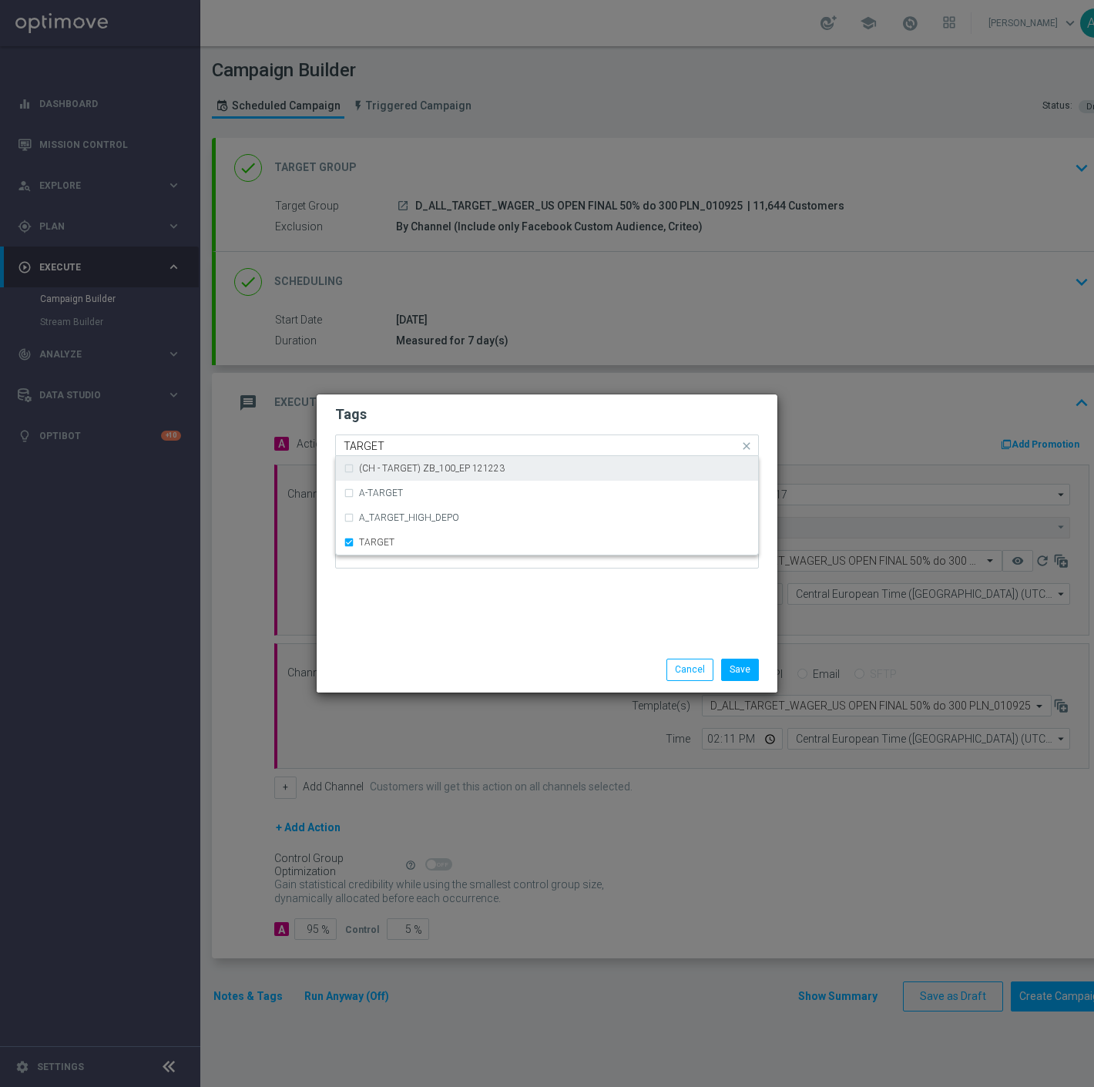
click at [401, 441] on input "TARGET" at bounding box center [541, 446] width 395 height 13
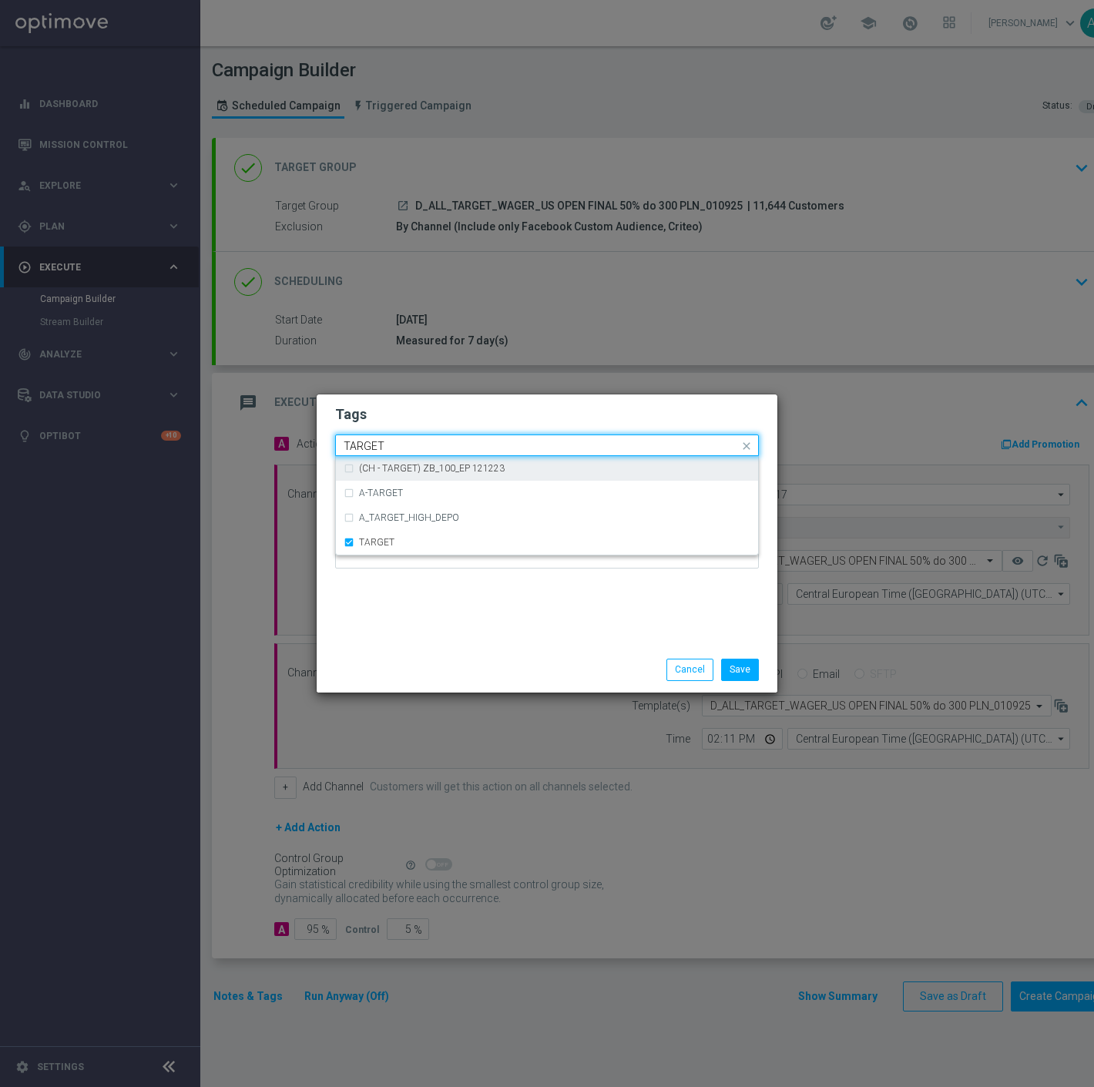
click at [401, 441] on input "TARGET" at bounding box center [541, 446] width 395 height 13
click at [405, 471] on div "WAGER" at bounding box center [554, 468] width 391 height 9
type input "WAGER"
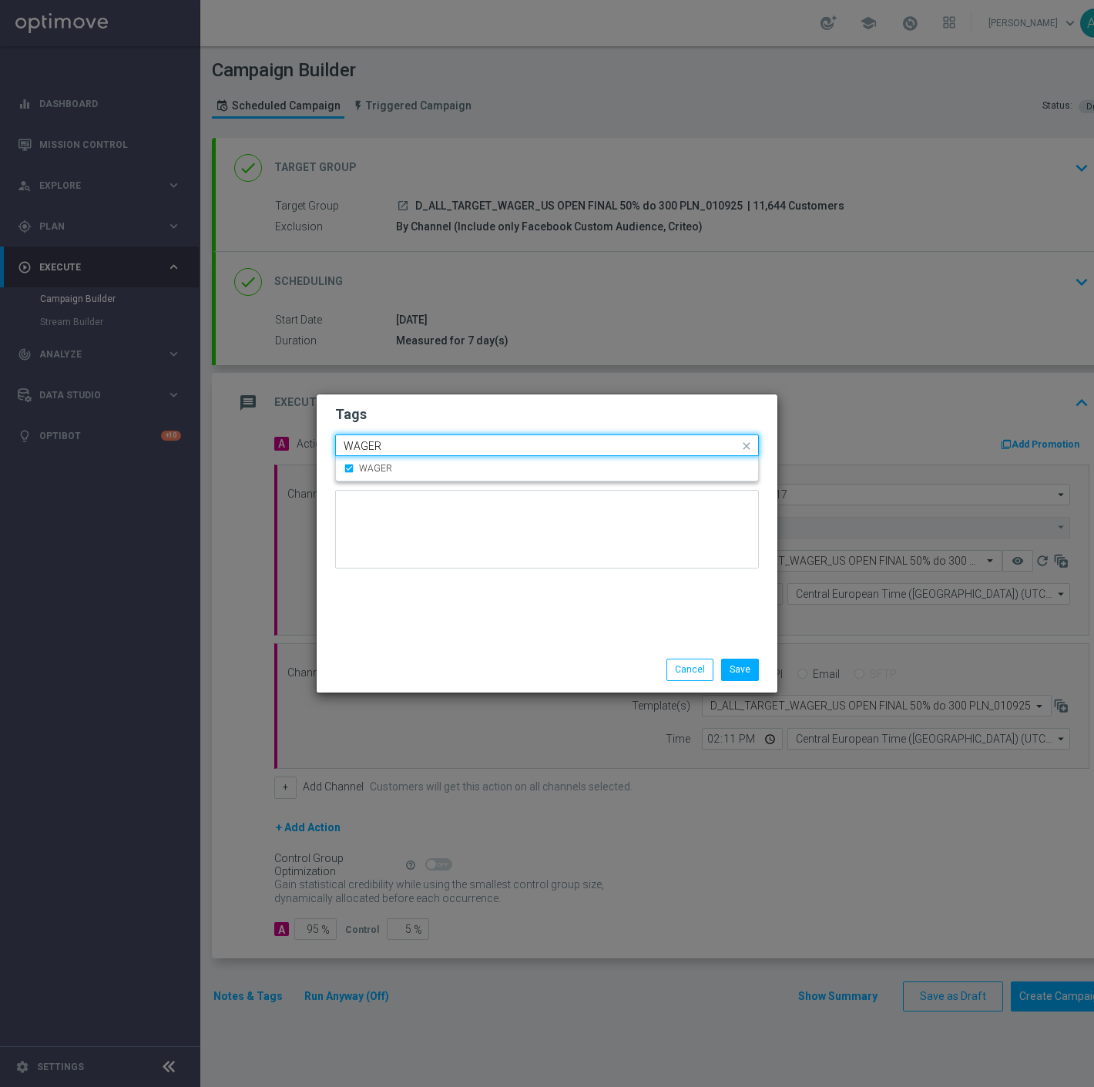
click at [418, 447] on input "WAGER" at bounding box center [541, 446] width 395 height 13
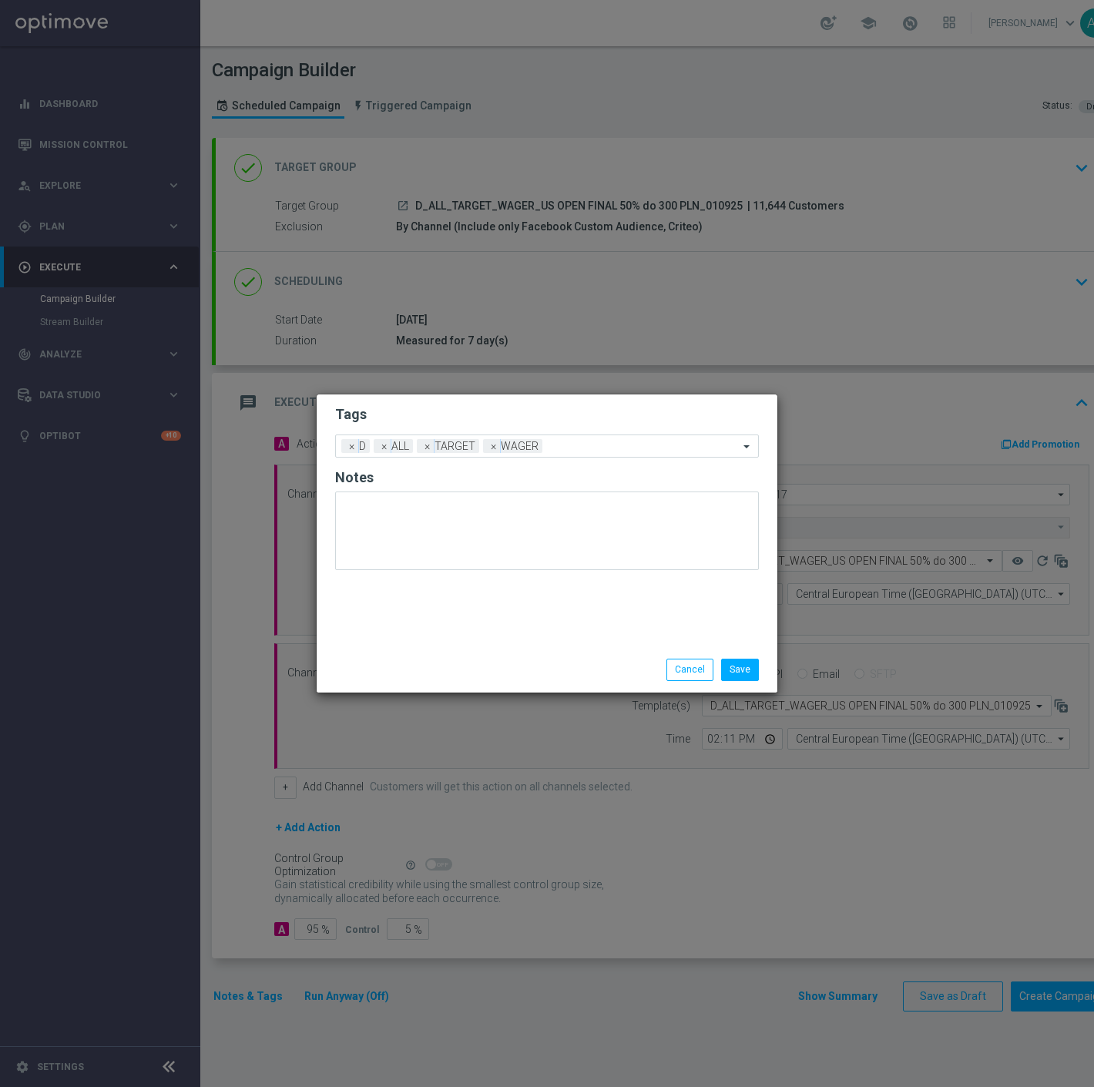
click at [451, 575] on div at bounding box center [547, 536] width 424 height 90
click at [745, 667] on button "Save" at bounding box center [740, 670] width 38 height 22
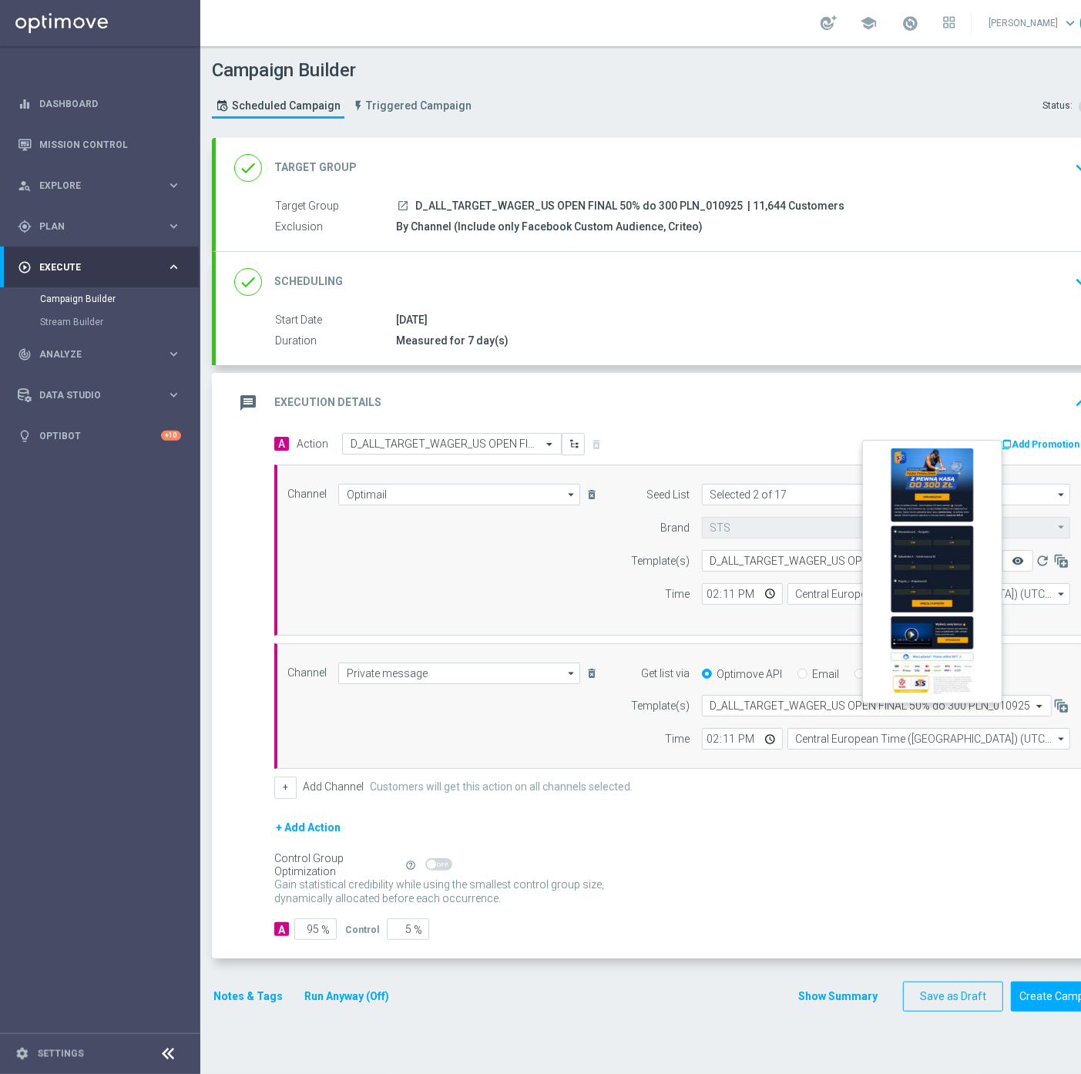
click at [1012, 555] on icon "remove_red_eye" at bounding box center [1017, 561] width 12 height 12
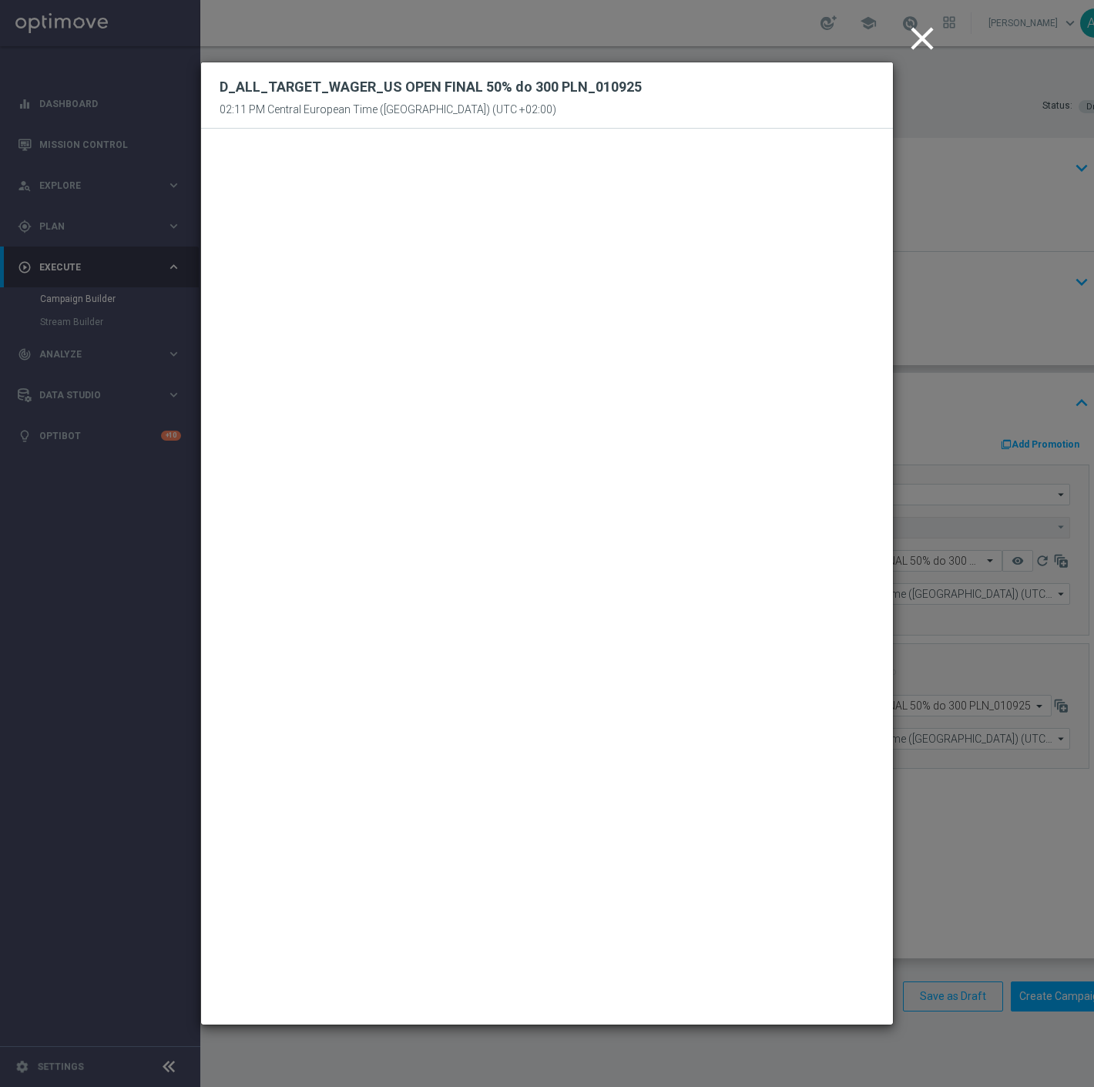
click at [910, 25] on icon "close" at bounding box center [922, 38] width 39 height 39
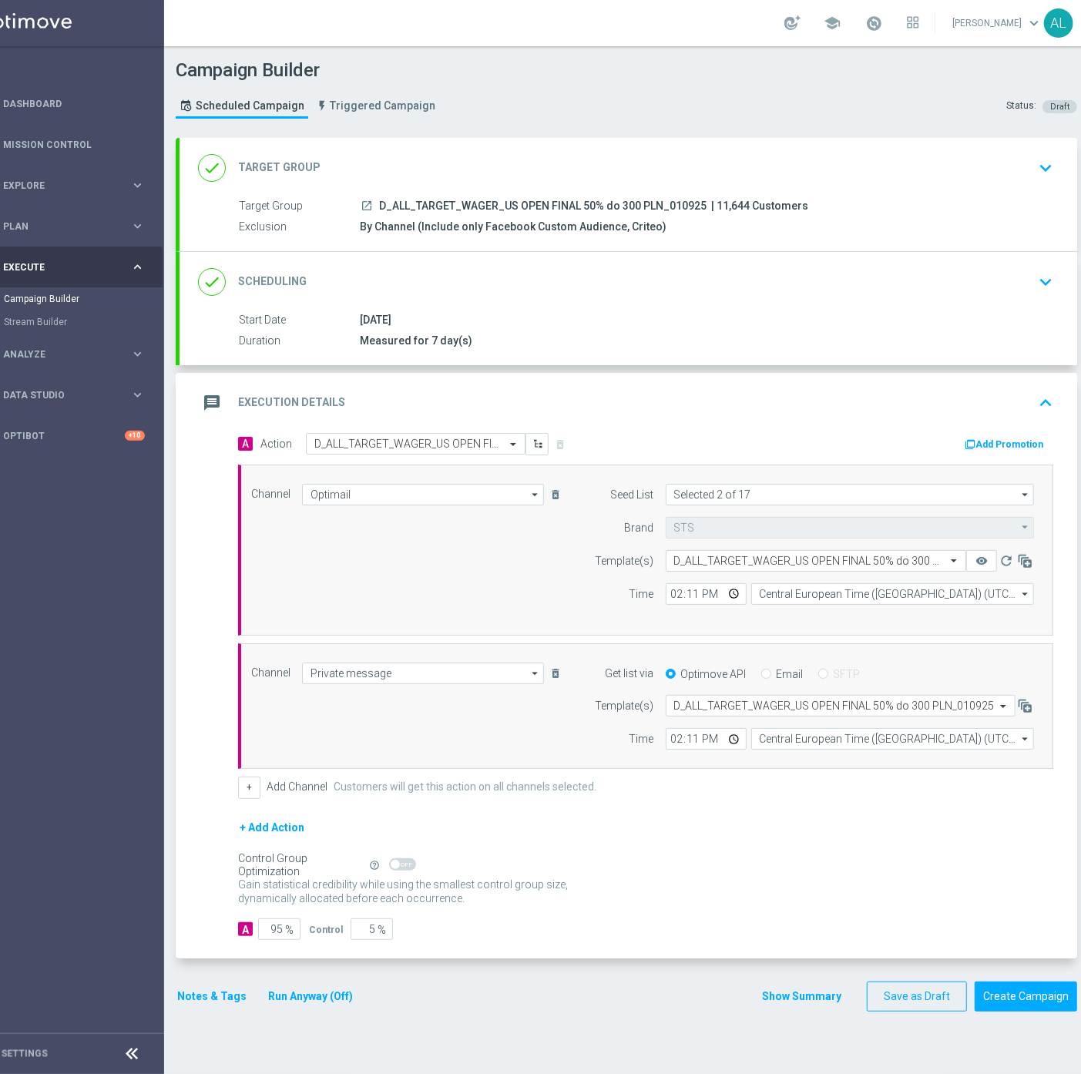
scroll to position [12, 56]
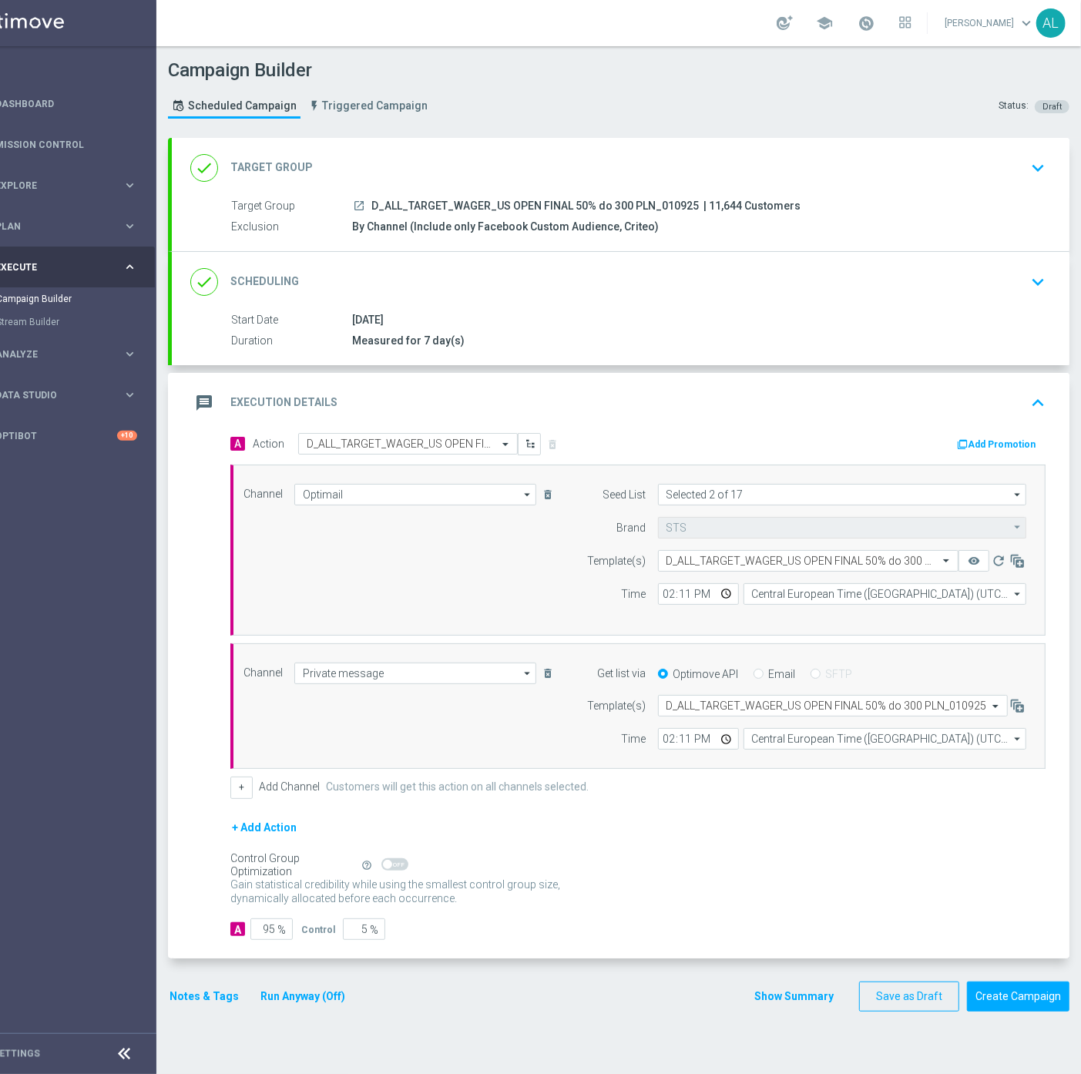
click at [201, 987] on button "Notes & Tags" at bounding box center [204, 996] width 72 height 19
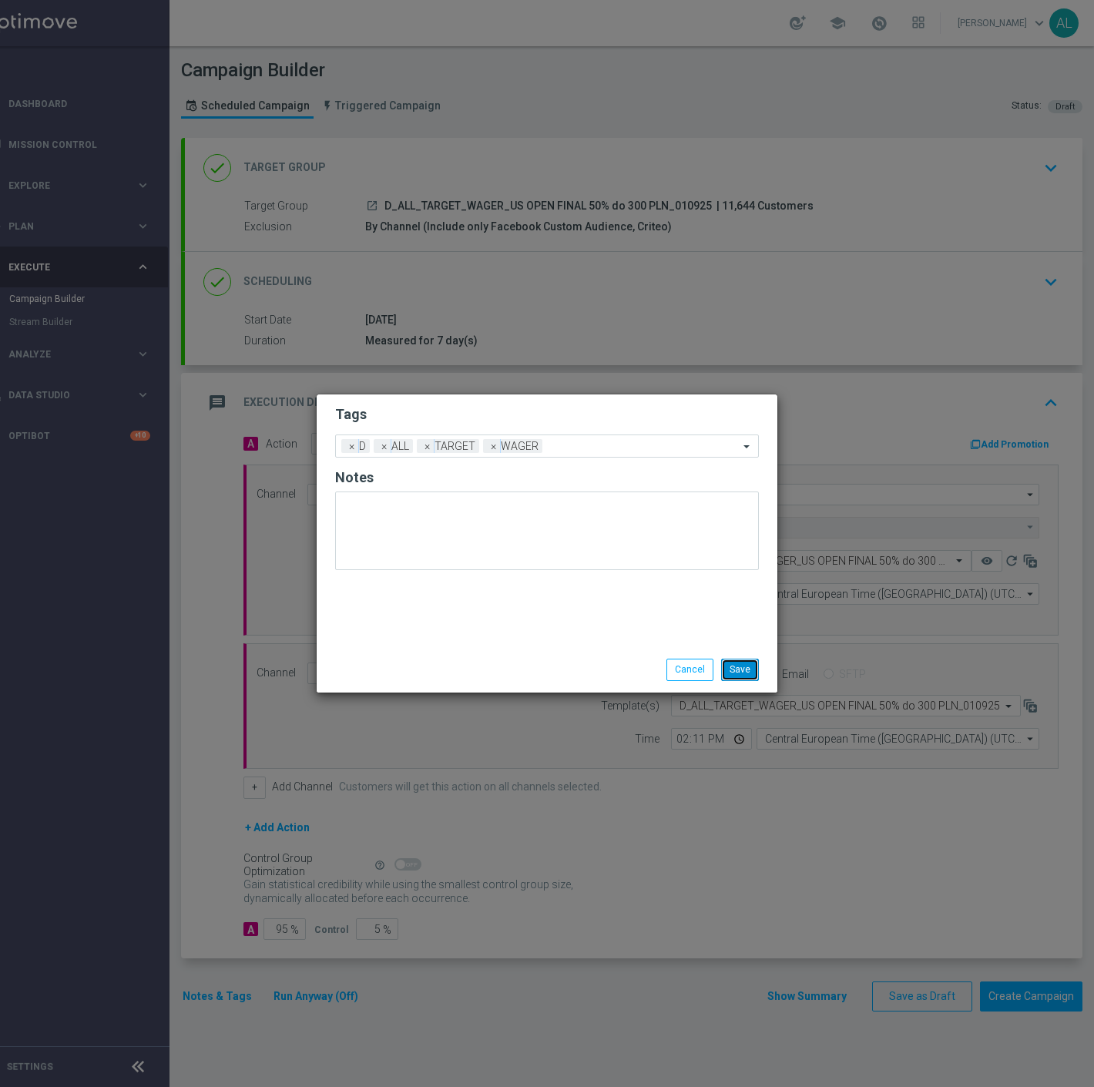
click at [730, 674] on button "Save" at bounding box center [740, 670] width 38 height 22
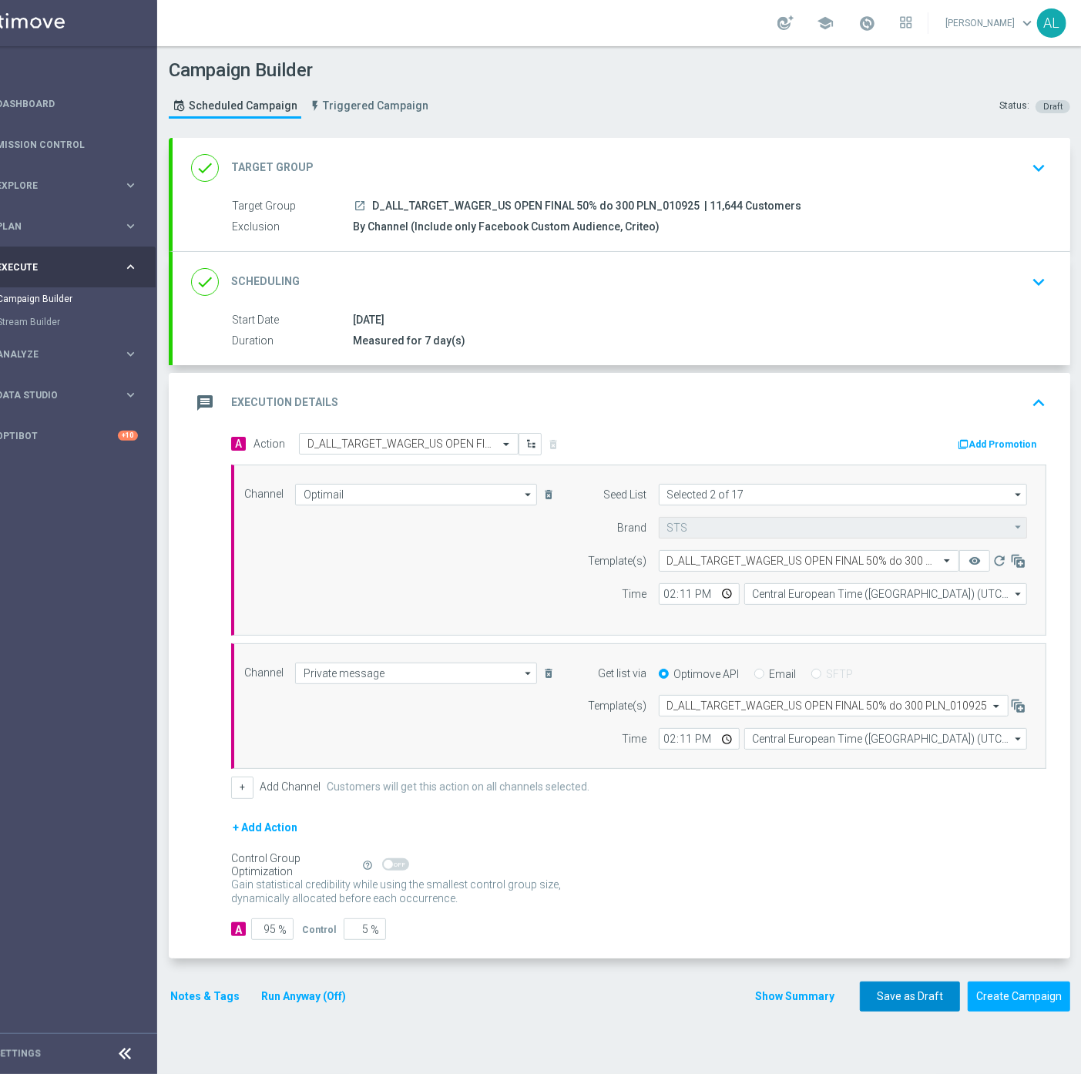
click at [868, 996] on button "Save as Draft" at bounding box center [910, 996] width 100 height 30
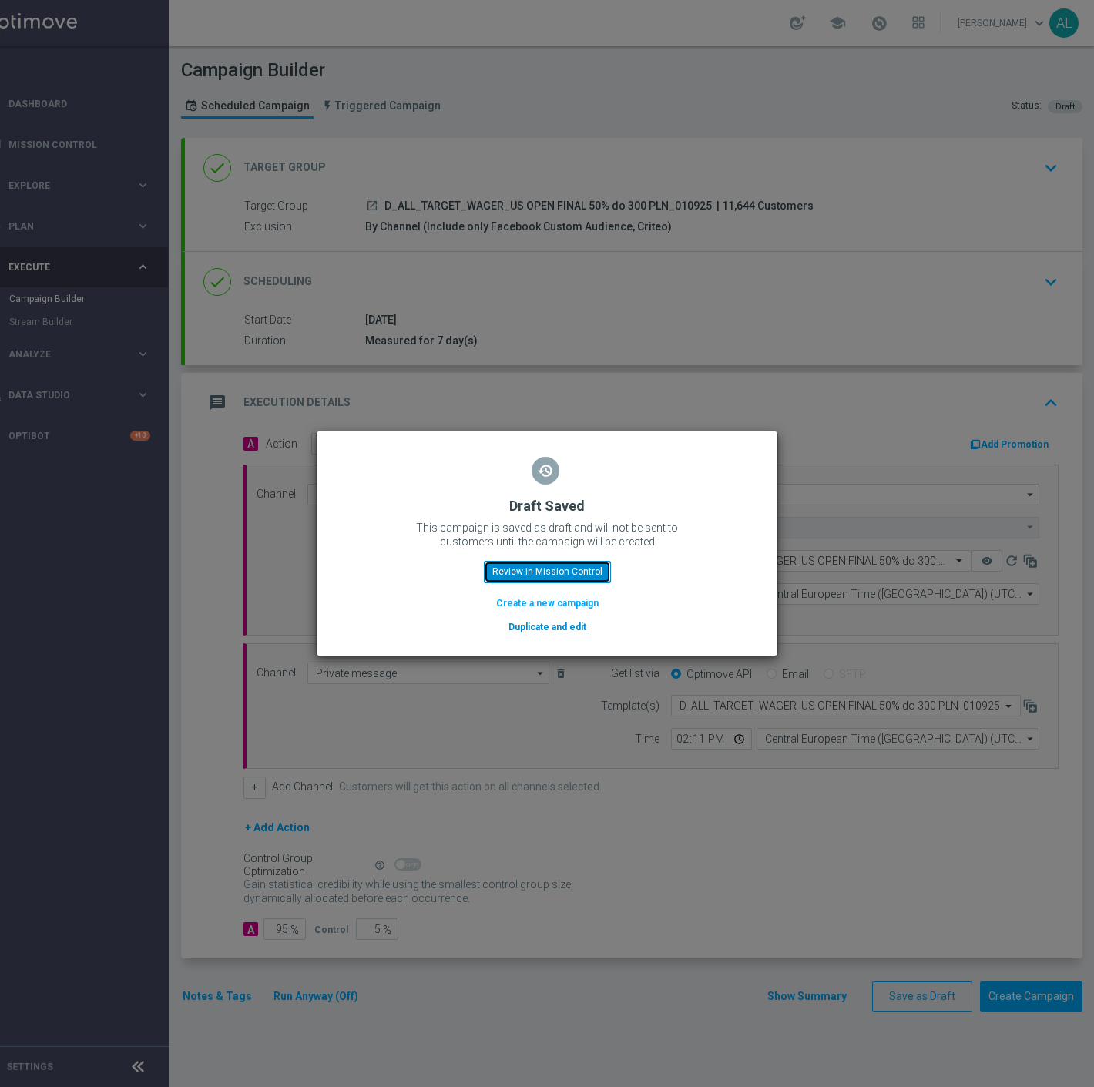
click at [526, 573] on button "Review in Mission Control" at bounding box center [547, 572] width 127 height 22
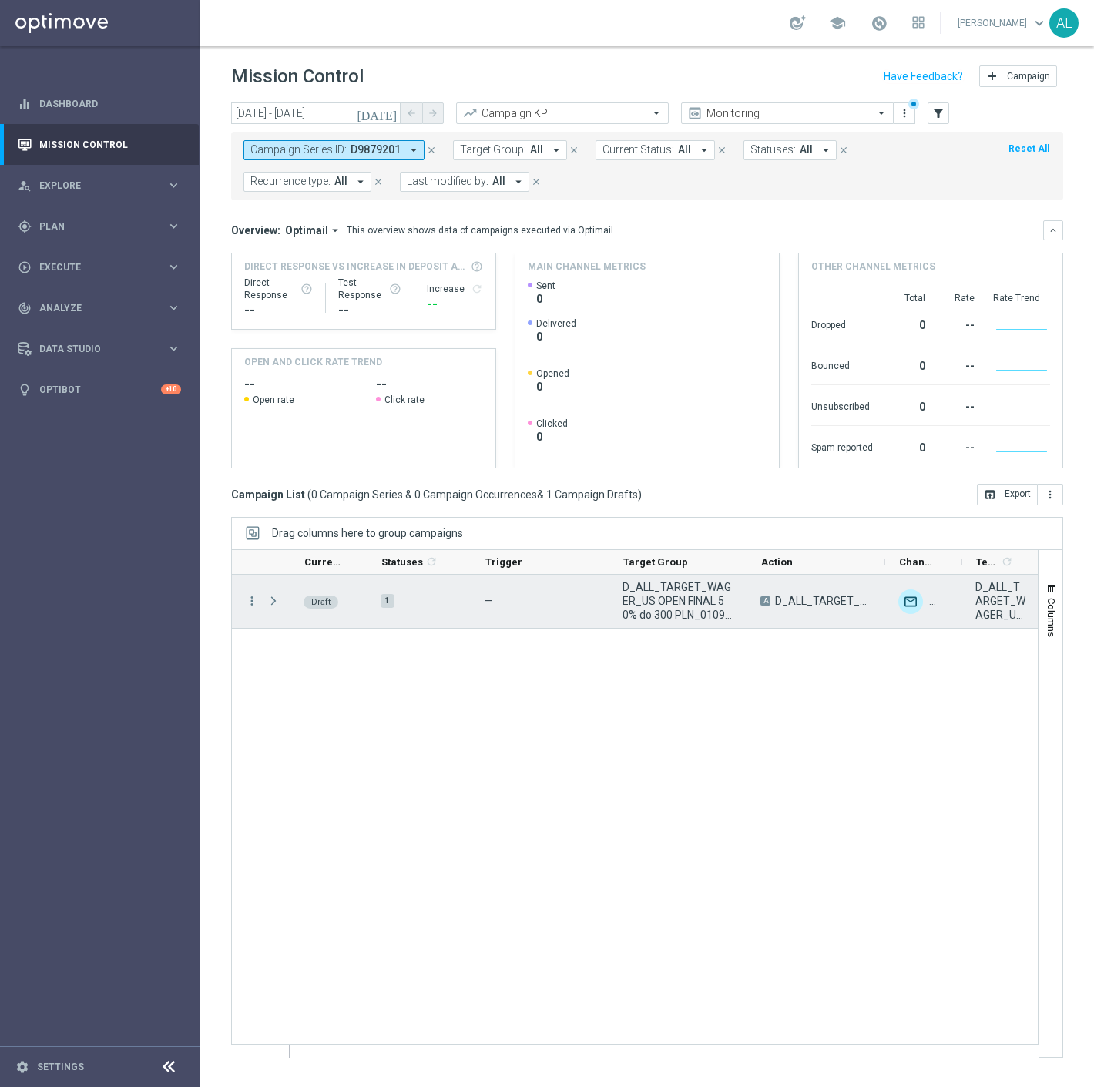
click at [263, 601] on div "Press SPACE to select this row." at bounding box center [275, 601] width 31 height 53
click at [256, 605] on icon "more_vert" at bounding box center [252, 601] width 14 height 14
click at [318, 659] on div "Edit" at bounding box center [353, 660] width 143 height 11
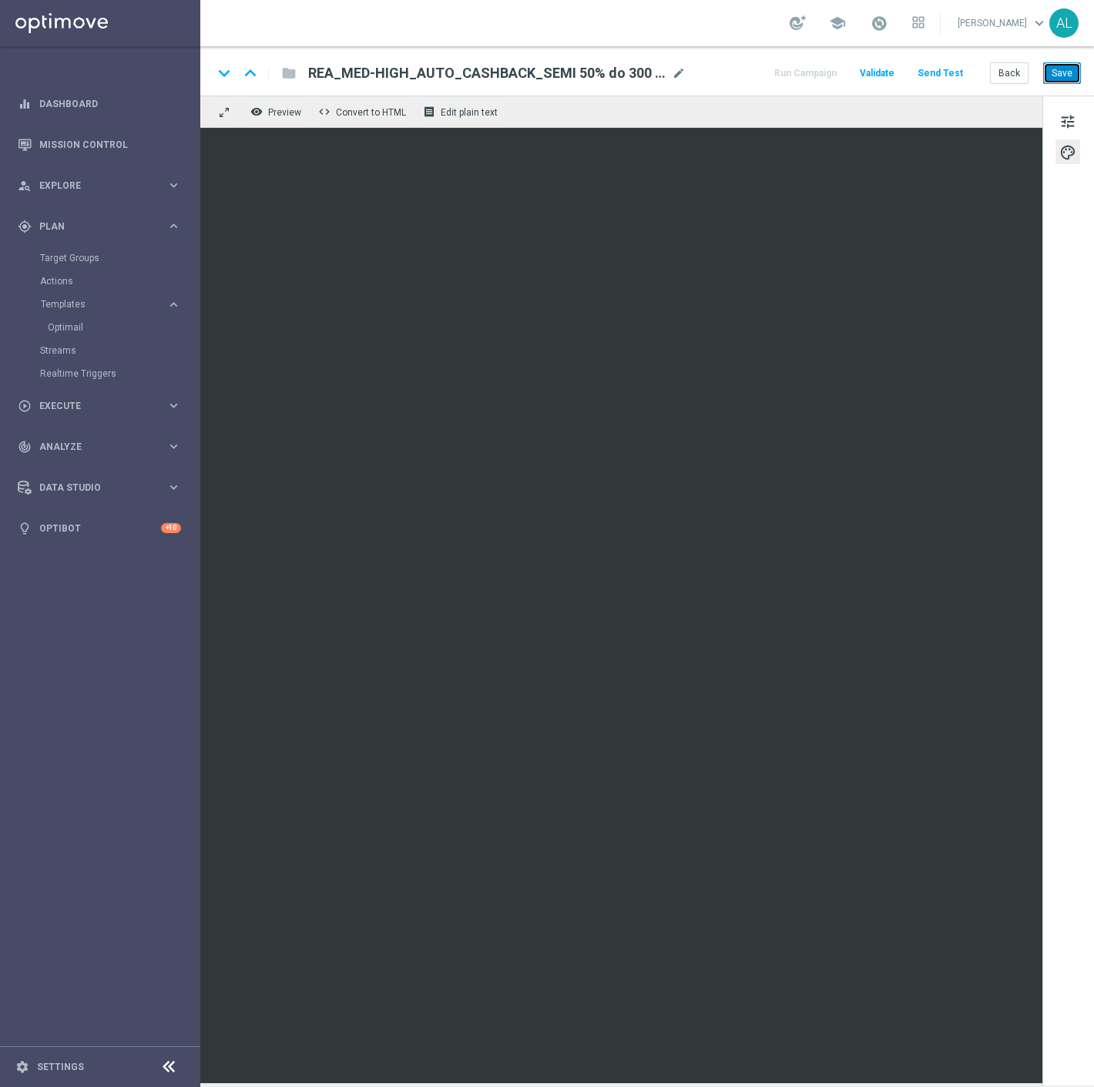
click at [1053, 74] on button "Save" at bounding box center [1062, 73] width 38 height 22
click at [1010, 70] on button "Back" at bounding box center [1009, 73] width 39 height 22
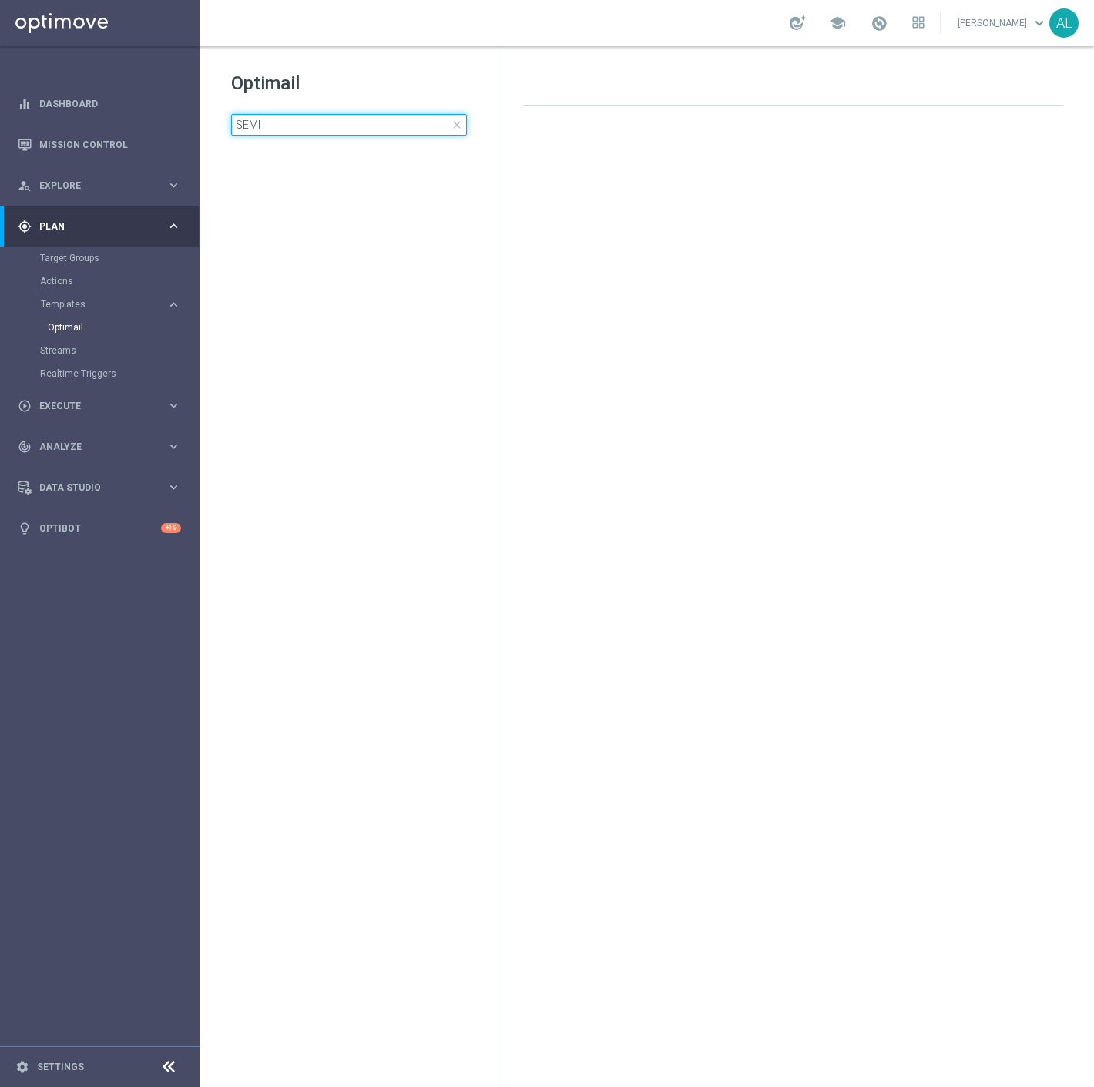
click at [263, 124] on input "SEMI" at bounding box center [349, 125] width 236 height 22
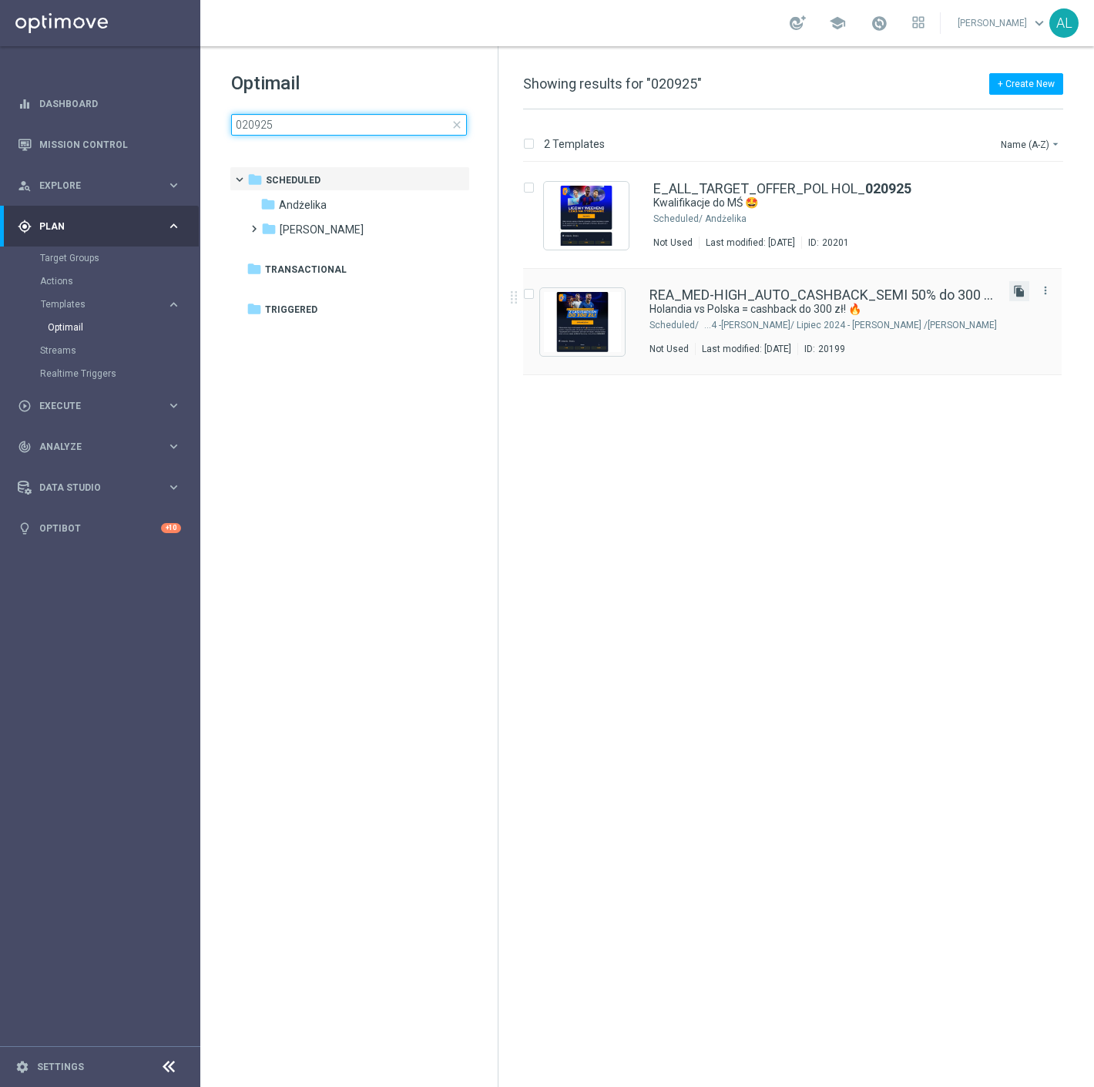
type input "020925"
click at [1013, 290] on icon "file_copy" at bounding box center [1019, 291] width 12 height 12
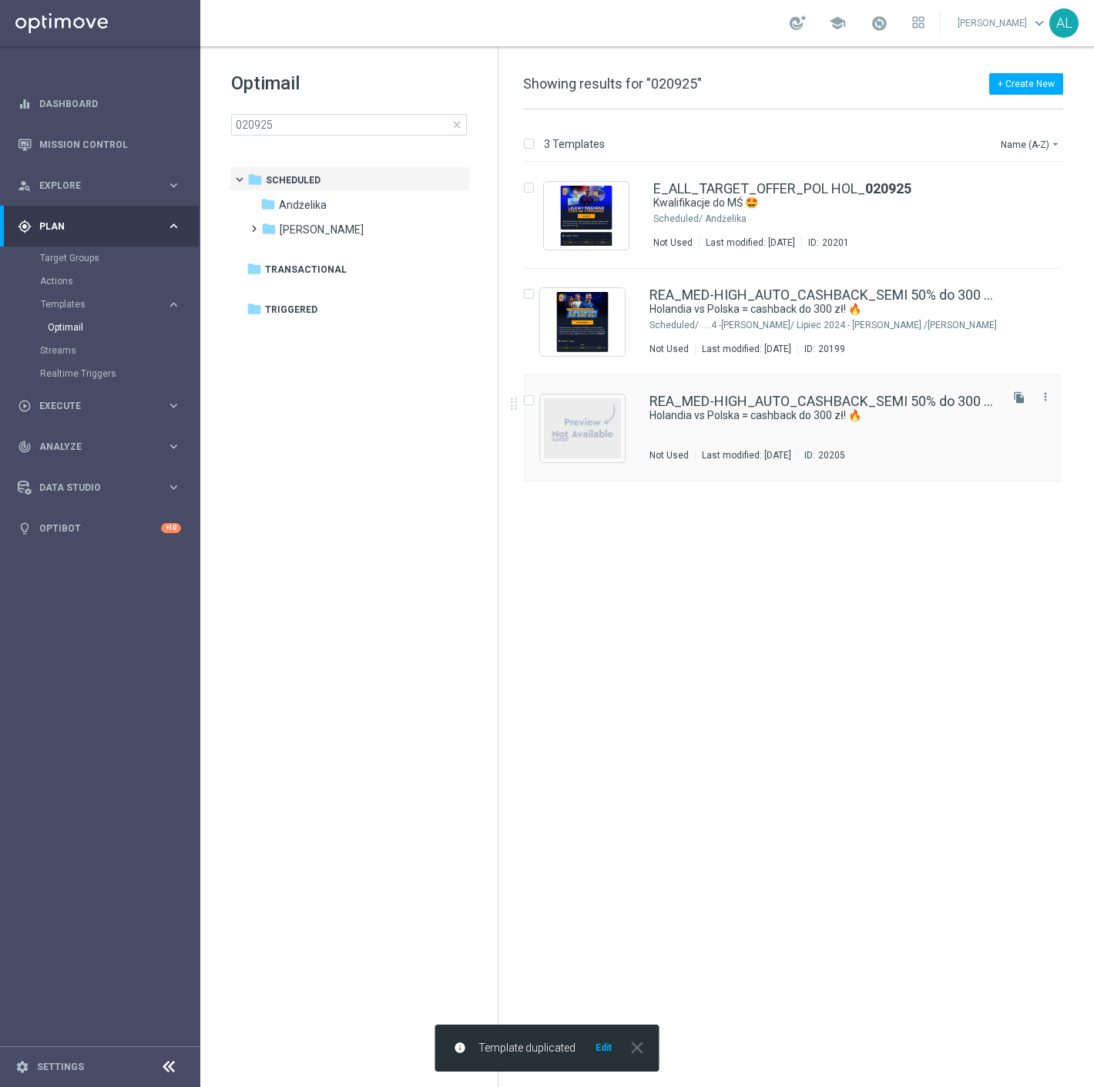
click at [702, 434] on div "REA_MED-HIGH_AUTO_CASHBACK_SEMI 50% do 300 PLN_ 020925 (1) Holandia vs Polska =…" at bounding box center [822, 427] width 347 height 67
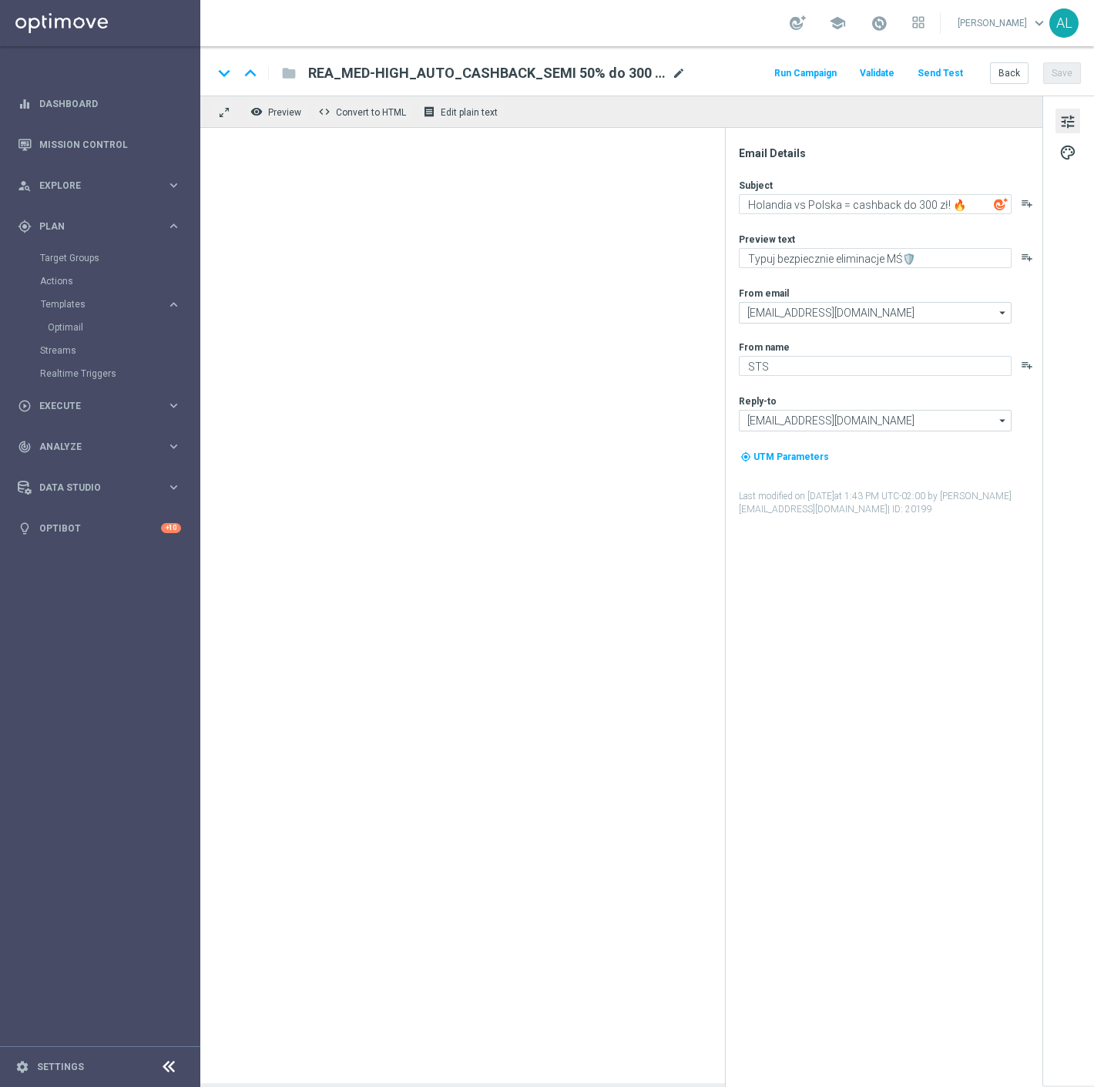
click at [681, 72] on span "mode_edit" at bounding box center [679, 73] width 14 height 14
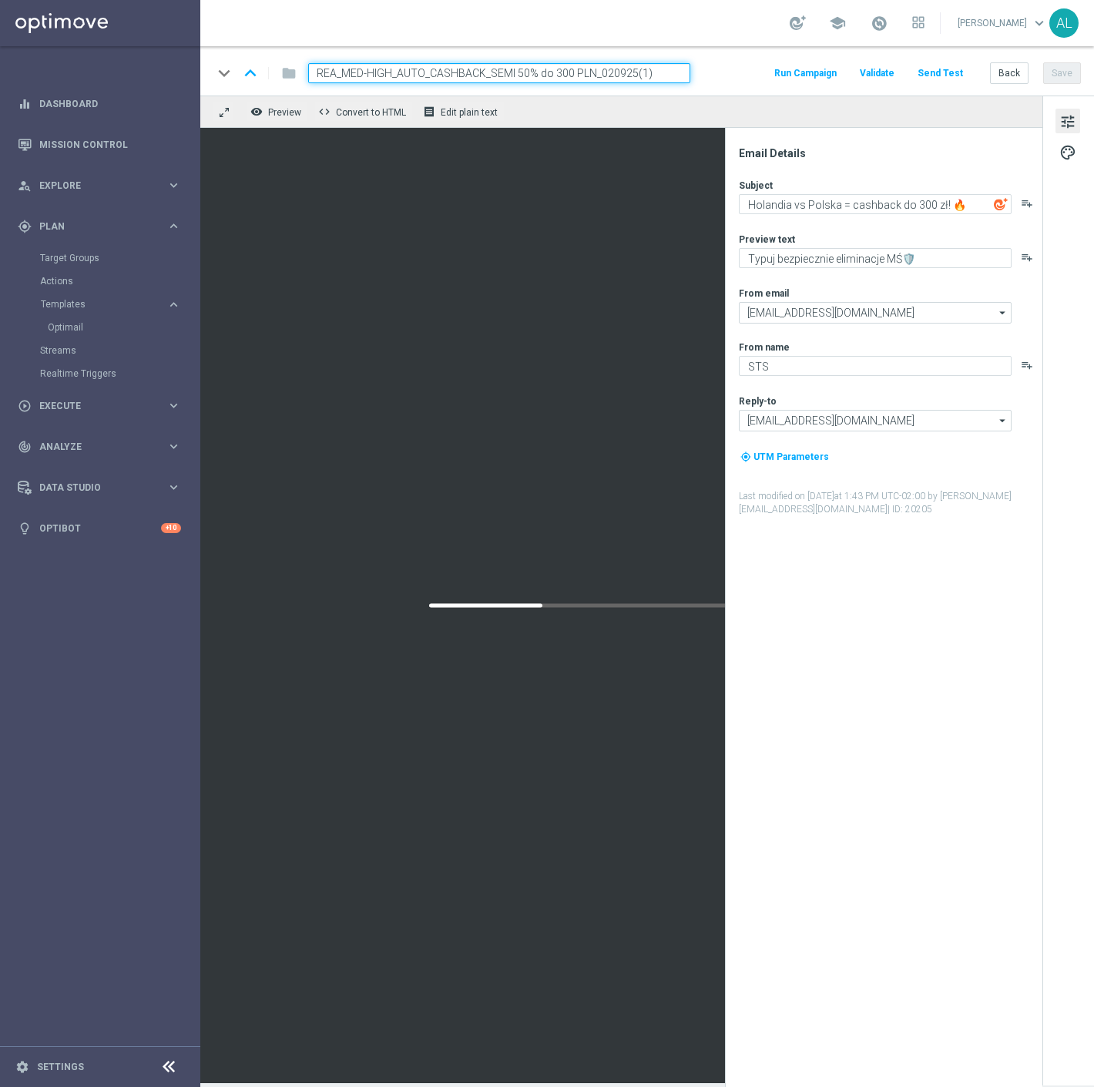
drag, startPoint x: 391, startPoint y: 72, endPoint x: 344, endPoint y: 75, distance: 47.1
click at [344, 75] on input "REA_MED-HIGH_AUTO_CASHBACK_SEMI 50% do 300 PLN_020925(1)" at bounding box center [499, 73] width 382 height 20
click at [551, 73] on input "REA_MIN-LOW_AUTO_CASHBACK_SEMI 50% do 300 PLN_020925(1)" at bounding box center [499, 73] width 382 height 20
click at [548, 73] on input "REA_MIN-LOW_AUTO_CASHBACK_SEMI 50% do 300 PLN_020925(1)" at bounding box center [499, 73] width 382 height 20
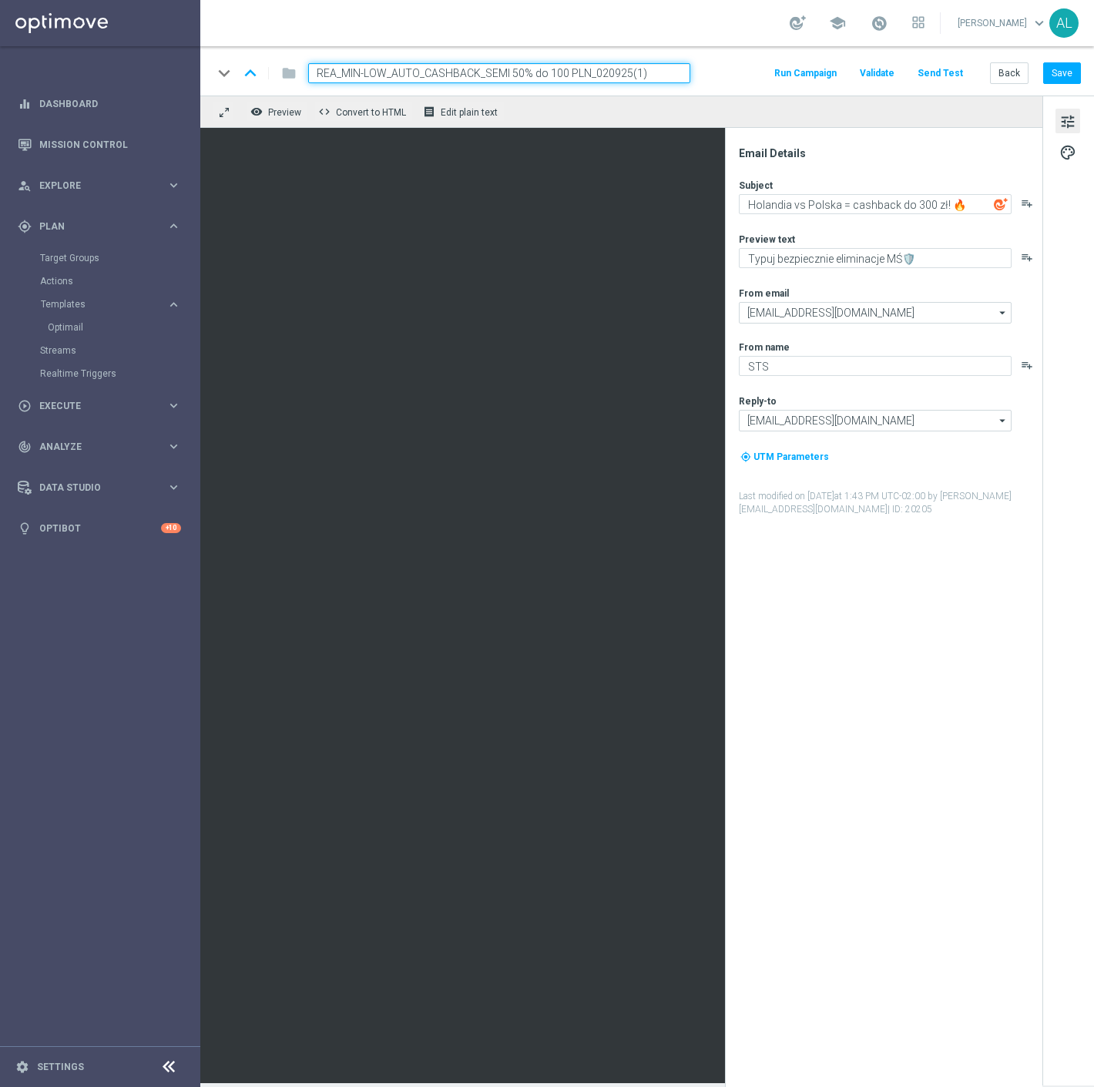
drag, startPoint x: 655, startPoint y: 78, endPoint x: 627, endPoint y: 80, distance: 27.8
click at [627, 80] on input "REA_MIN-LOW_AUTO_CASHBACK_SEMI 50% do 100 PLN_020925(1)" at bounding box center [499, 73] width 382 height 20
type input "REA_MIN-LOW_AUTO_CASHBACK_SEMI 50% do 100 PLN_020925"
click at [1071, 66] on button "Save" at bounding box center [1062, 73] width 38 height 22
click at [911, 204] on textarea "Holandia vs Polska = cashback do 300 zł! 🔥" at bounding box center [875, 204] width 273 height 20
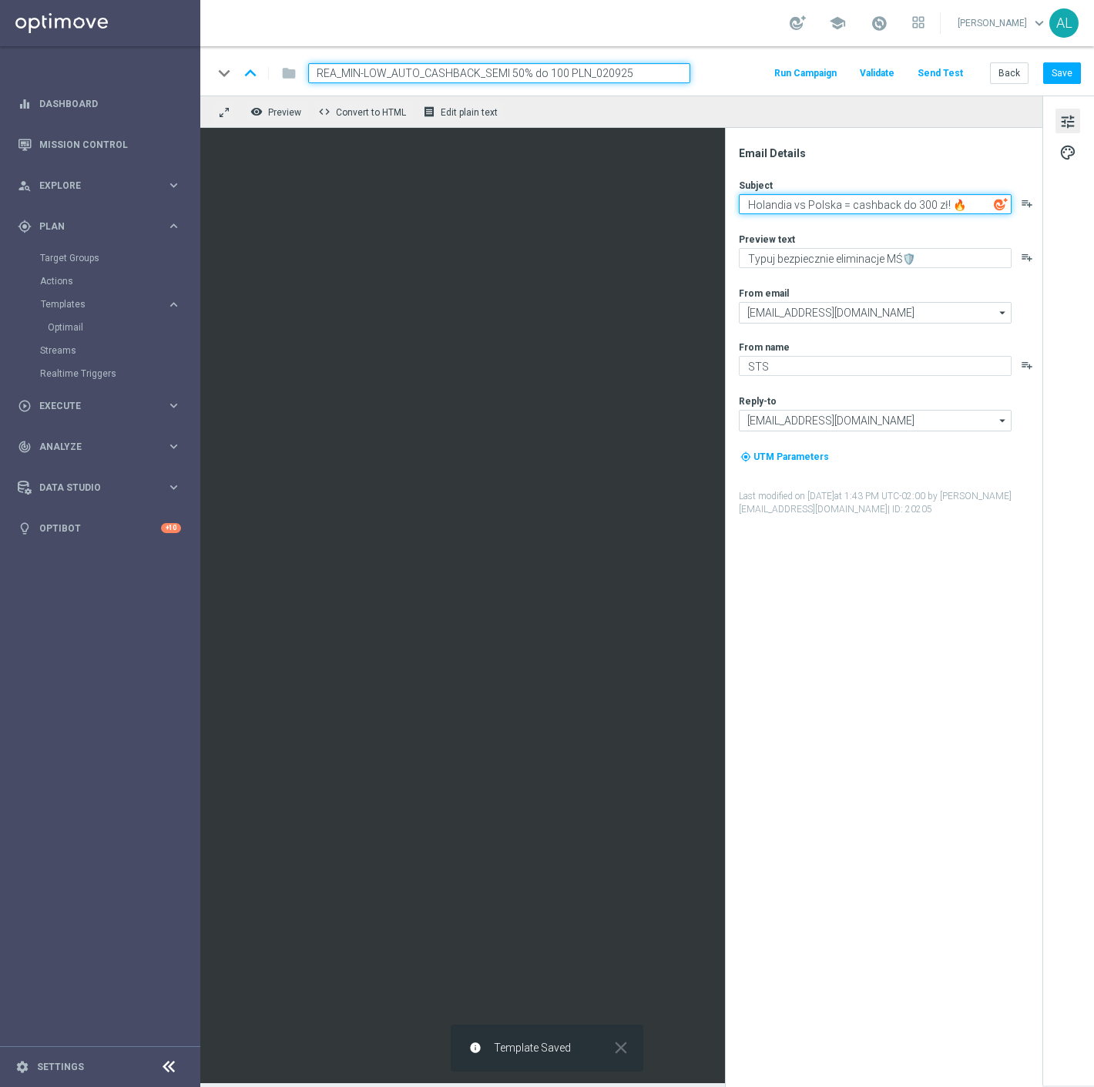
type textarea "Holandia vs Polska = cashback do 100 zł! 🔥"
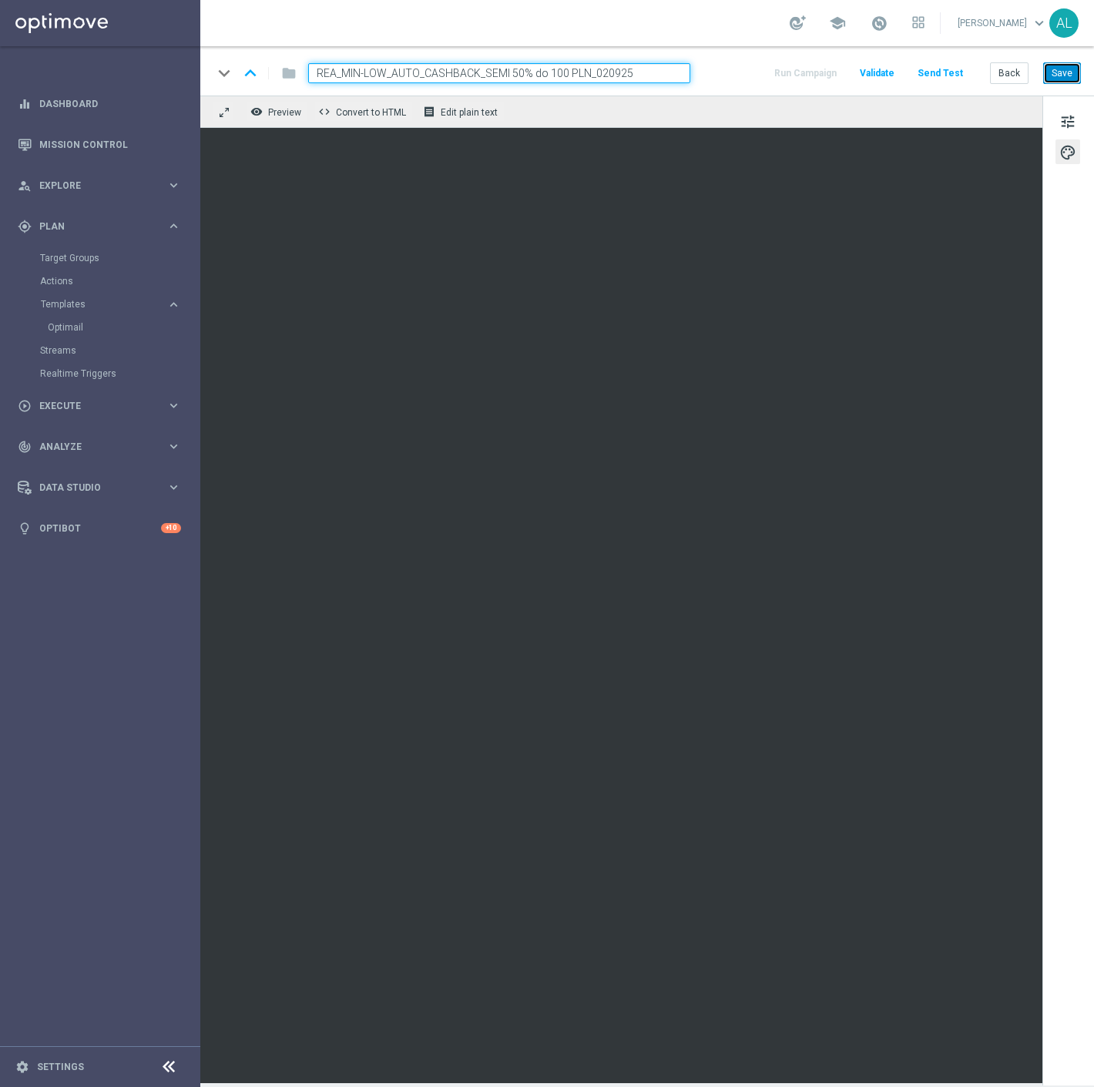
click at [1068, 63] on button "Save" at bounding box center [1062, 73] width 38 height 22
click at [1072, 79] on button "Save" at bounding box center [1062, 73] width 38 height 22
click at [537, 65] on input "REA_MIN-LOW_AUTO_CASHBACK_SEMI 50% do 100 PLN_020925" at bounding box center [499, 73] width 382 height 20
click at [536, 72] on input "REA_MIN-LOW_AUTO_CASHBACK_SEMI 50% do 100 PLN_020925" at bounding box center [499, 73] width 382 height 20
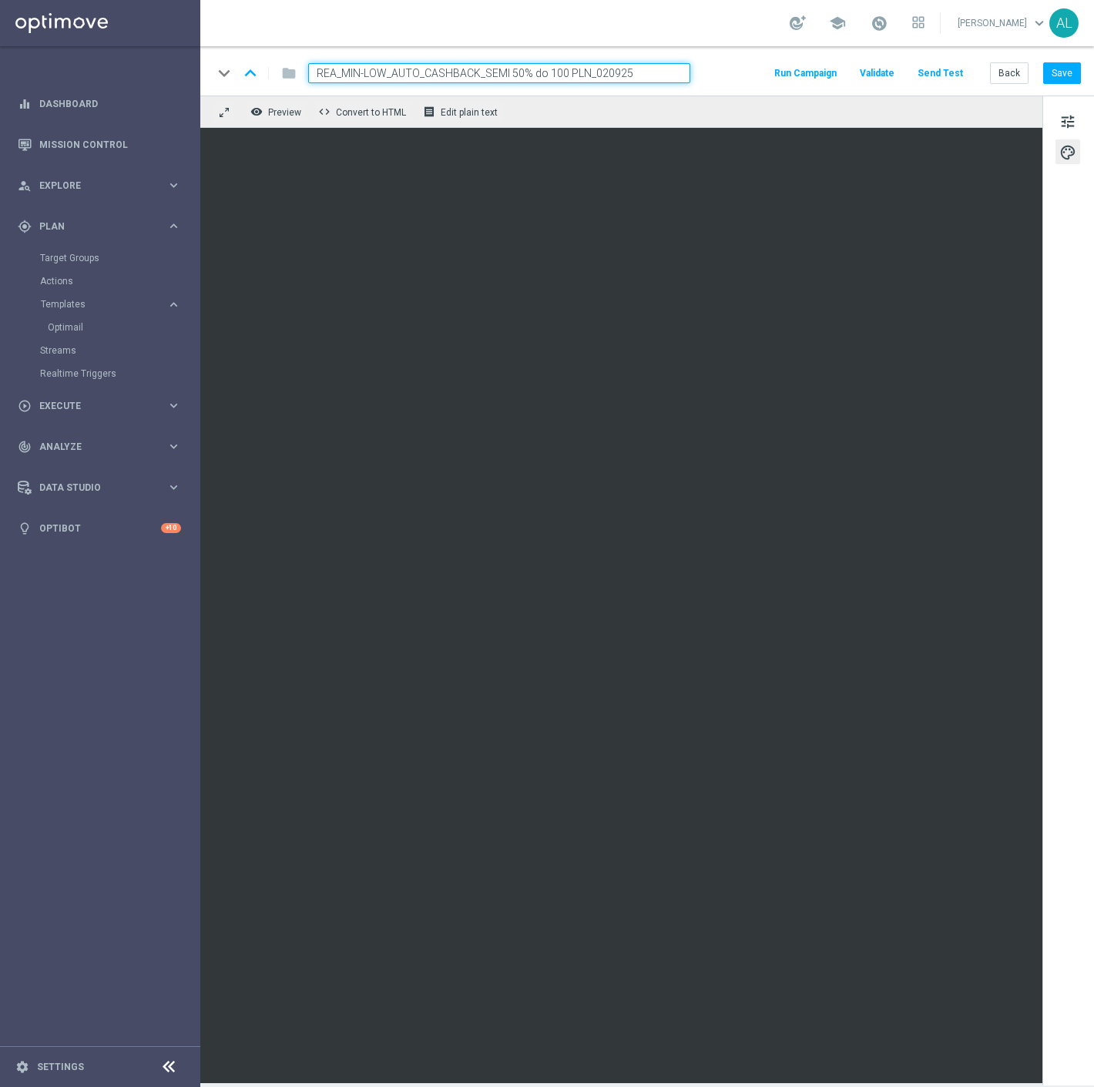
click at [536, 72] on input "REA_MIN-LOW_AUTO_CASHBACK_SEMI 50% do 100 PLN_020925" at bounding box center [499, 73] width 382 height 20
click at [1061, 116] on span "tune" at bounding box center [1067, 122] width 17 height 20
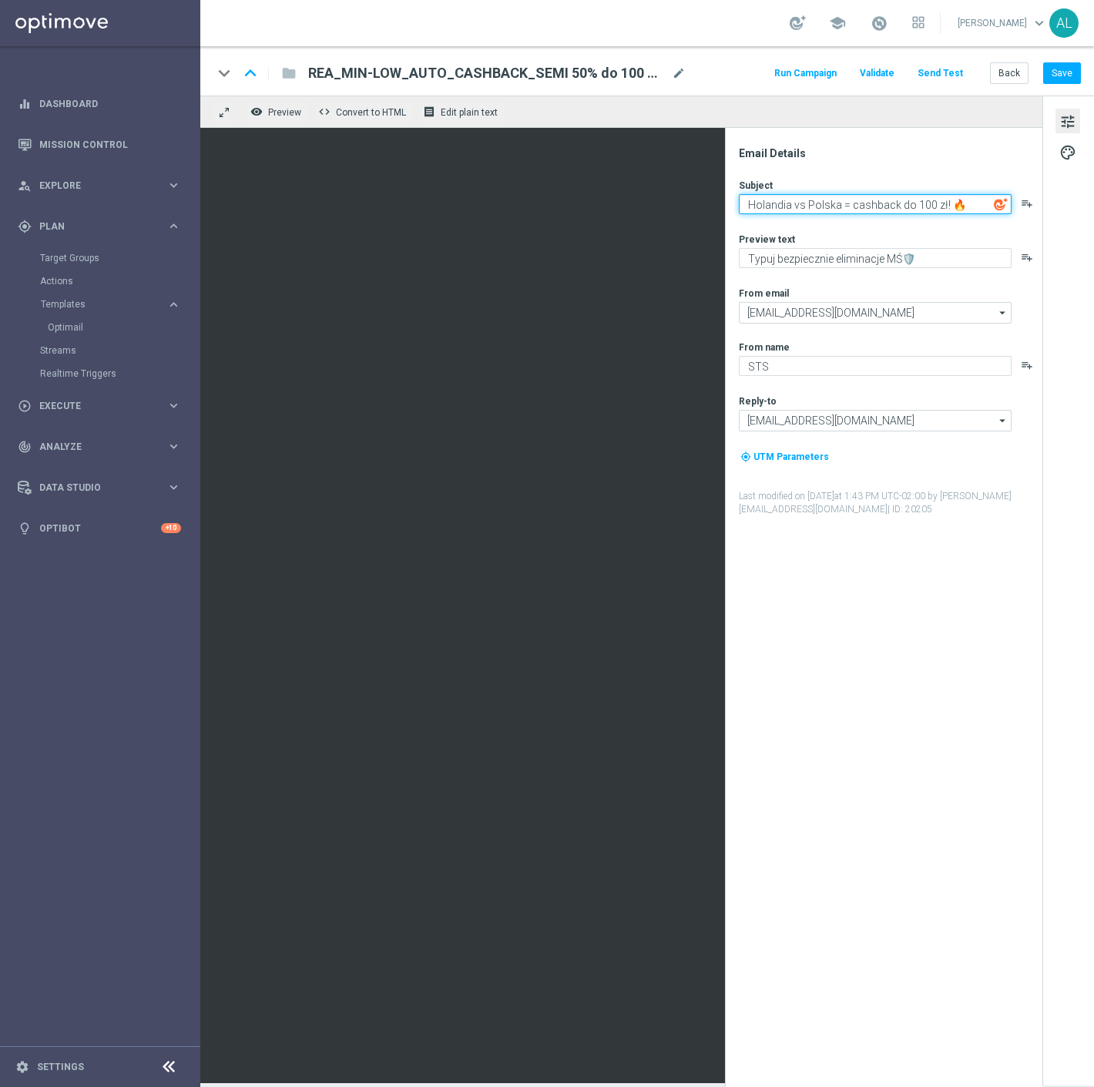
click at [864, 198] on textarea "Holandia vs Polska = cashback do 100 zł! 🔥" at bounding box center [875, 204] width 273 height 20
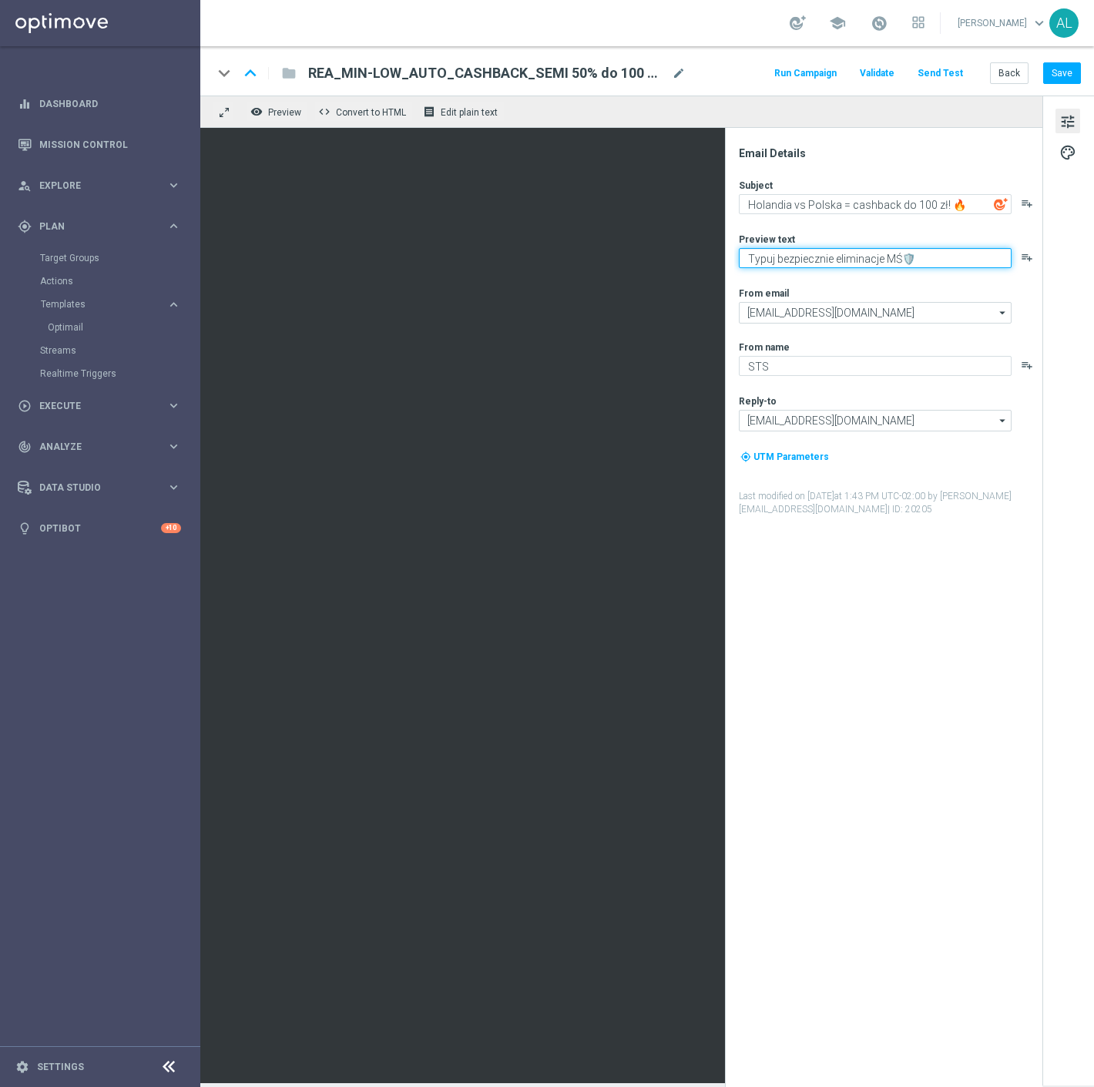
click at [887, 260] on textarea "Typuj bezpiecznie eliminacje MŚ🛡️" at bounding box center [875, 258] width 273 height 20
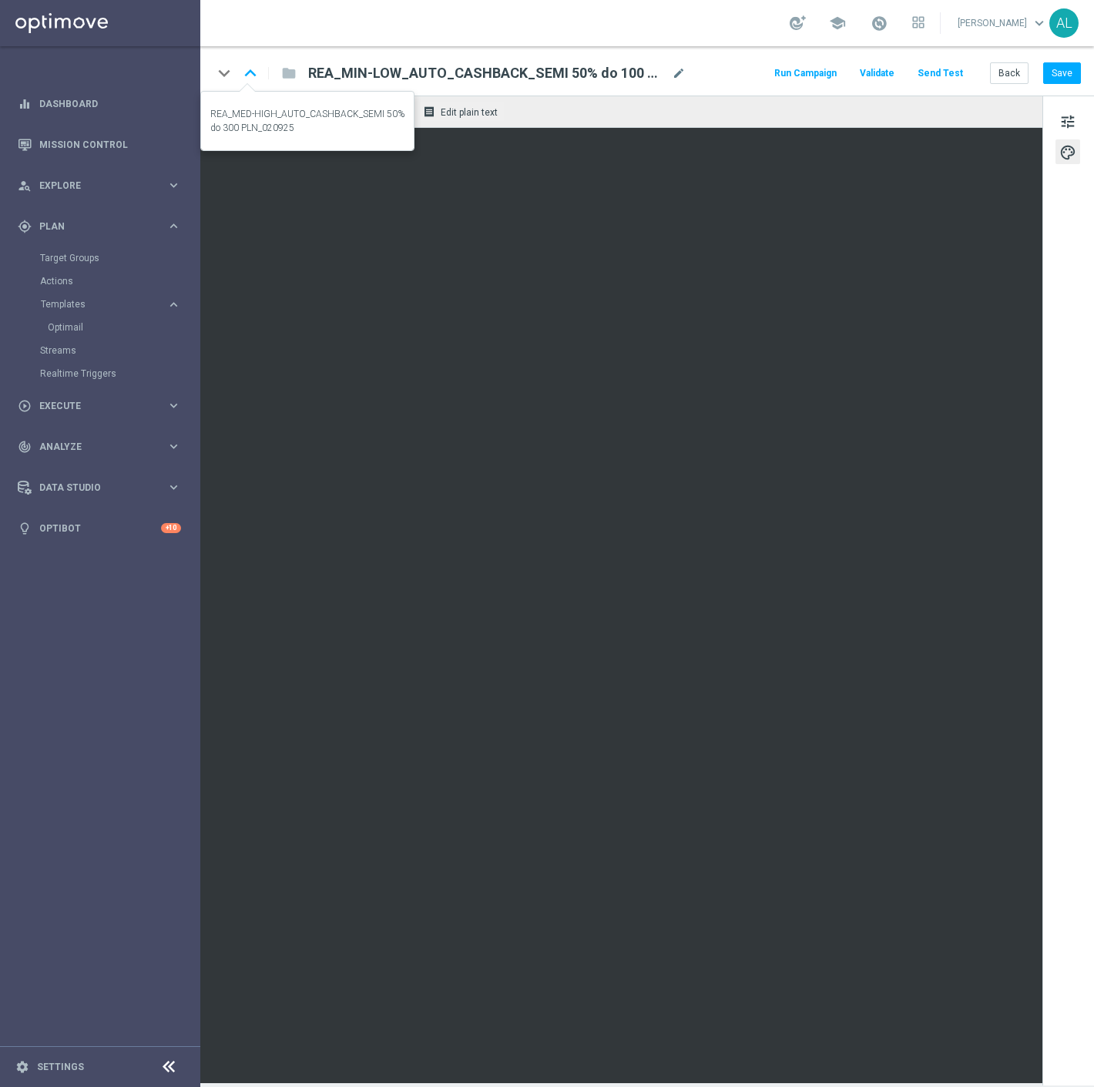
click at [248, 75] on icon "keyboard_arrow_up" at bounding box center [250, 73] width 23 height 23
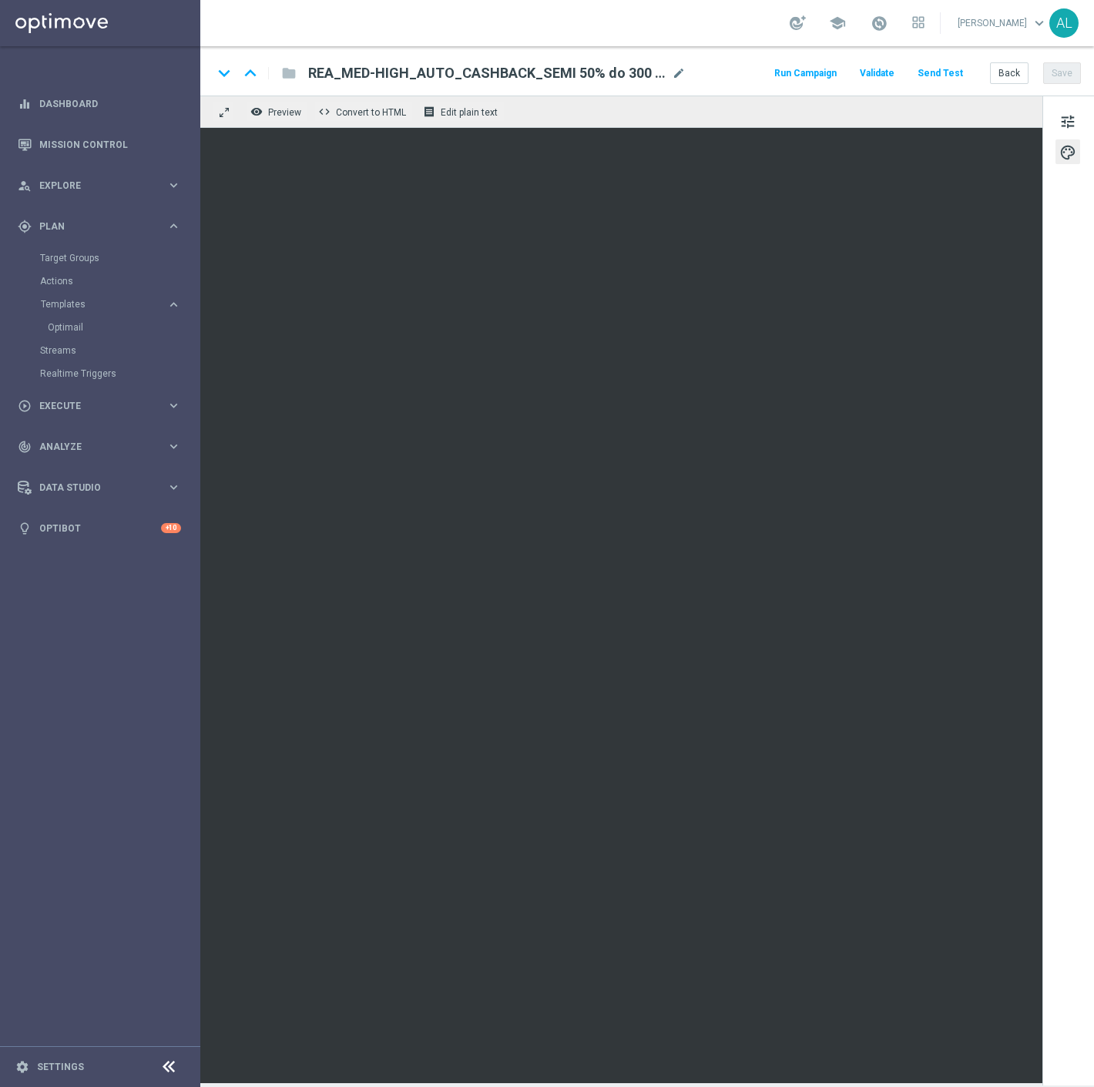
click at [390, 72] on span "REA_MED-HIGH_AUTO_CASHBACK_SEMI 50% do 300 PLN_020925" at bounding box center [486, 73] width 357 height 18
click at [390, 72] on input "REA_MED-HIGH_AUTO_CASHBACK_SEMI 50% do 300 PLN_020925" at bounding box center [499, 73] width 382 height 20
click at [1072, 125] on span "tune" at bounding box center [1067, 122] width 17 height 20
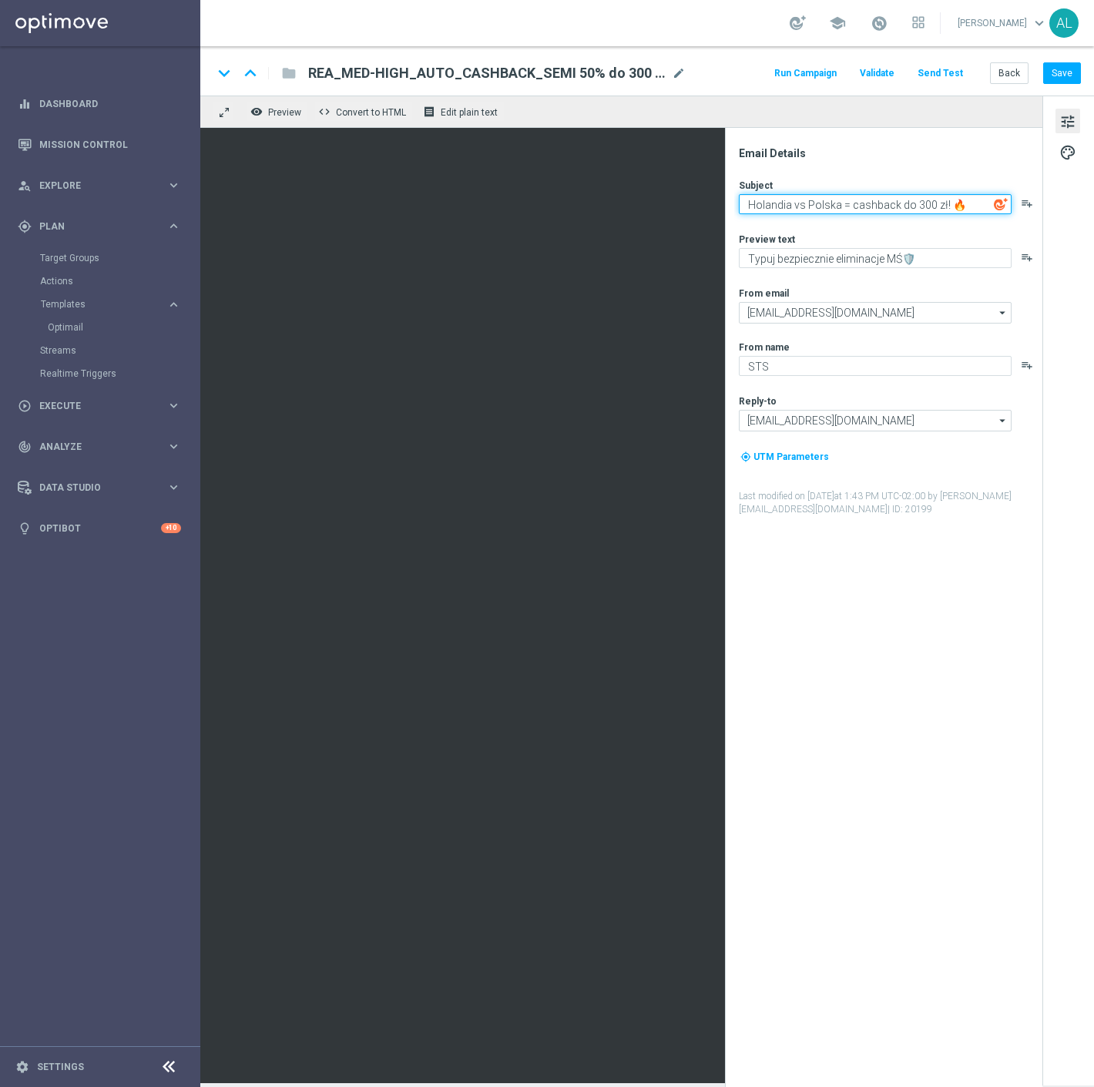
click at [853, 201] on textarea "Holandia vs Polska = cashback do 300 zł! 🔥" at bounding box center [875, 204] width 273 height 20
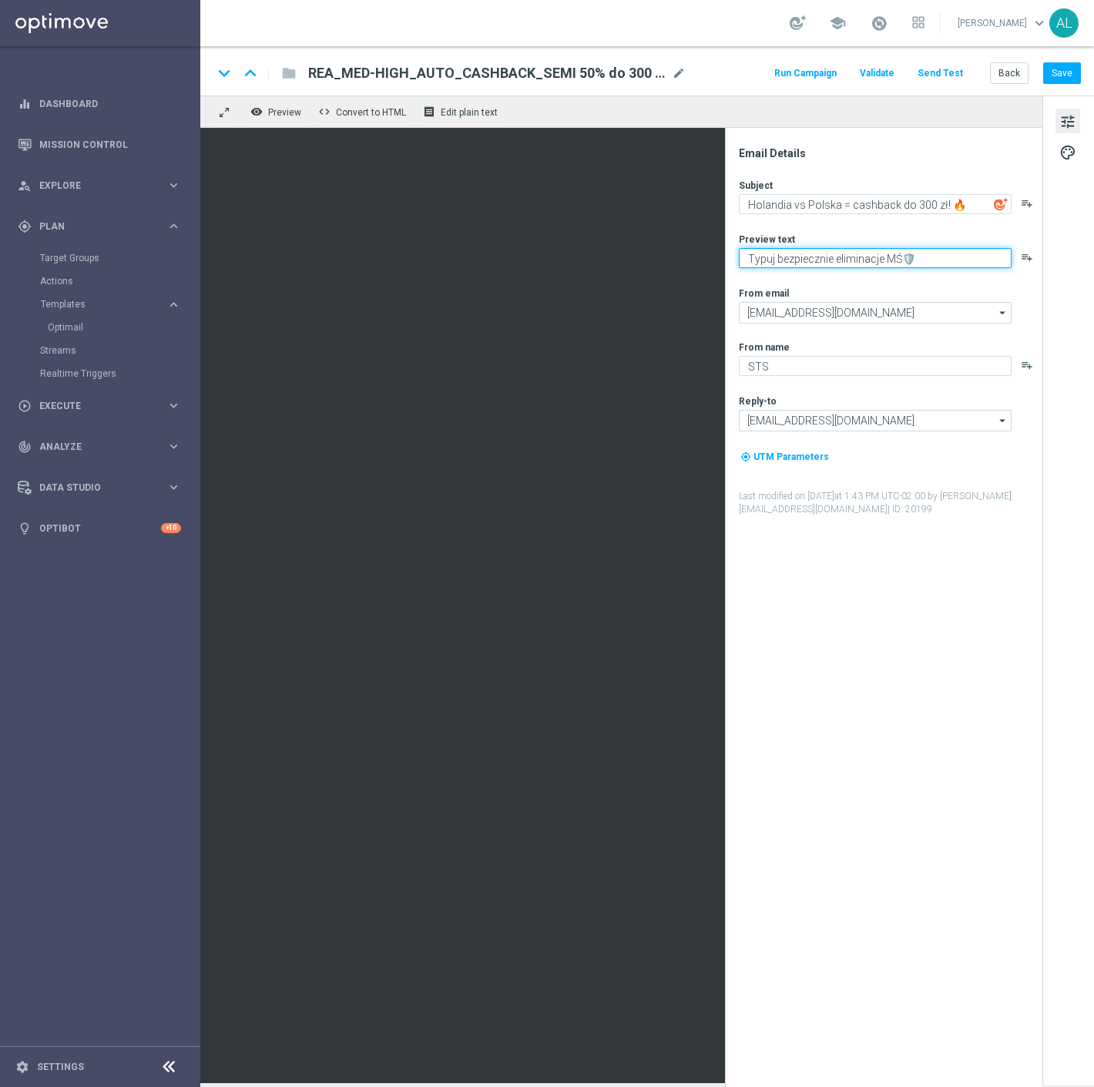
click at [789, 262] on textarea "Typuj bezpiecznie eliminacje MŚ🛡️" at bounding box center [875, 258] width 273 height 20
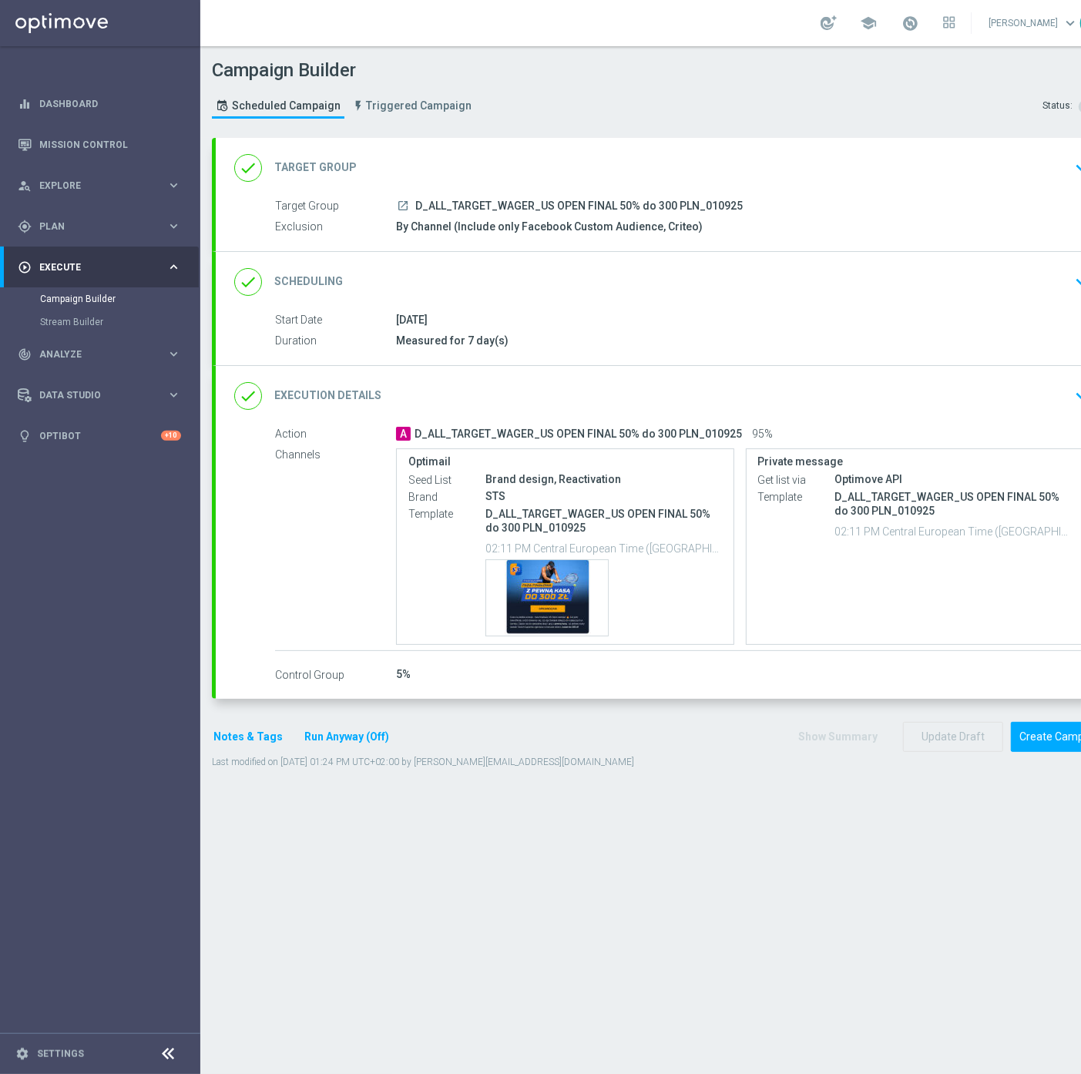
click at [742, 167] on div "done Target Group keyboard_arrow_down" at bounding box center [664, 167] width 860 height 29
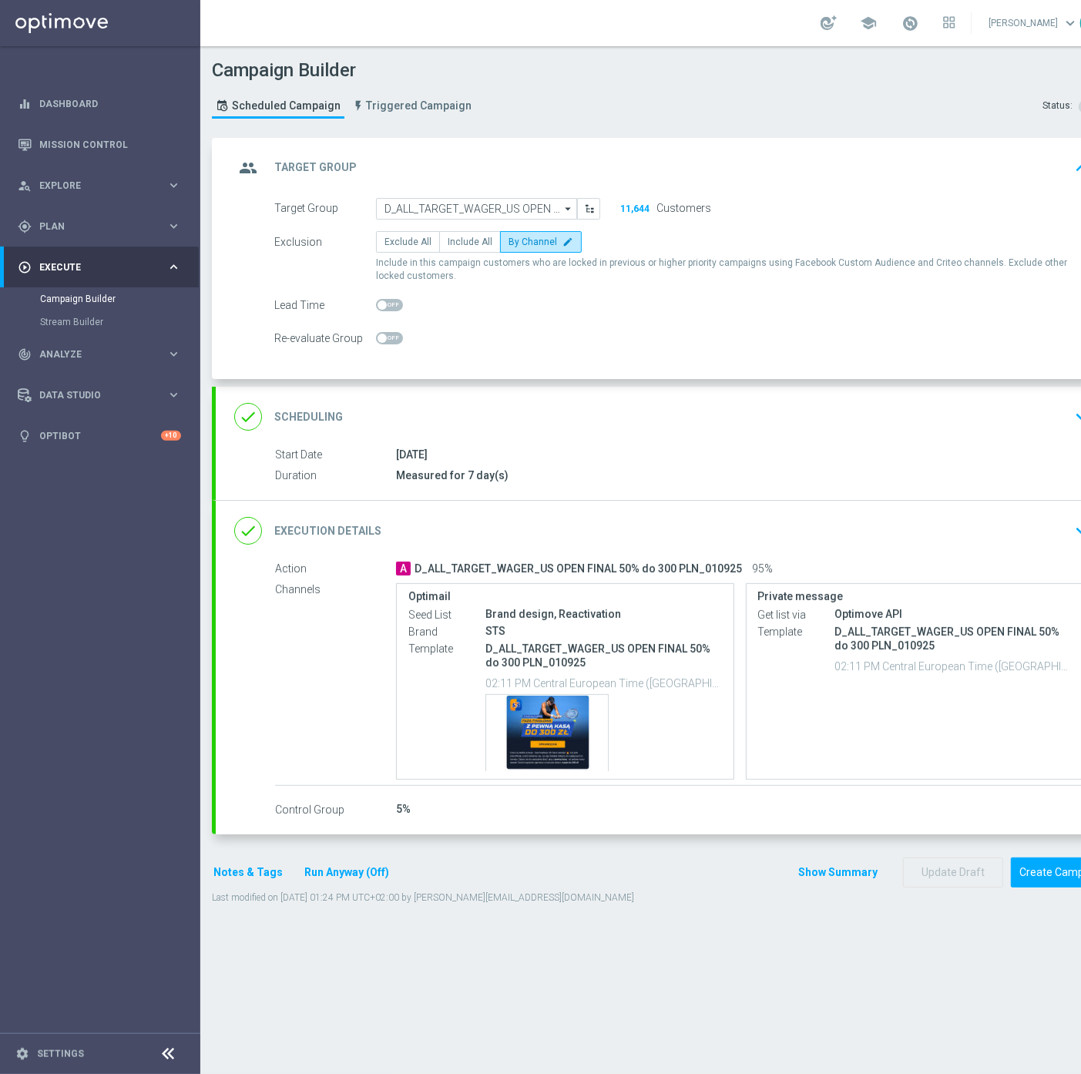
click at [742, 403] on div "done Scheduling keyboard_arrow_down" at bounding box center [664, 416] width 860 height 29
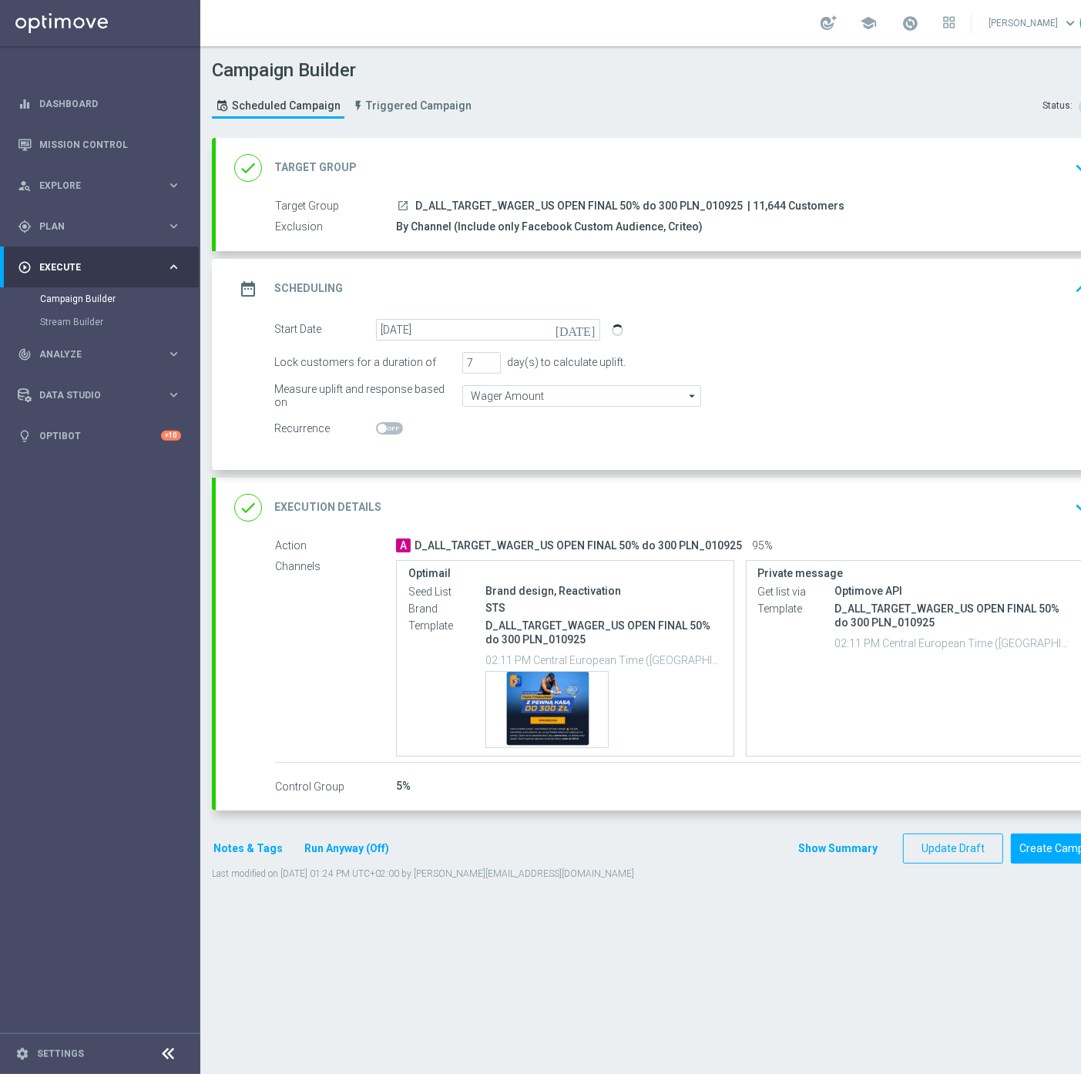
click at [250, 843] on button "Notes & Tags" at bounding box center [248, 848] width 72 height 19
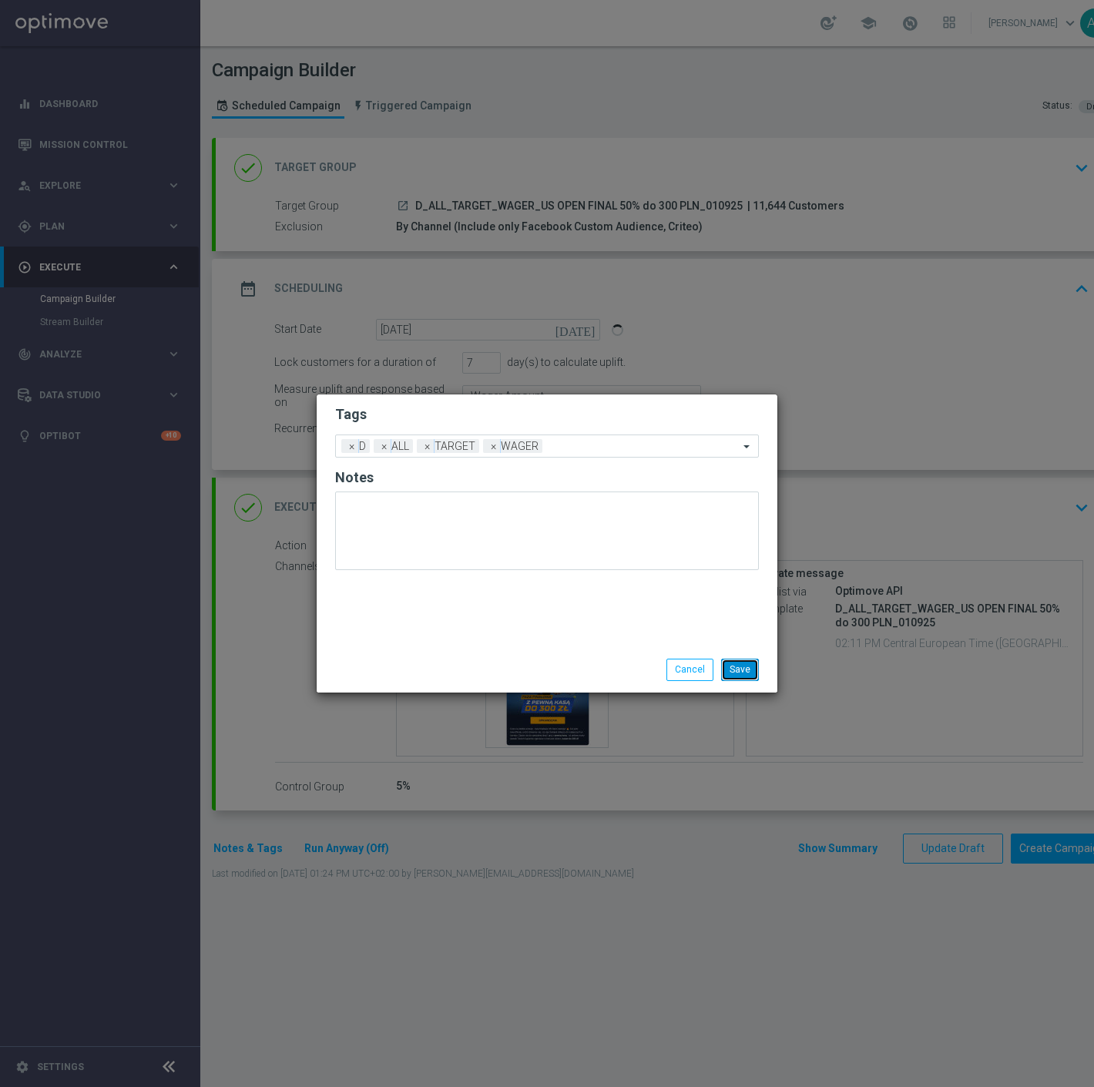
click at [747, 665] on button "Save" at bounding box center [740, 670] width 38 height 22
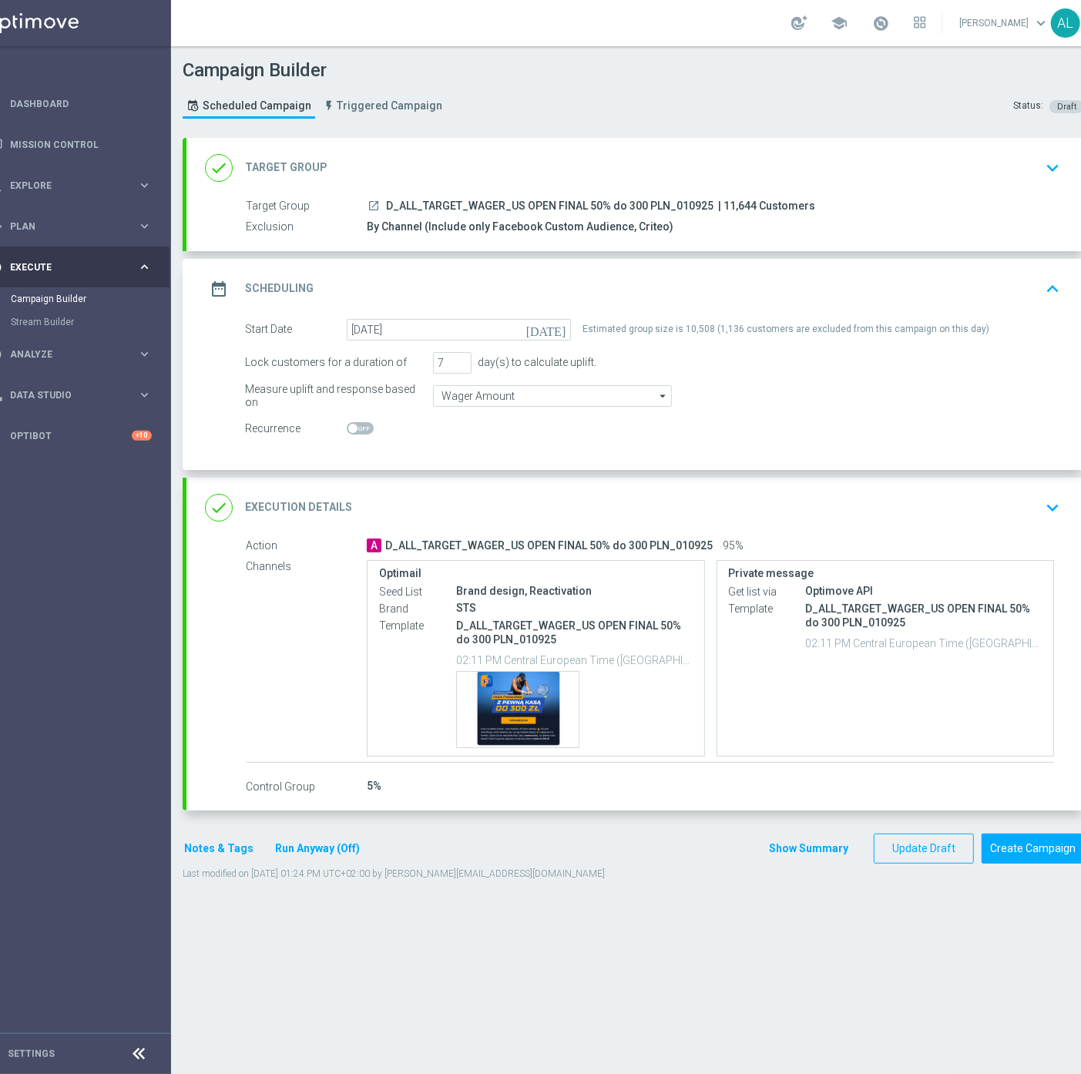
scroll to position [0, 56]
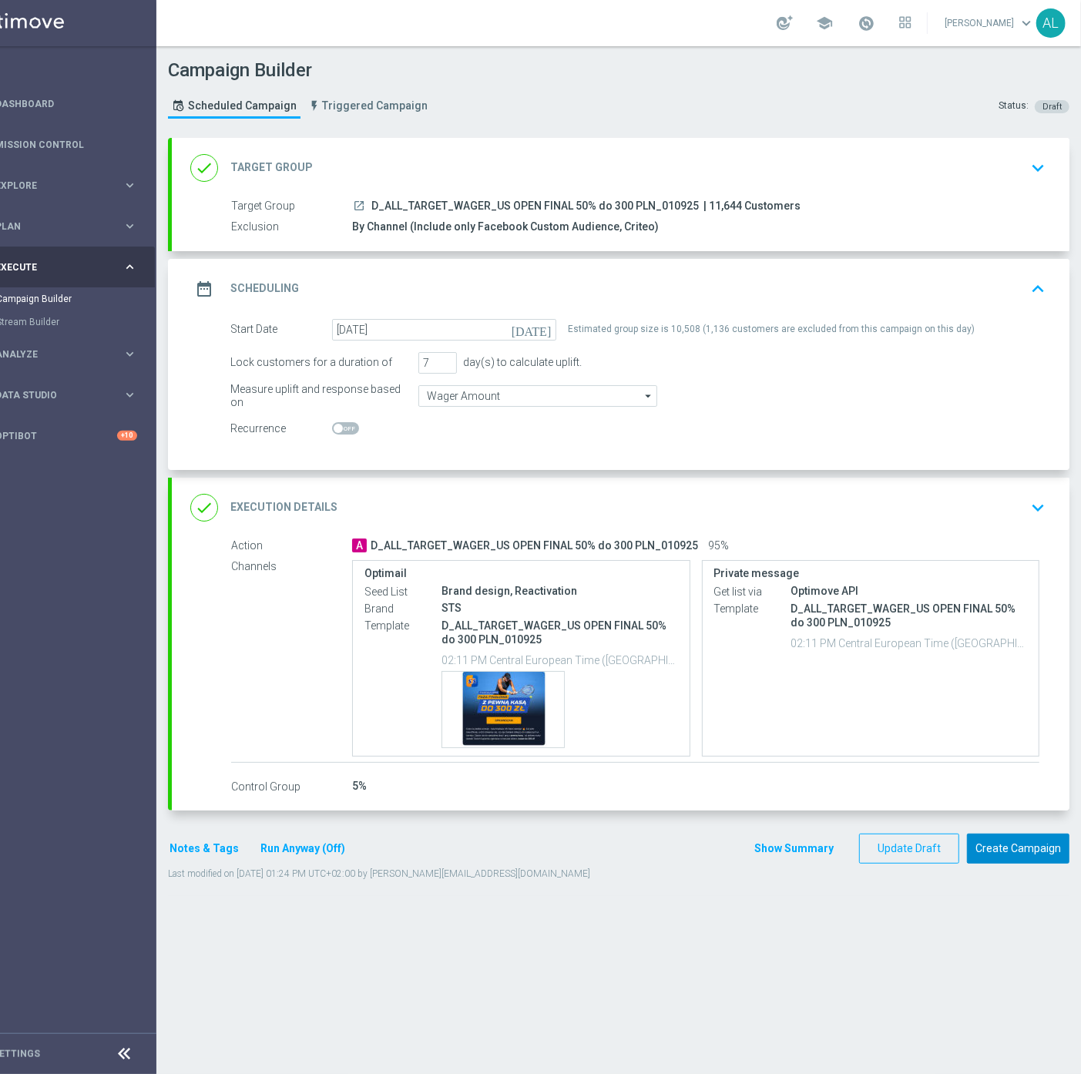
click at [997, 850] on button "Create Campaign" at bounding box center [1018, 848] width 102 height 30
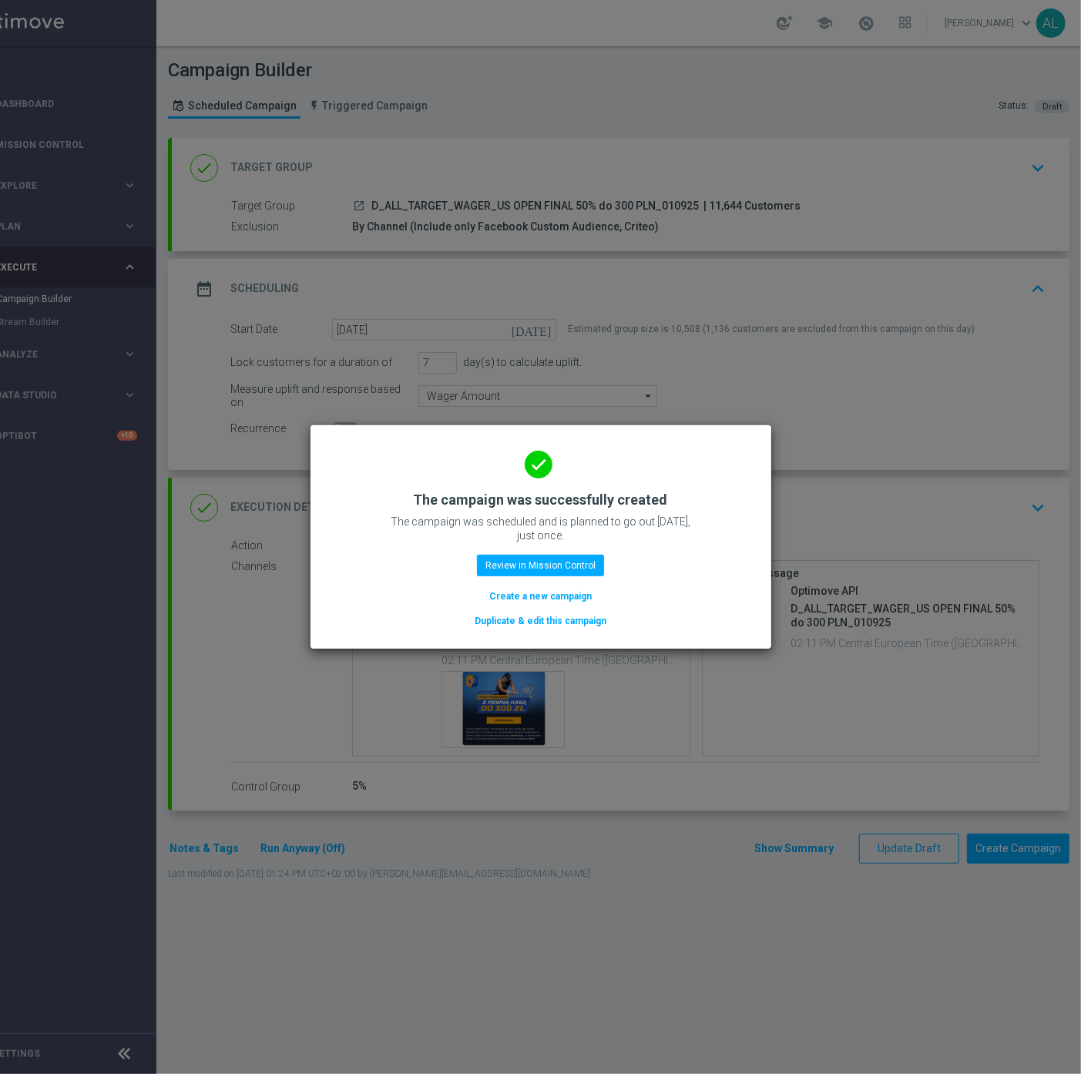
scroll to position [0, 43]
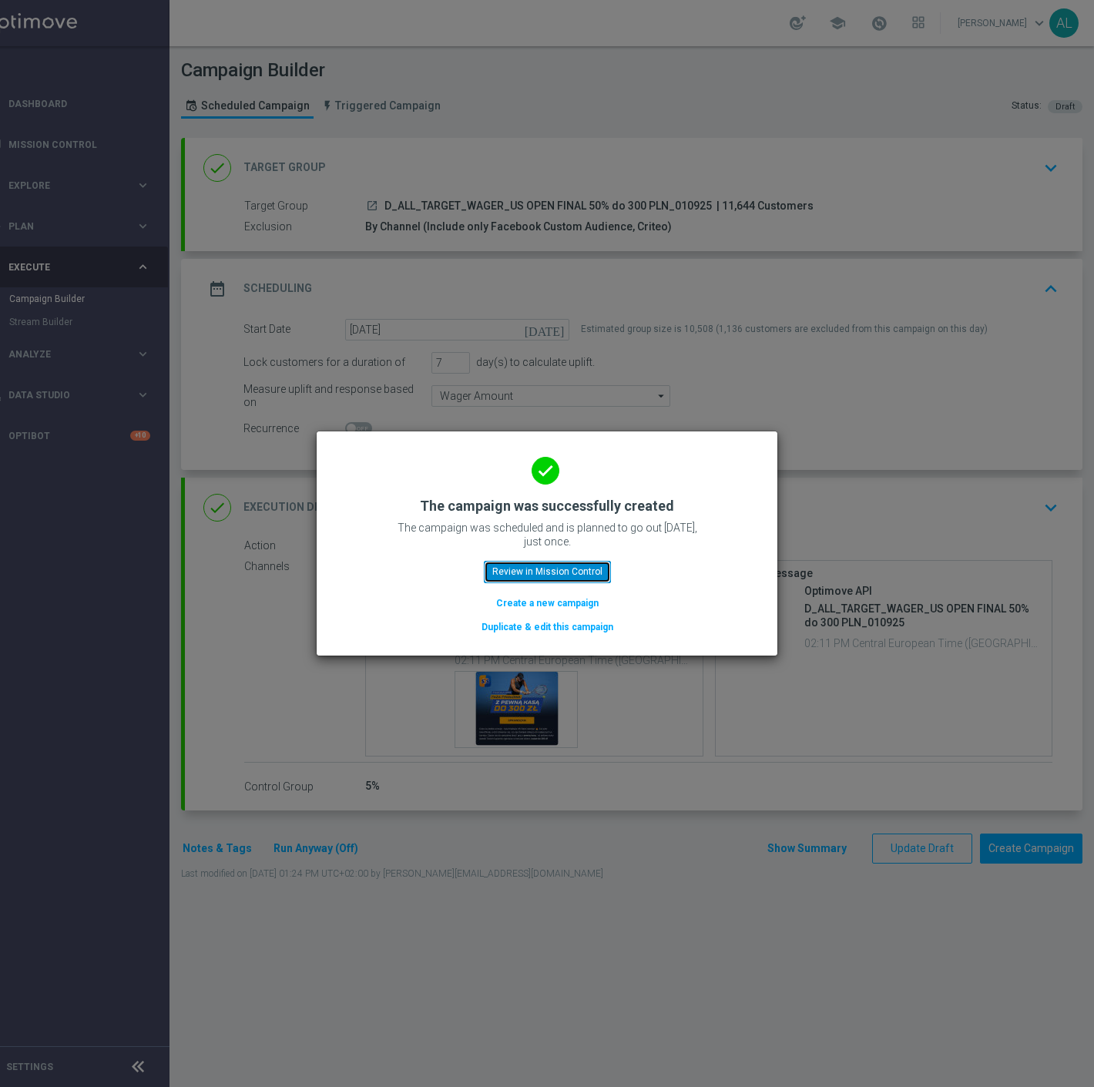
click at [578, 571] on button "Review in Mission Control" at bounding box center [547, 572] width 127 height 22
